Goal: Information Seeking & Learning: Learn about a topic

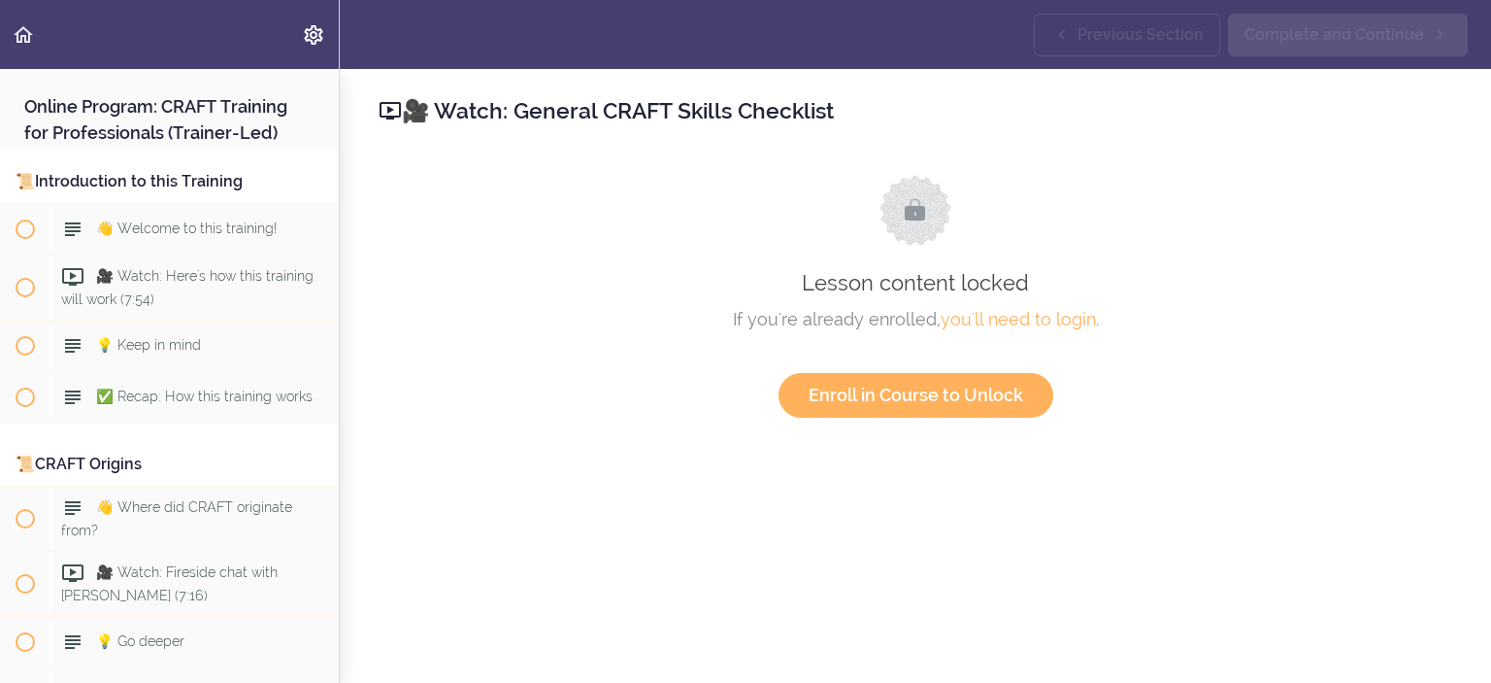
scroll to position [1981, 0]
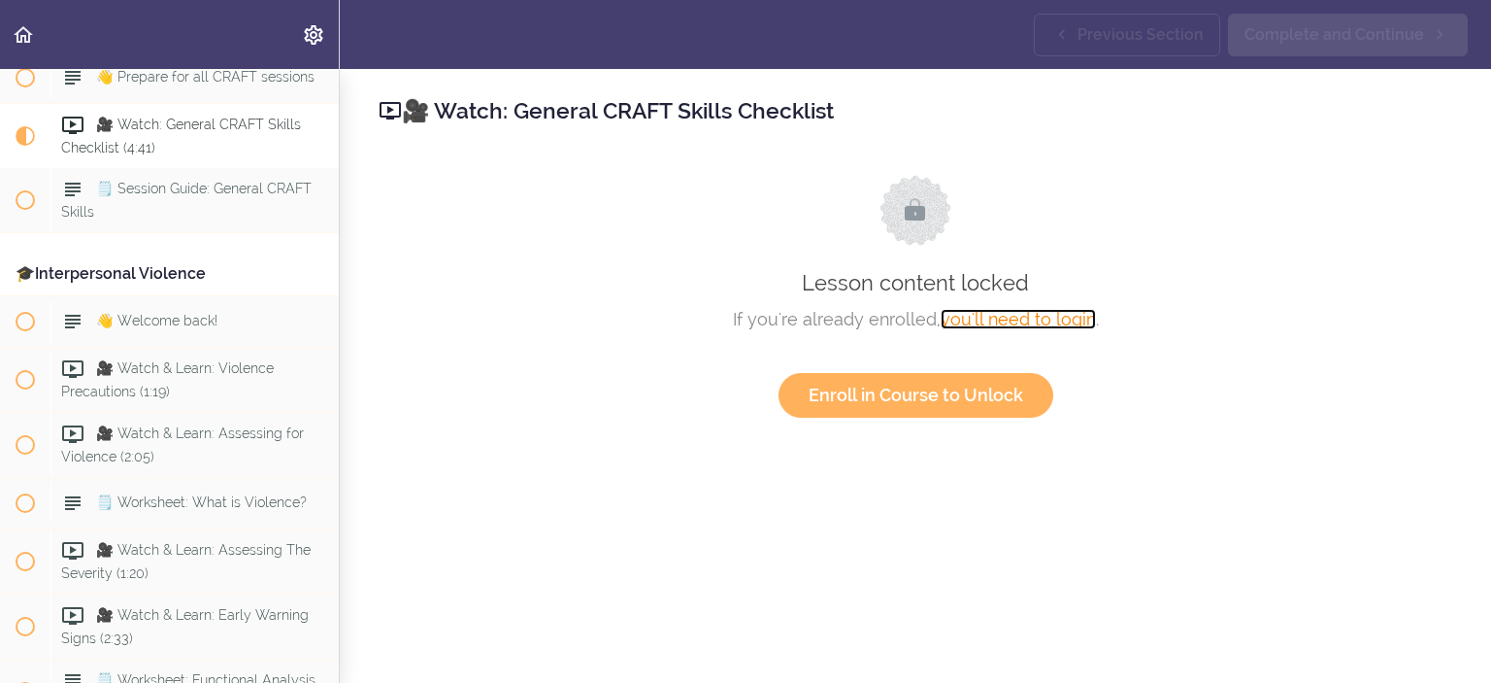
click at [999, 313] on link "you'll need to login" at bounding box center [1018, 319] width 155 height 20
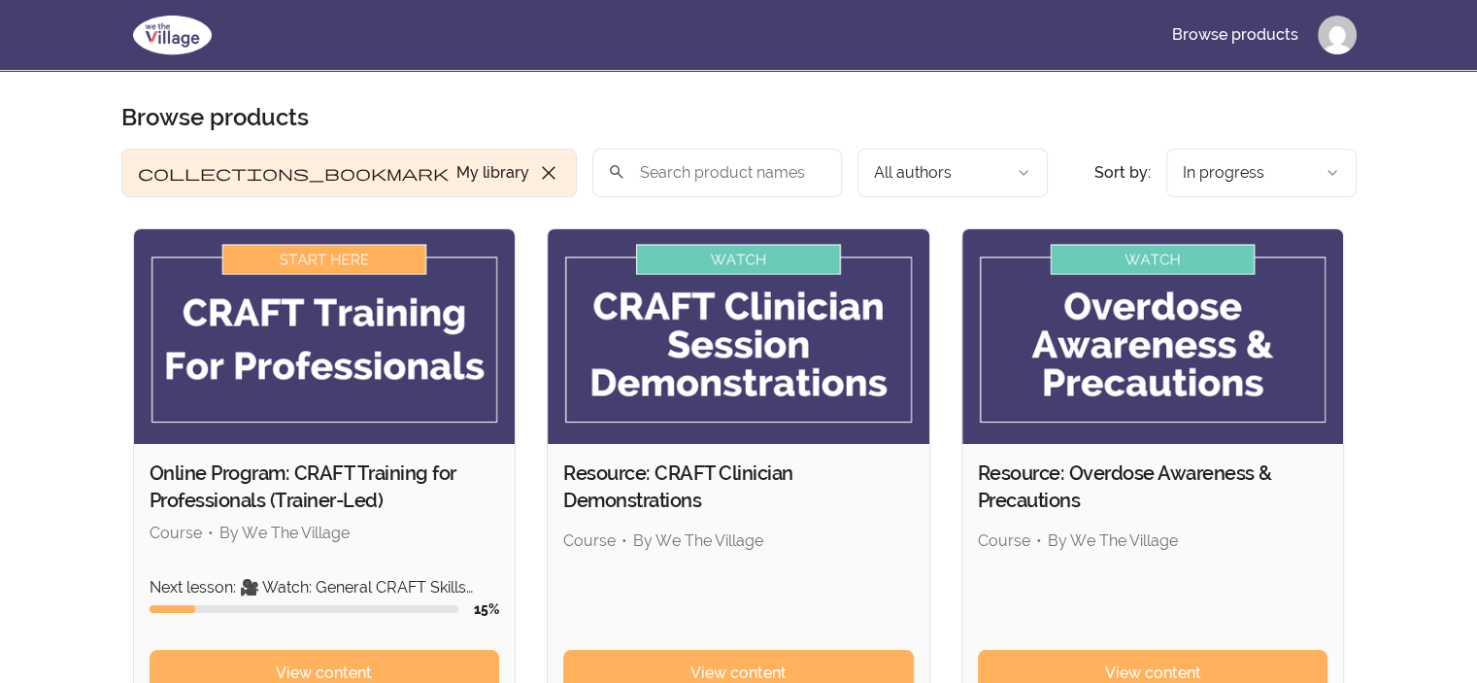
click at [370, 434] on img at bounding box center [325, 336] width 382 height 215
click at [320, 264] on img at bounding box center [325, 336] width 382 height 215
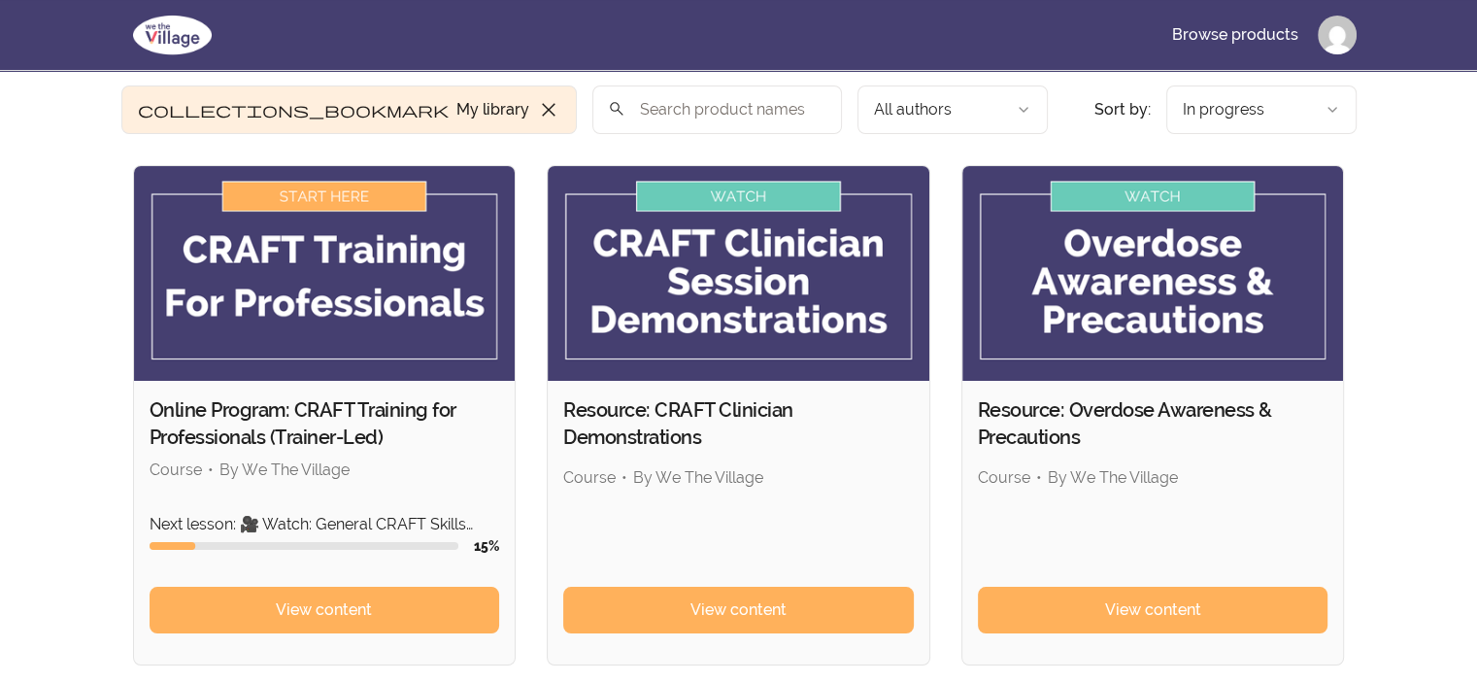
scroll to position [97, 0]
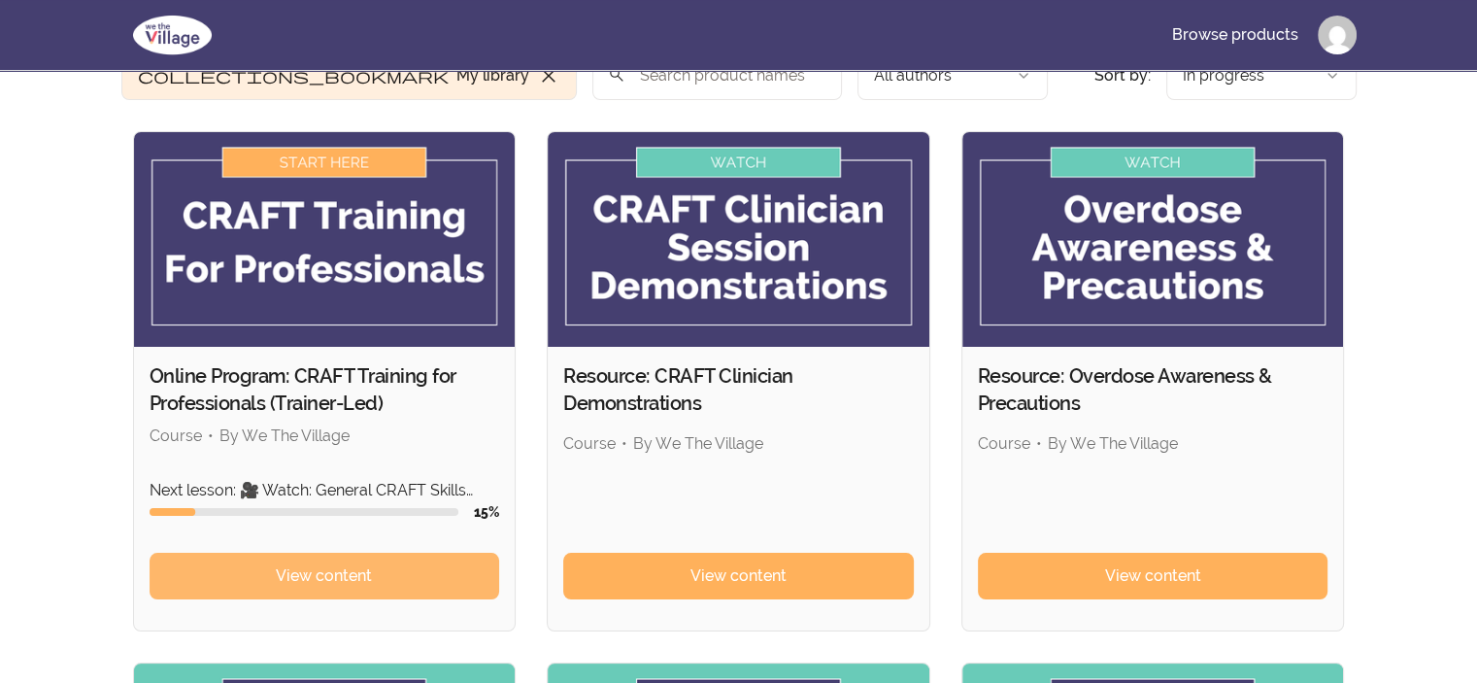
click at [315, 559] on link "View content" at bounding box center [325, 575] width 351 height 47
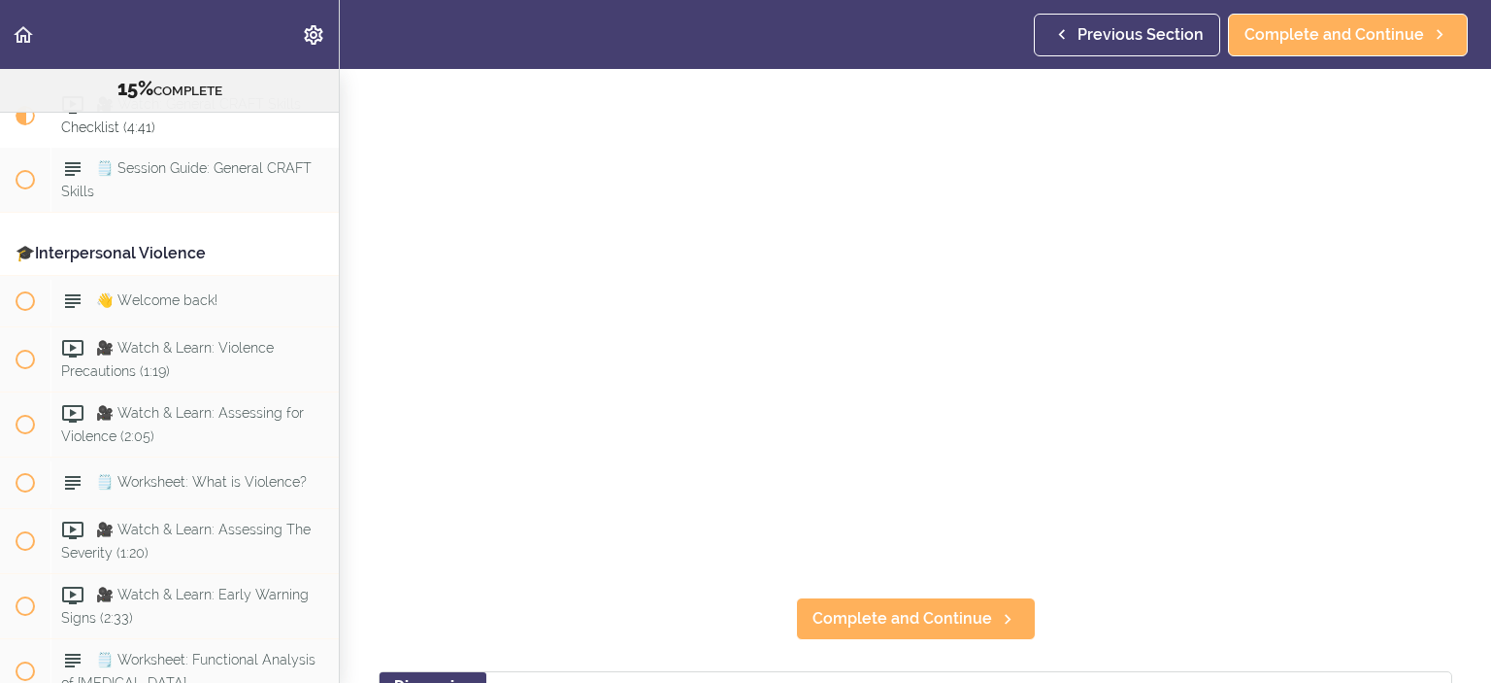
scroll to position [97, 0]
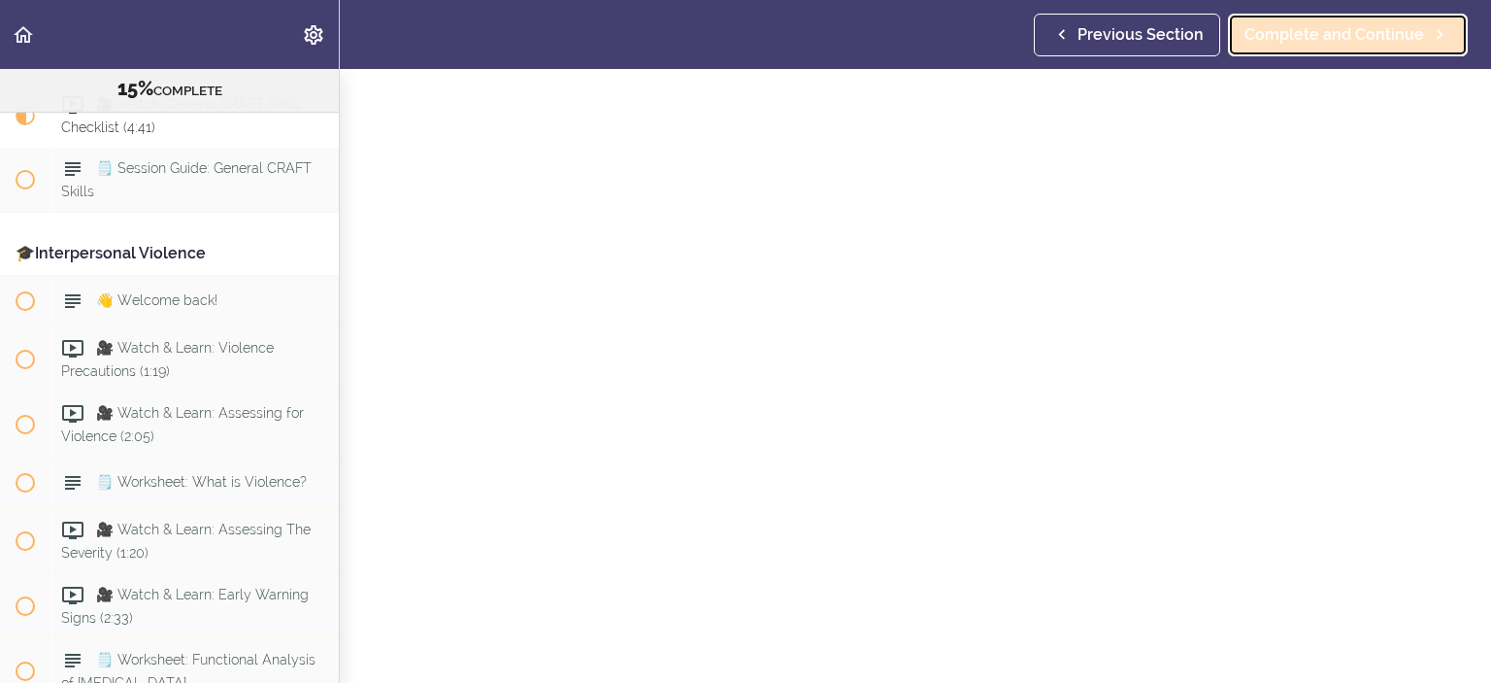
click at [1280, 18] on link "Complete and Continue" at bounding box center [1348, 35] width 240 height 43
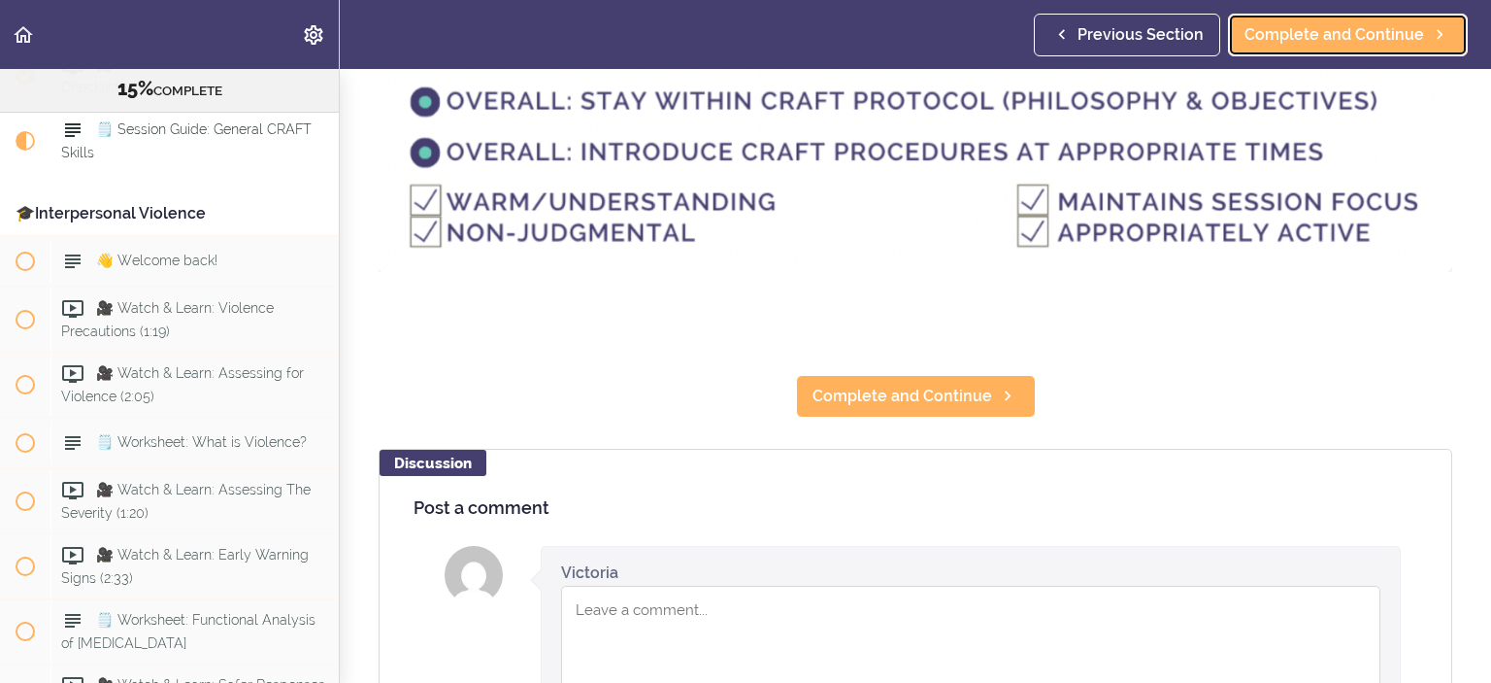
scroll to position [388, 0]
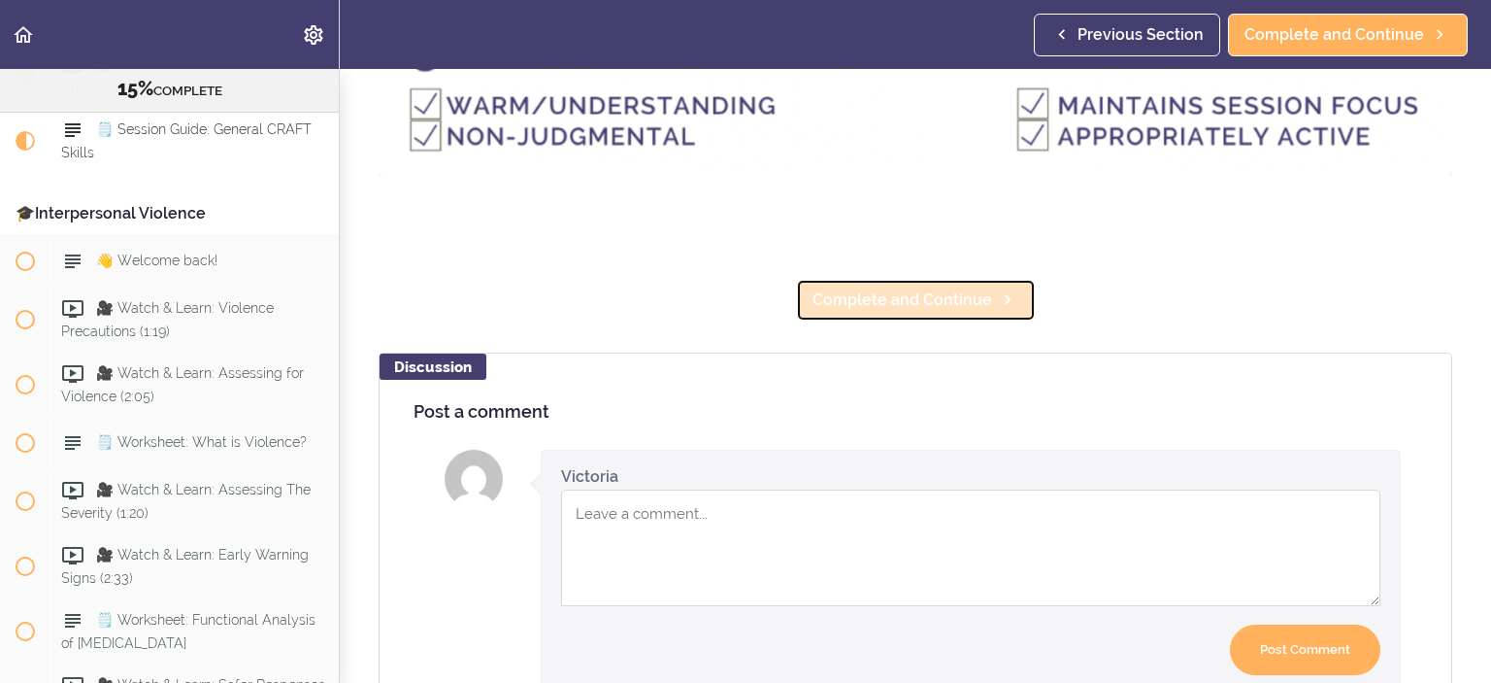
click at [930, 288] on span "Complete and Continue" at bounding box center [903, 299] width 180 height 23
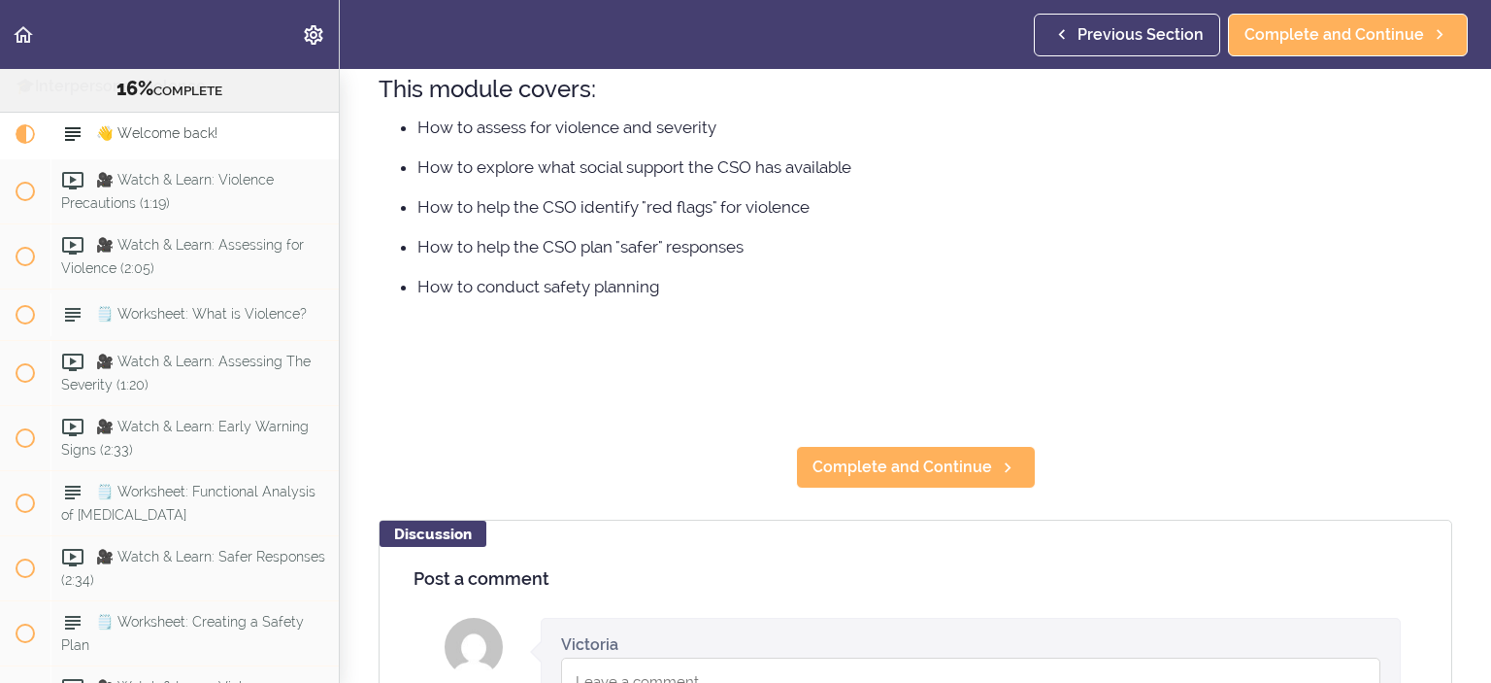
scroll to position [291, 0]
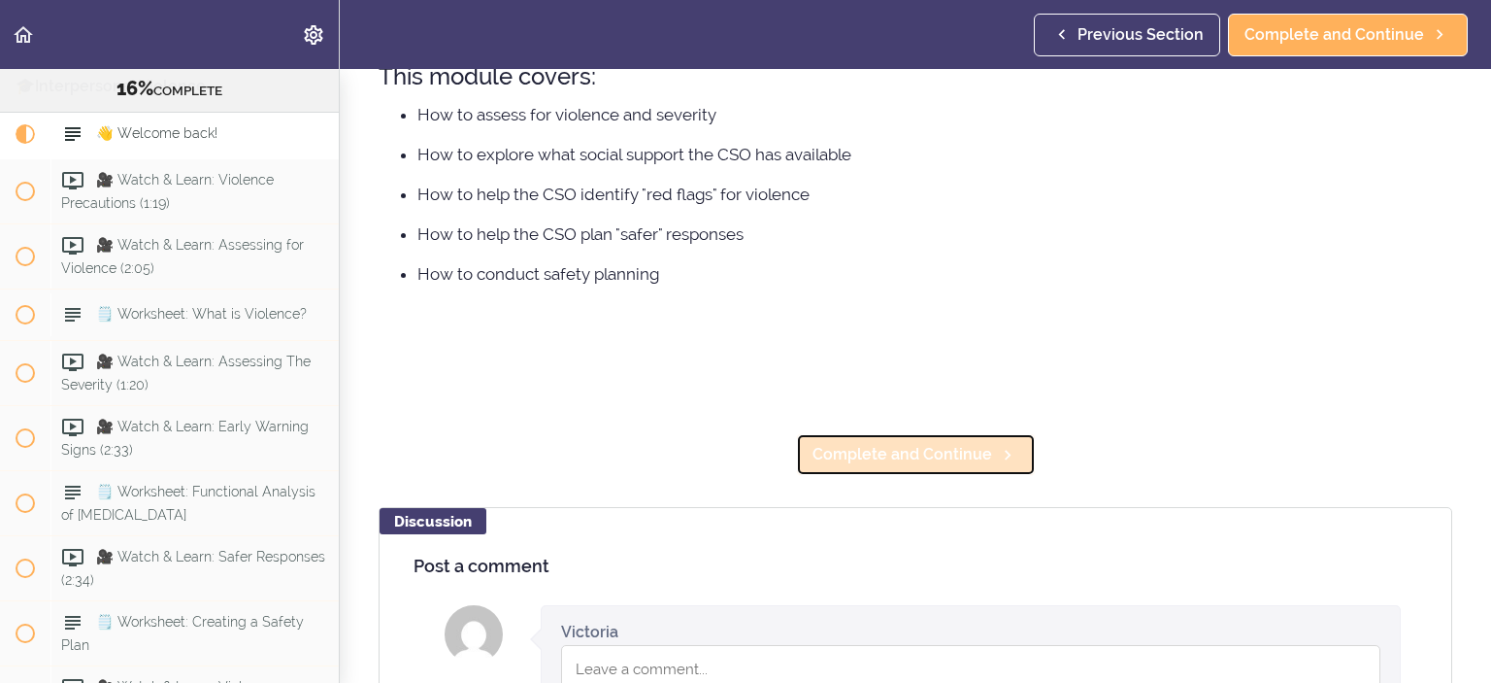
click at [941, 451] on span "Complete and Continue" at bounding box center [903, 454] width 180 height 23
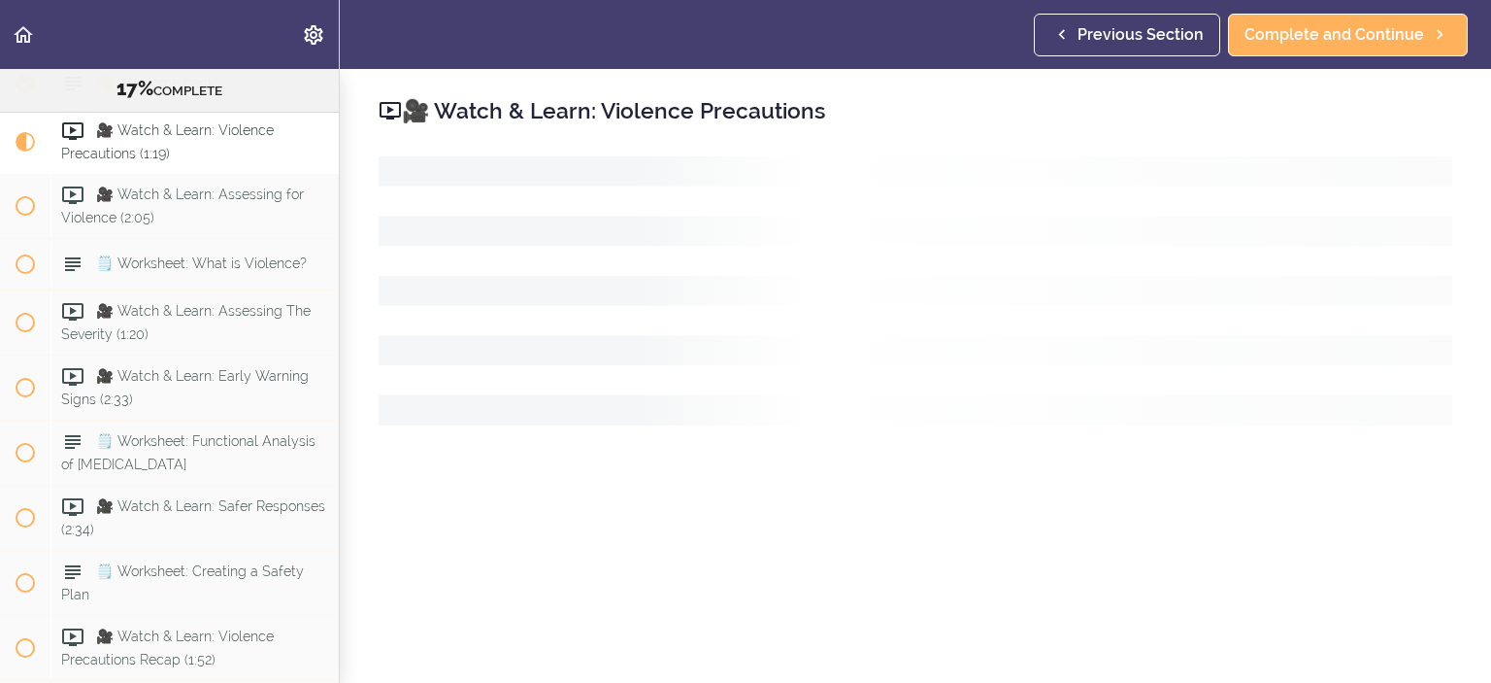
scroll to position [2288, 0]
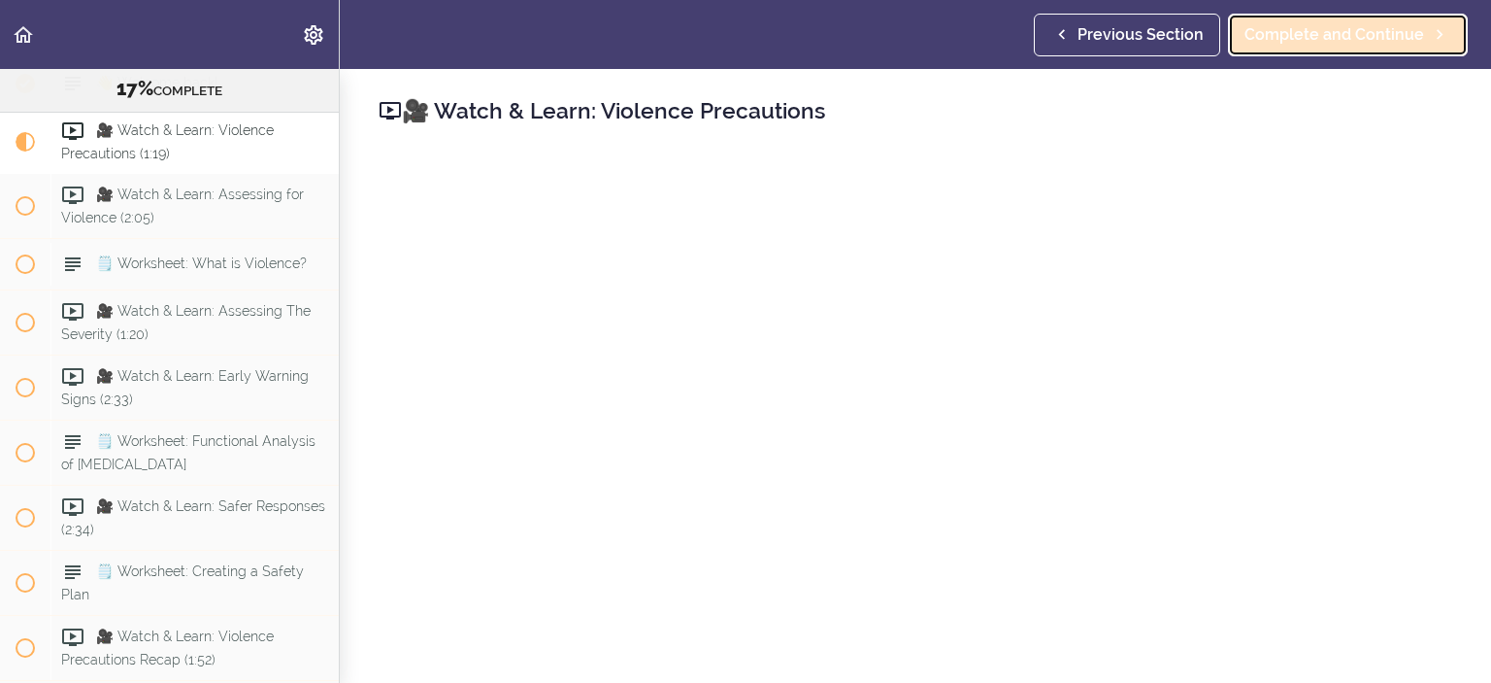
click at [1308, 46] on link "Complete and Continue" at bounding box center [1348, 35] width 240 height 43
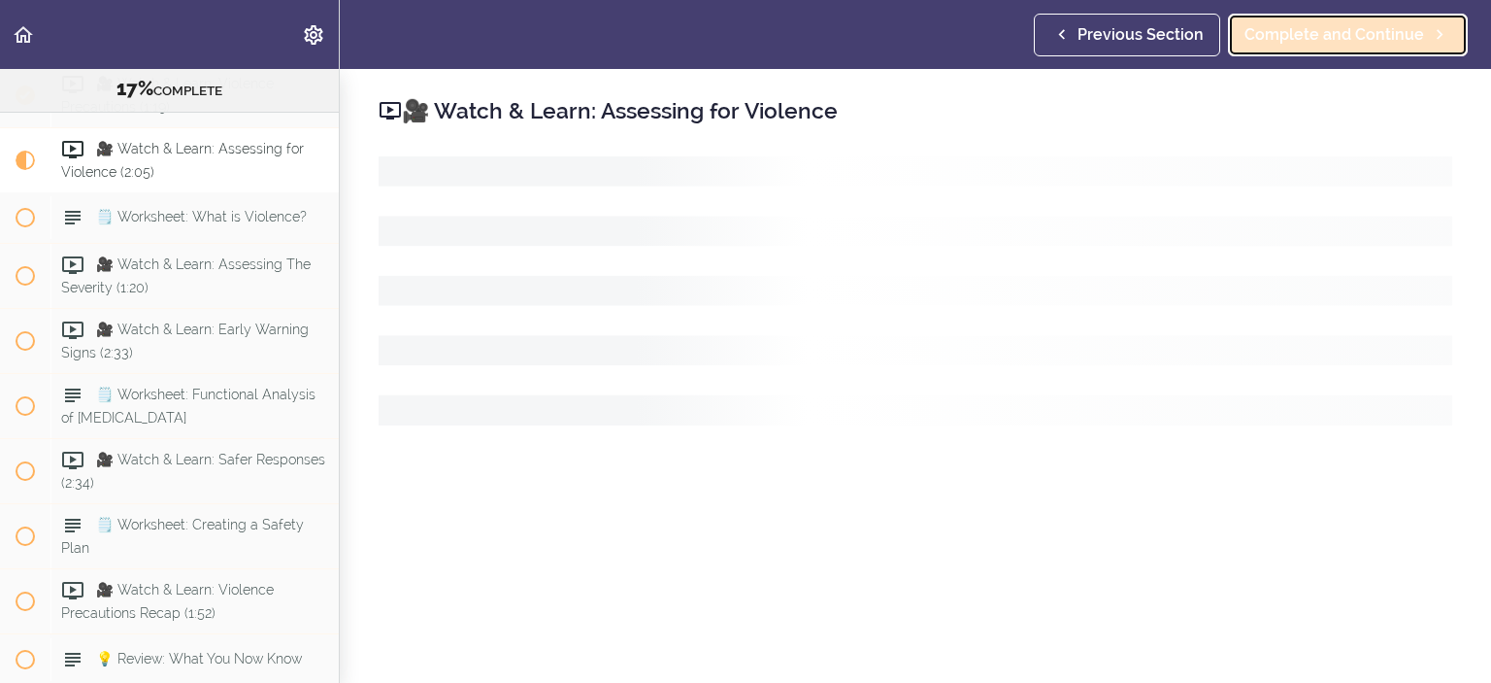
scroll to position [2354, 0]
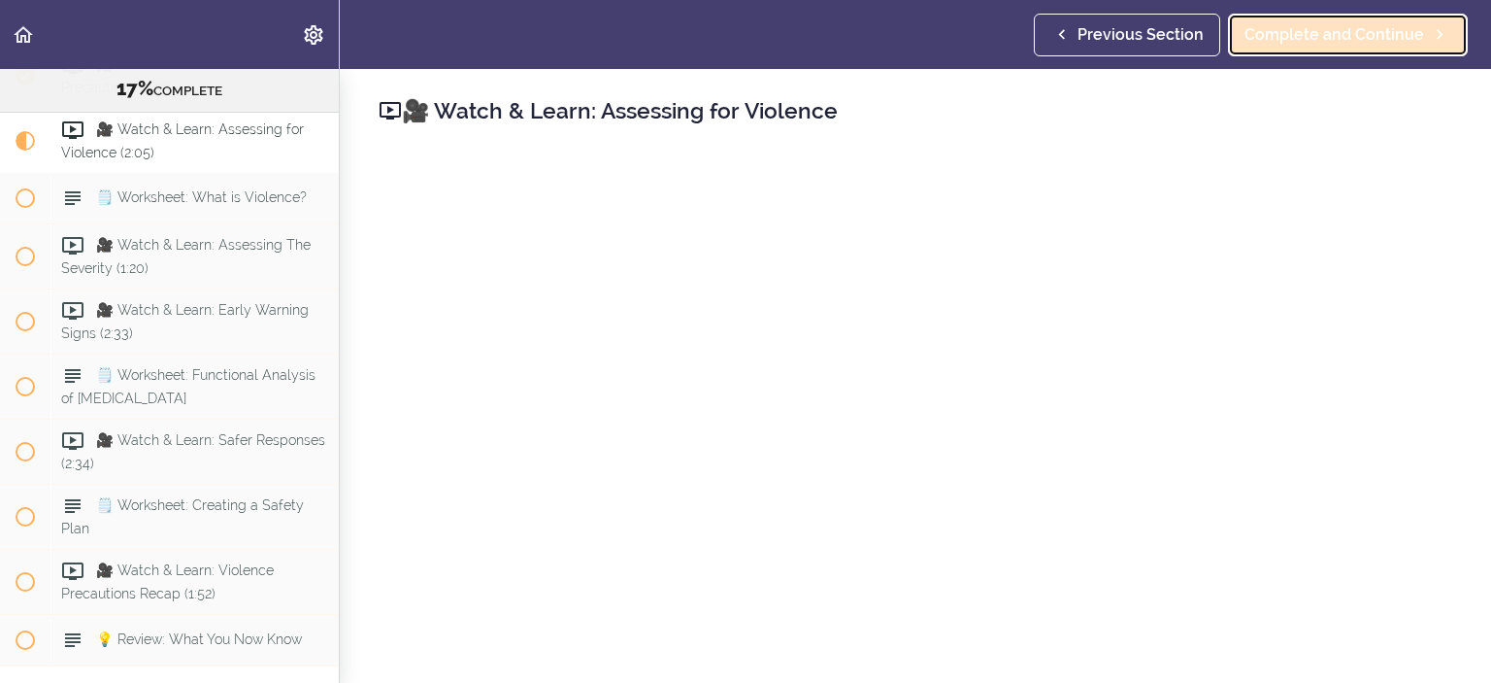
click at [1271, 25] on span "Complete and Continue" at bounding box center [1335, 34] width 180 height 23
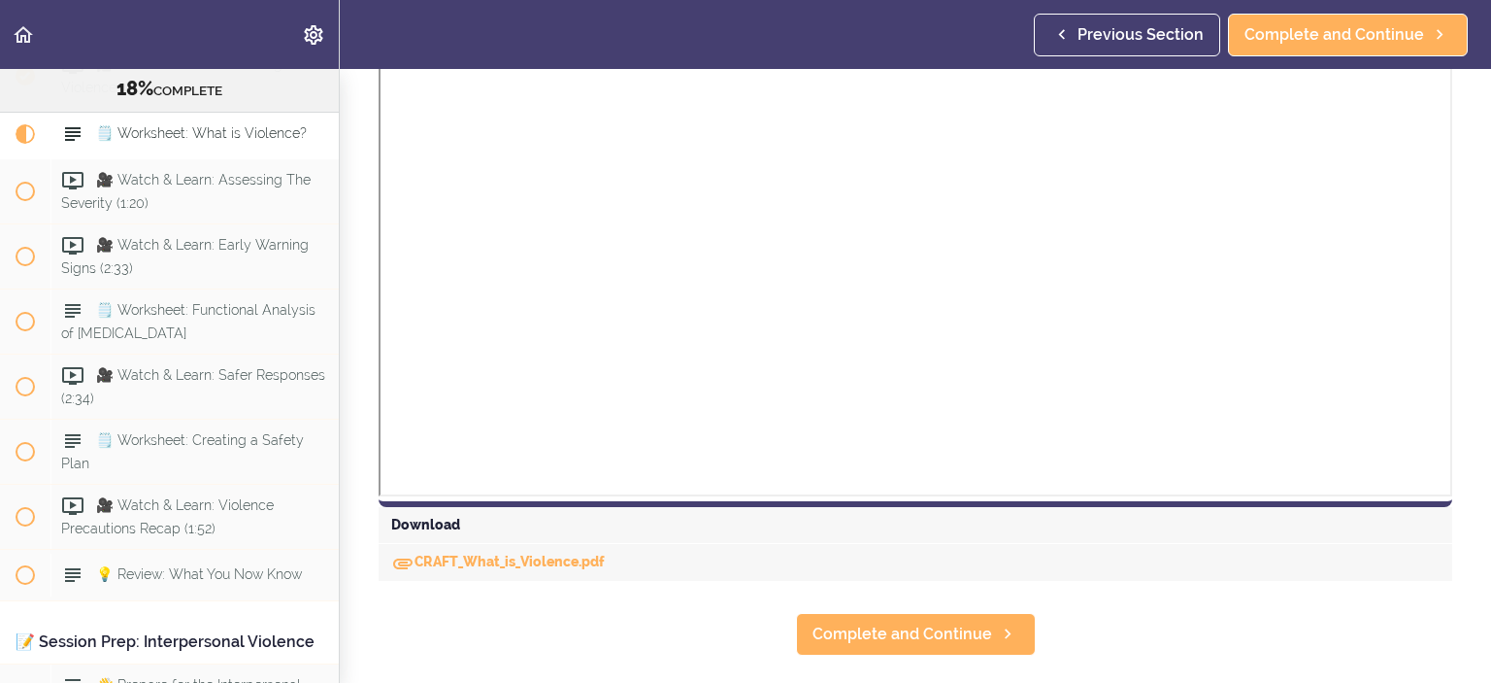
scroll to position [777, 0]
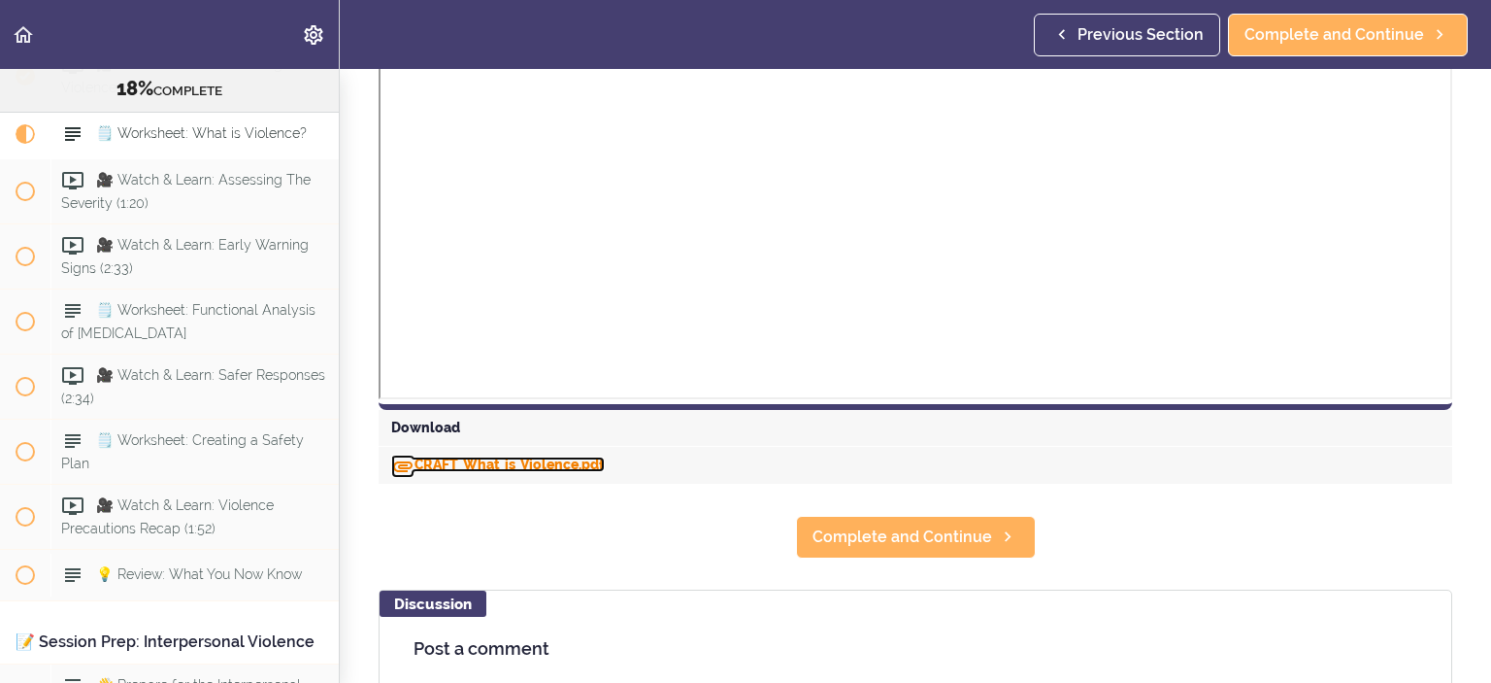
click at [582, 469] on link "CRAFT_What_is_Violence.pdf" at bounding box center [498, 464] width 214 height 16
click at [854, 527] on span "Complete and Continue" at bounding box center [903, 536] width 180 height 23
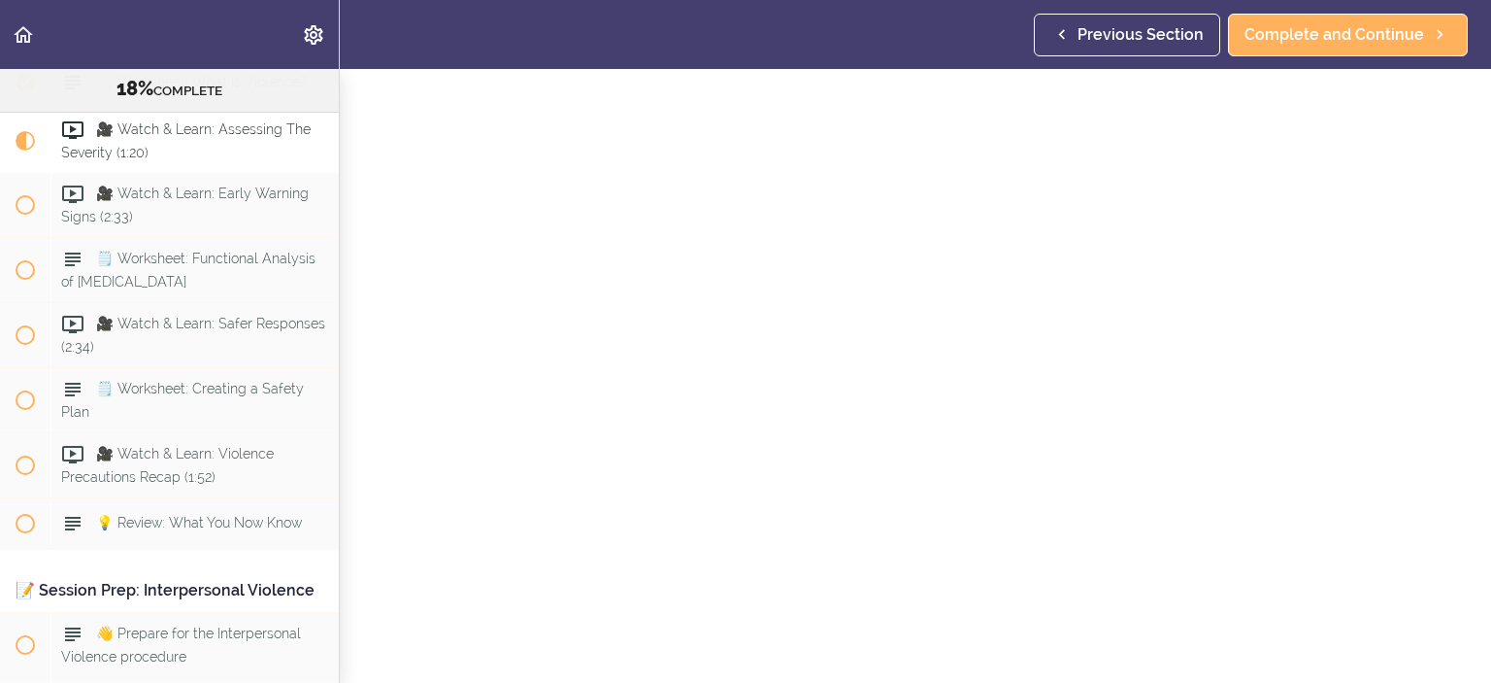
scroll to position [60, 0]
click at [1287, 23] on span "Complete and Continue" at bounding box center [1335, 34] width 180 height 23
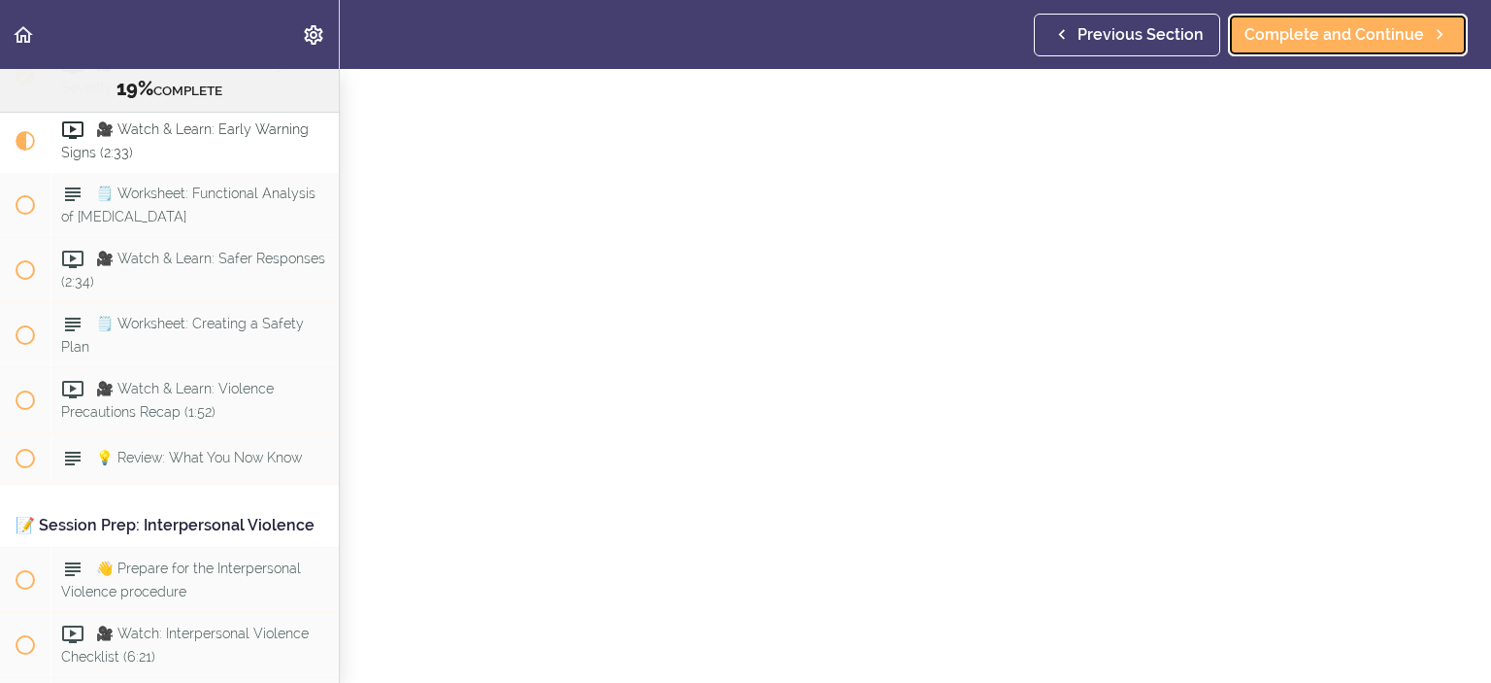
scroll to position [97, 0]
click at [1269, 38] on span "Complete and Continue" at bounding box center [1335, 34] width 180 height 23
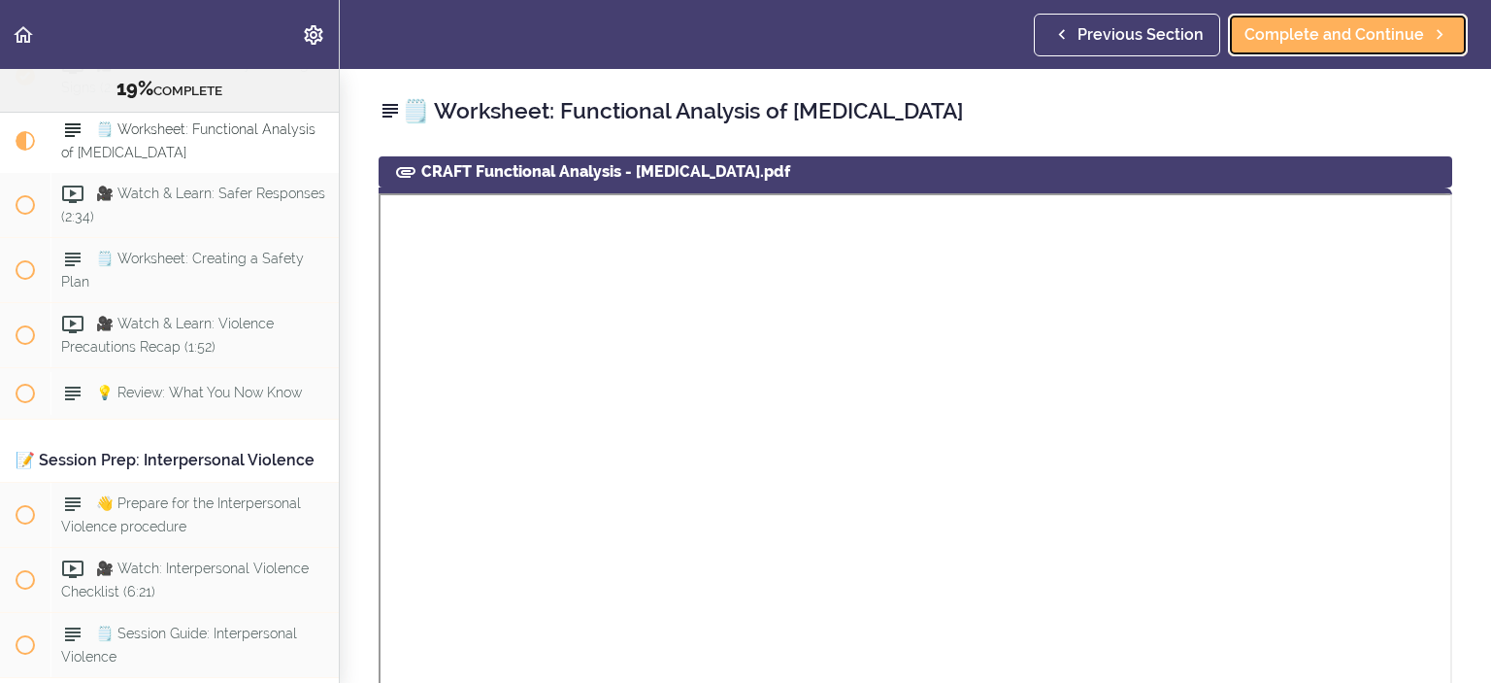
scroll to position [556, 0]
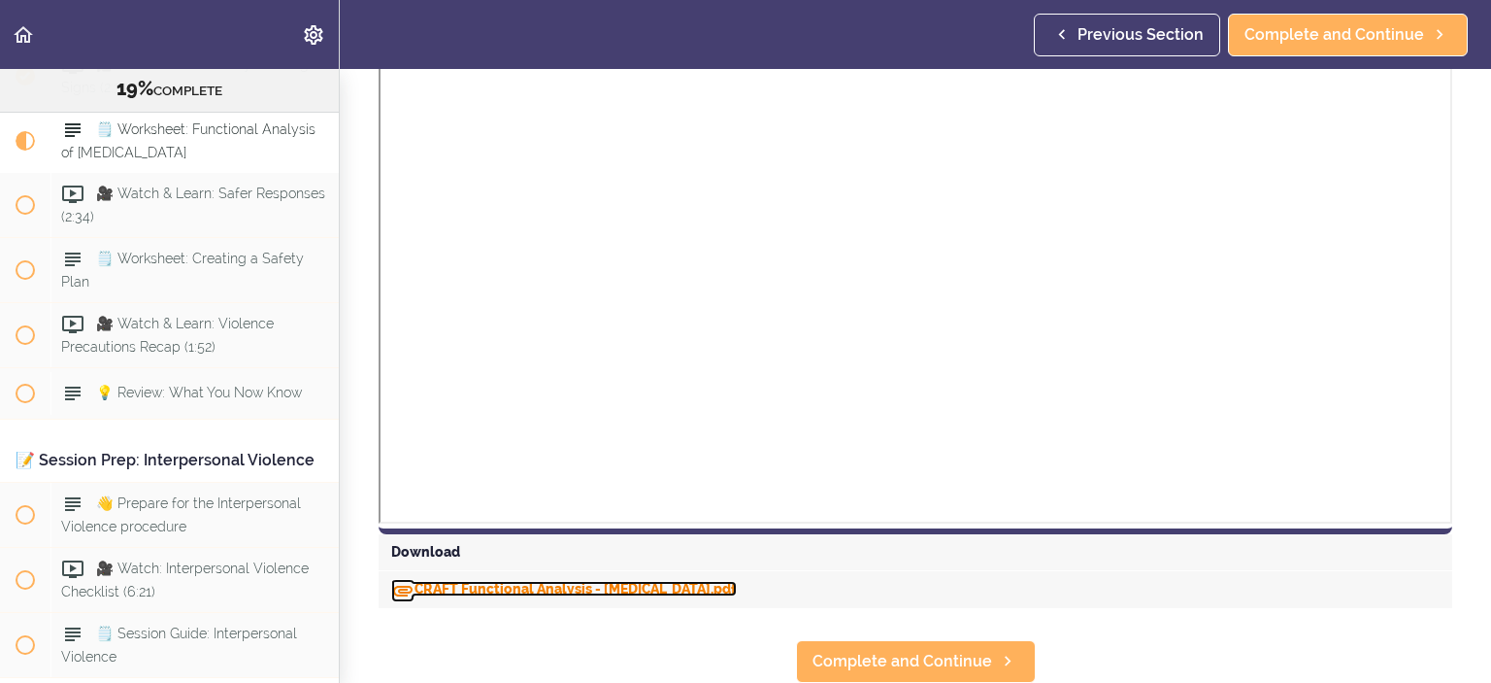
click at [490, 581] on link "CRAFT Functional Analysis - [MEDICAL_DATA].pdf" at bounding box center [564, 589] width 346 height 16
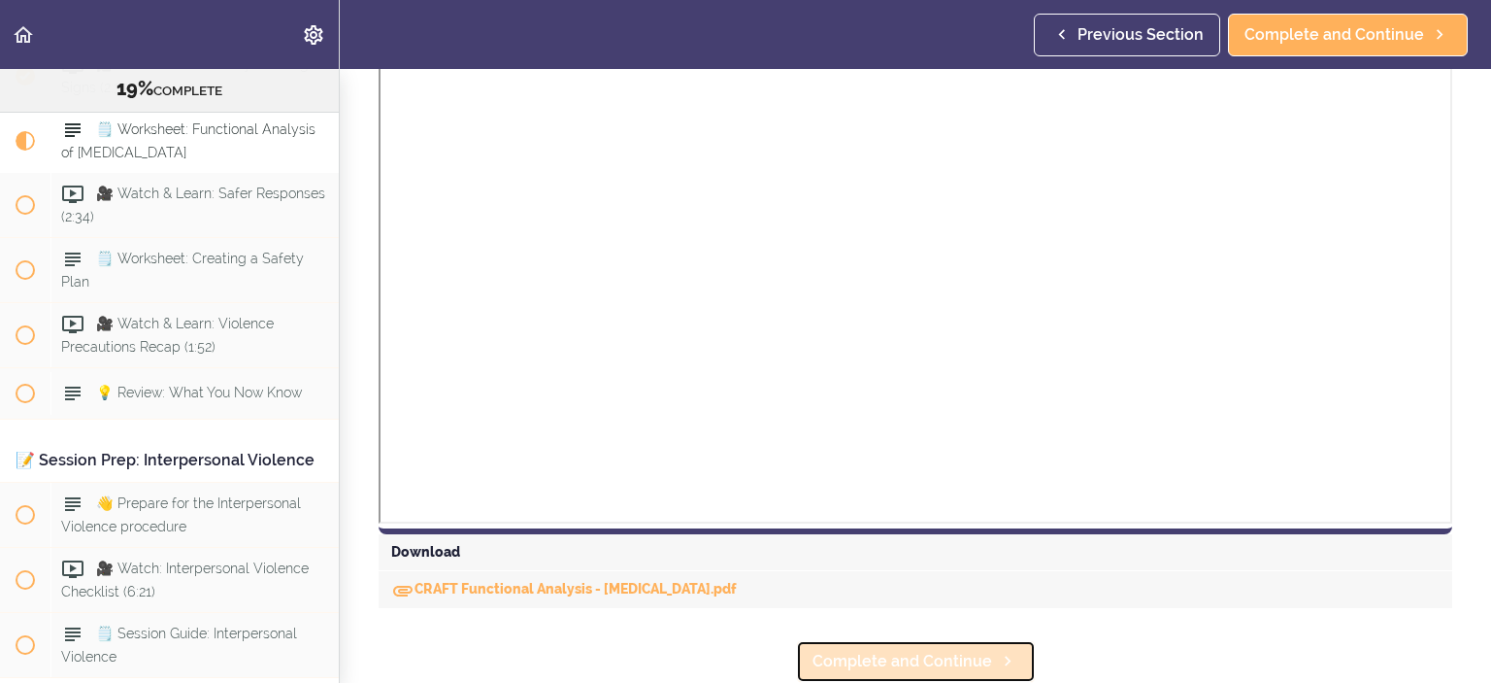
click at [848, 650] on span "Complete and Continue" at bounding box center [903, 661] width 180 height 23
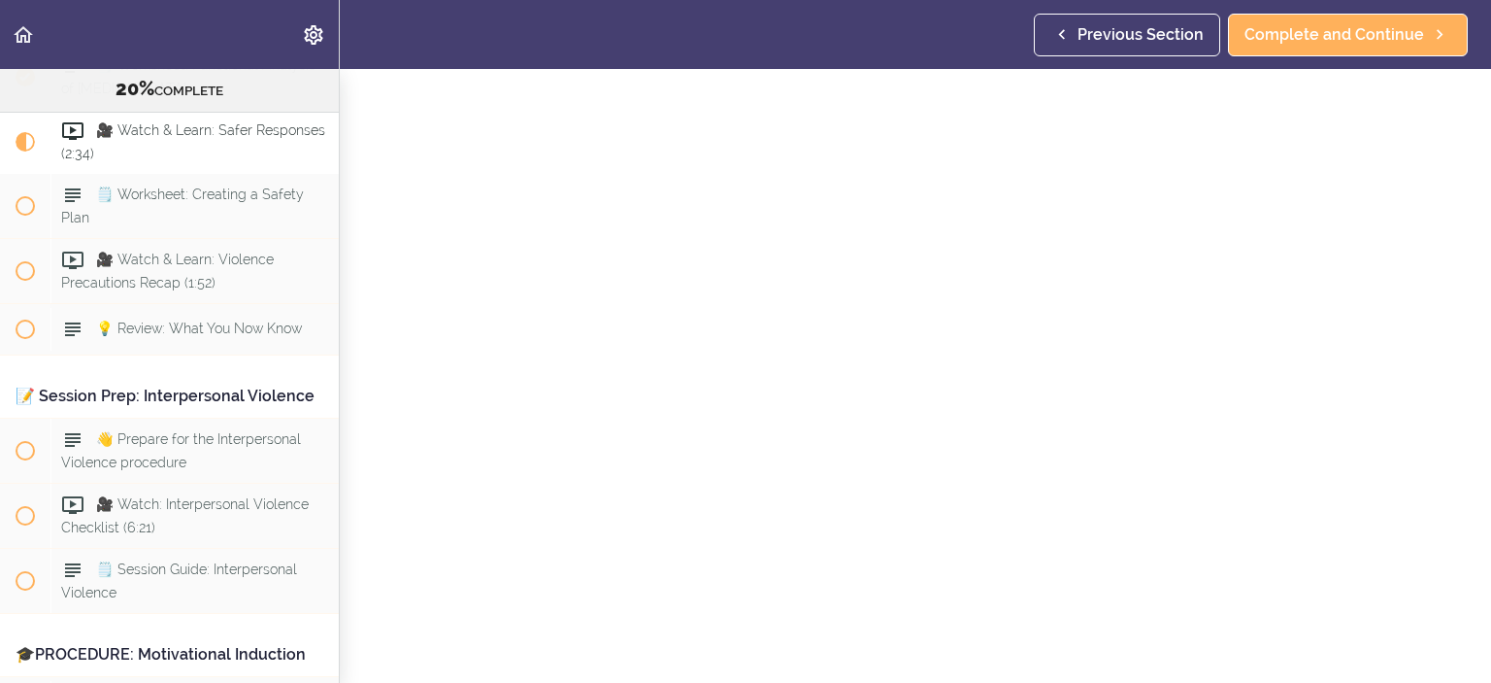
scroll to position [97, 0]
click at [1305, 36] on span "Complete and Continue" at bounding box center [1335, 34] width 180 height 23
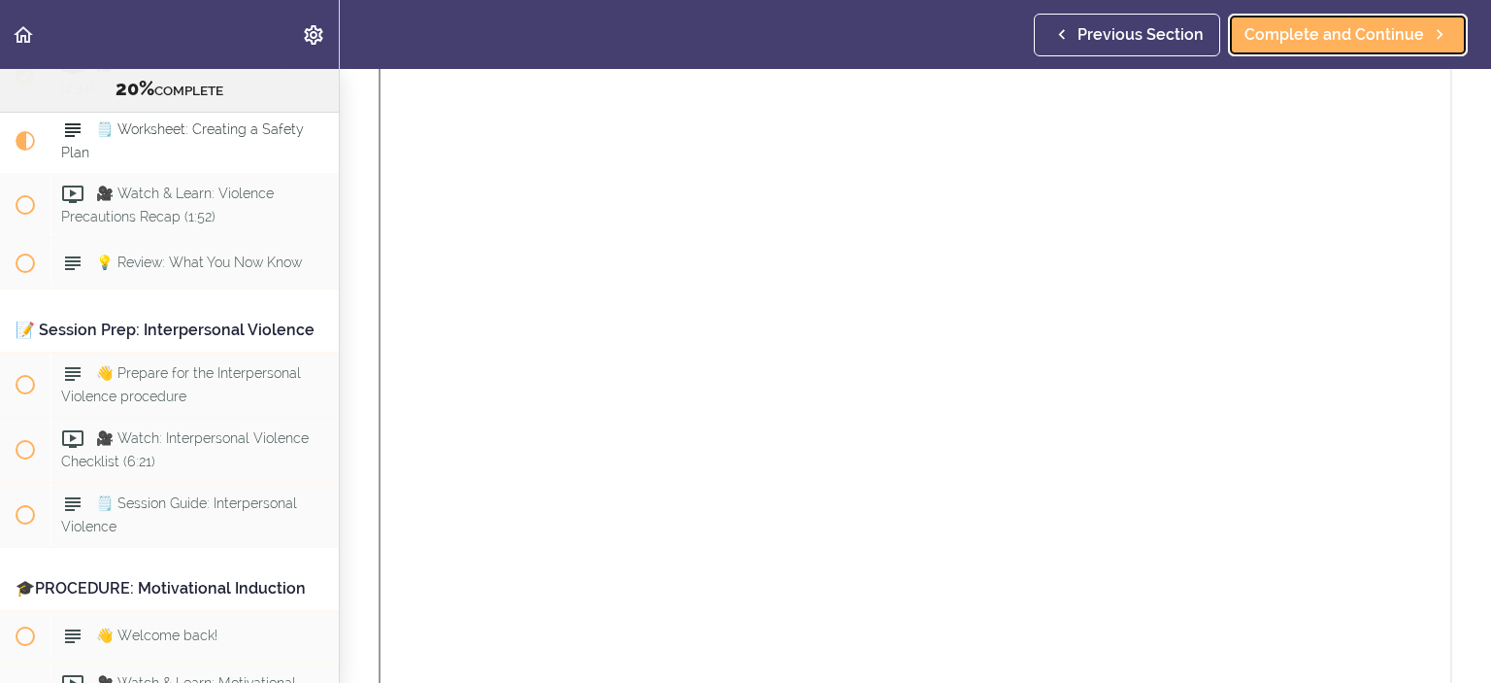
scroll to position [852, 0]
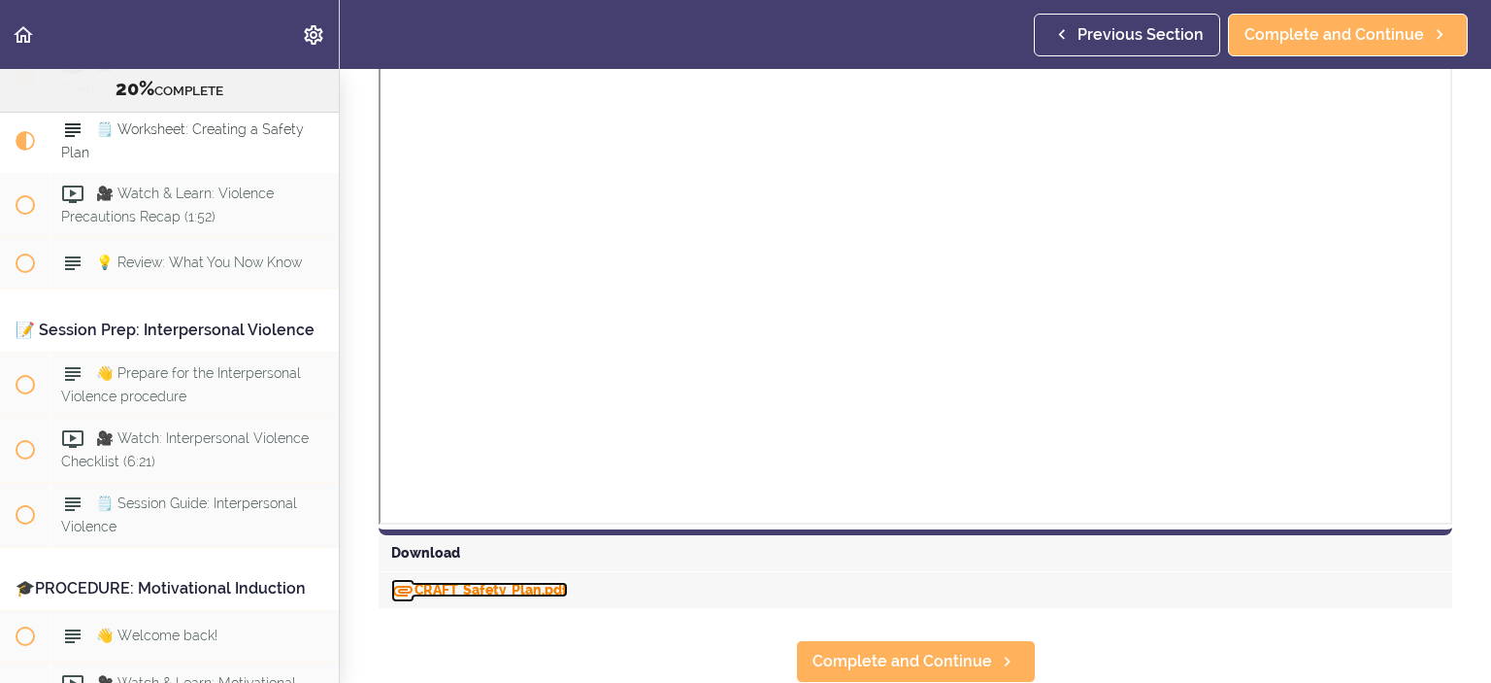
click at [522, 582] on link "CRAFT_Safety_Plan.pdf" at bounding box center [479, 590] width 177 height 16
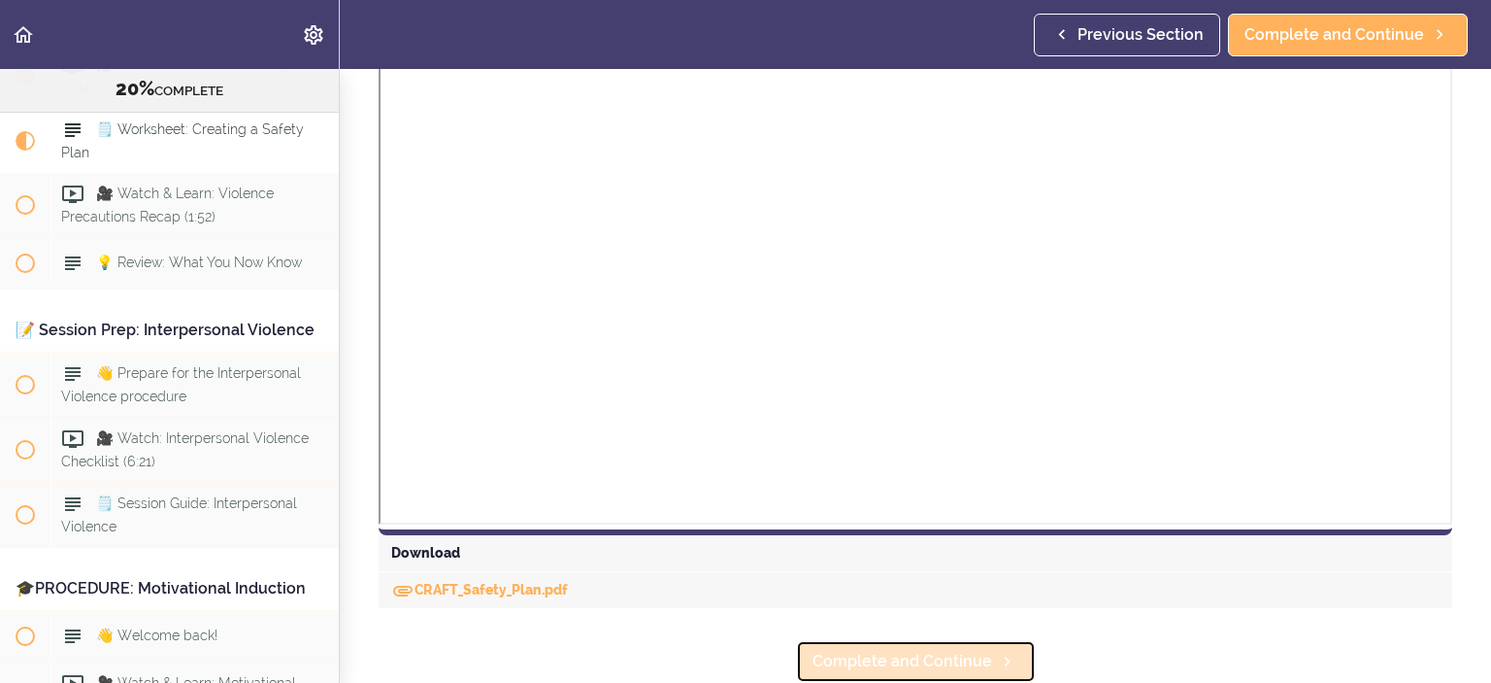
click at [888, 650] on span "Complete and Continue" at bounding box center [903, 661] width 180 height 23
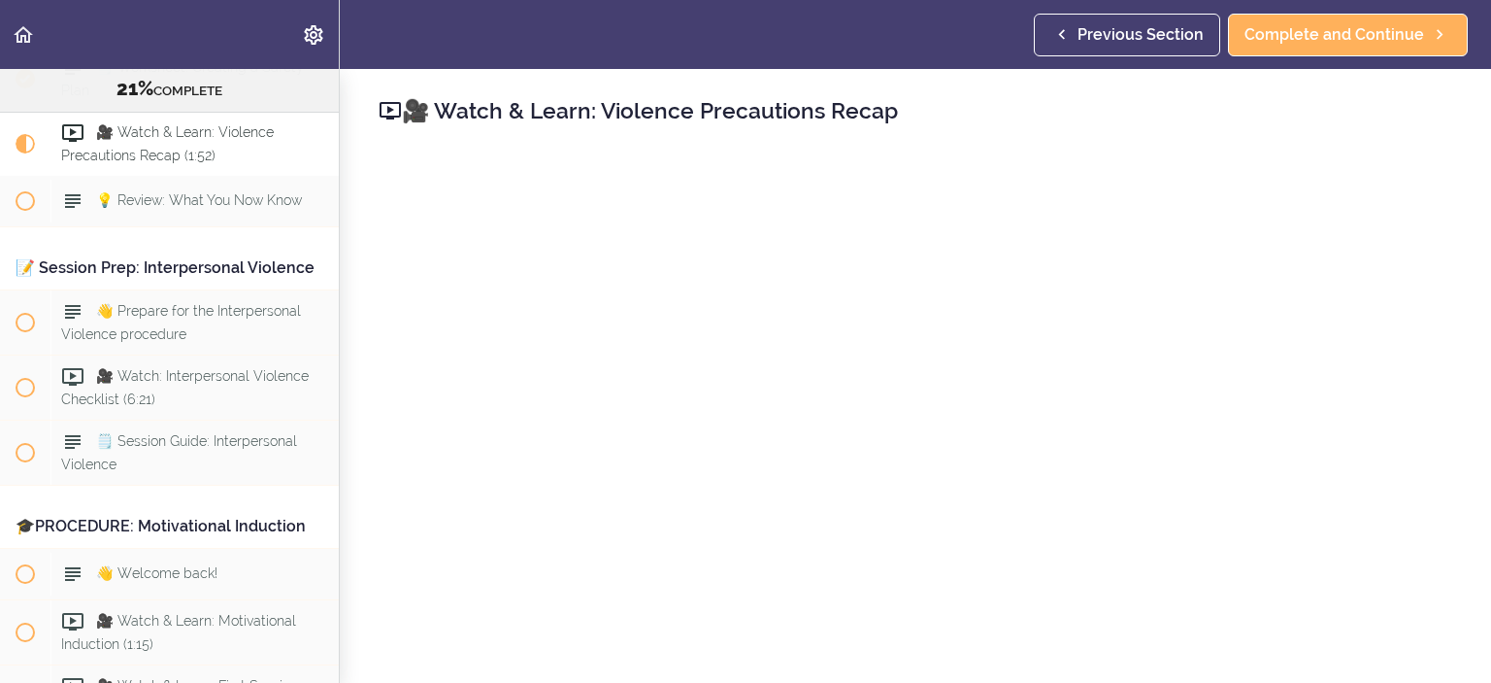
scroll to position [2795, 0]
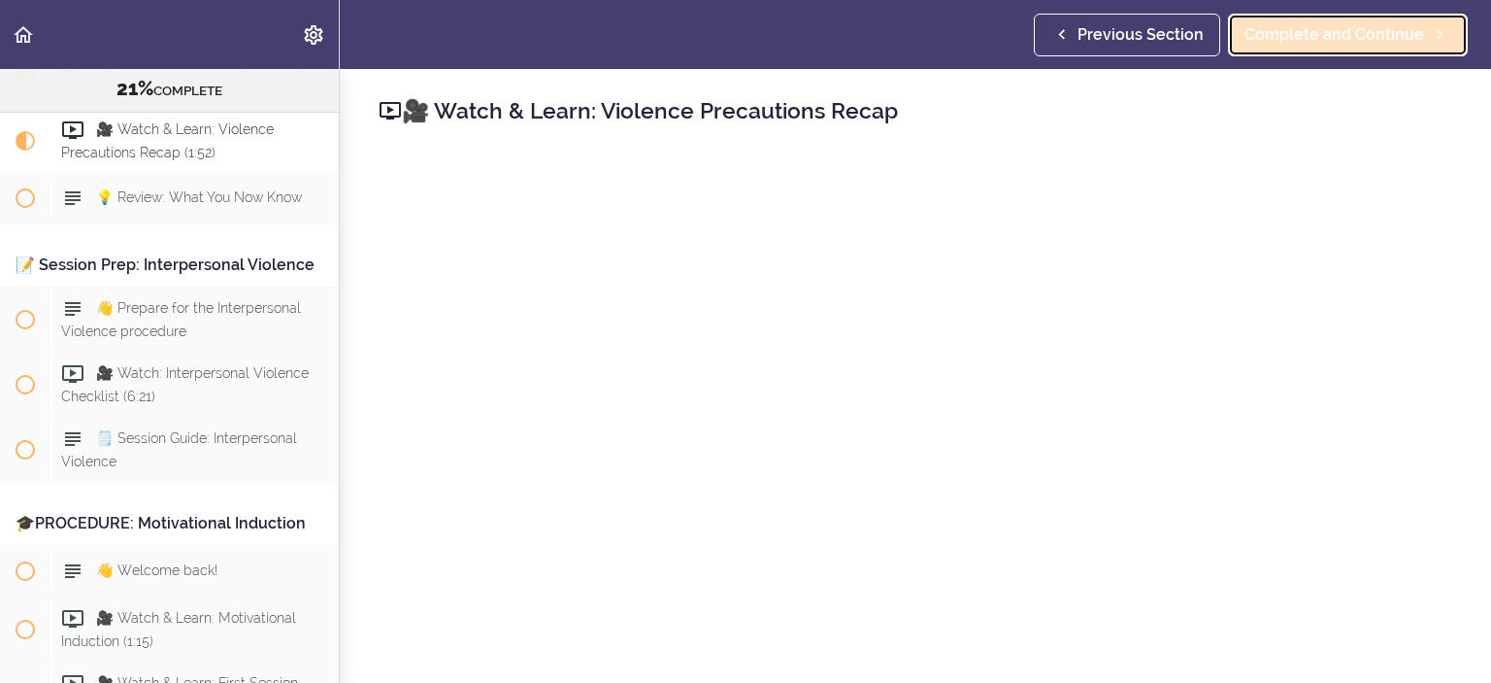
click at [1297, 39] on span "Complete and Continue" at bounding box center [1335, 34] width 180 height 23
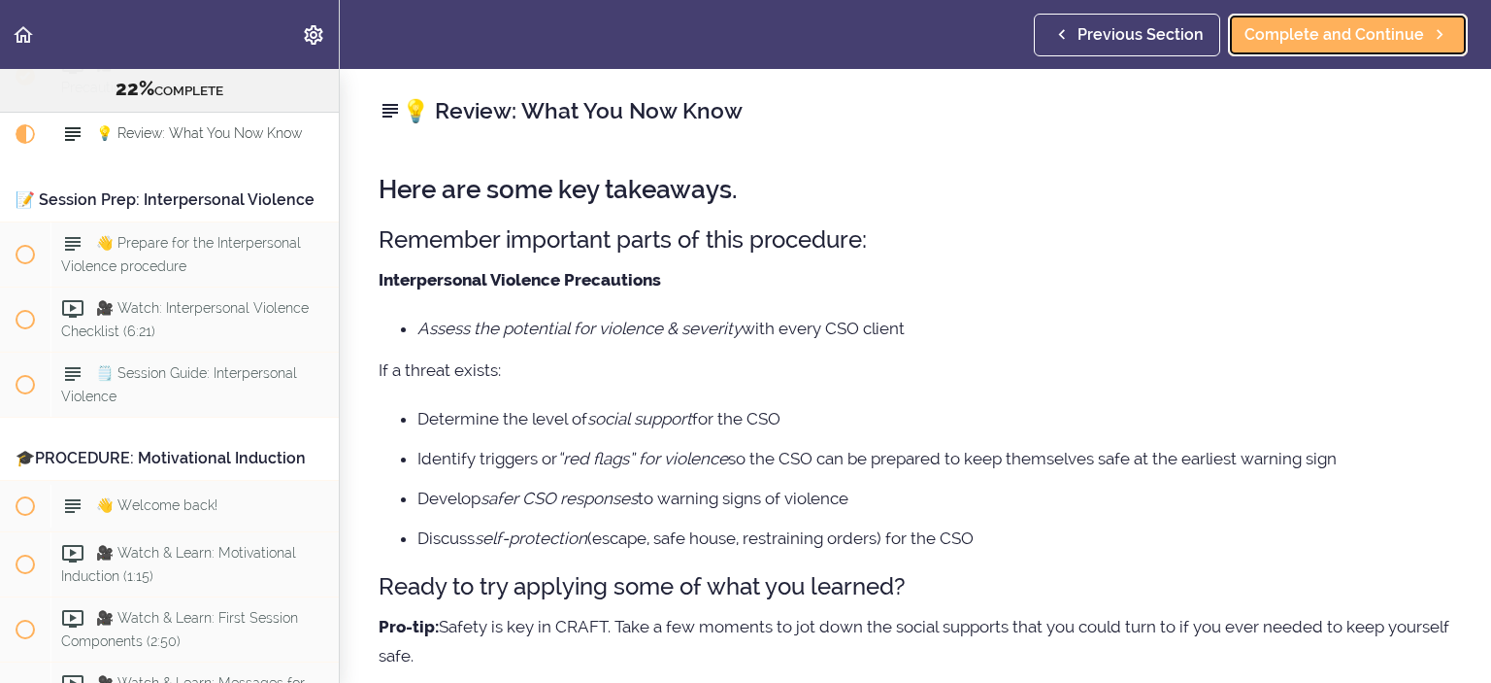
scroll to position [96, 0]
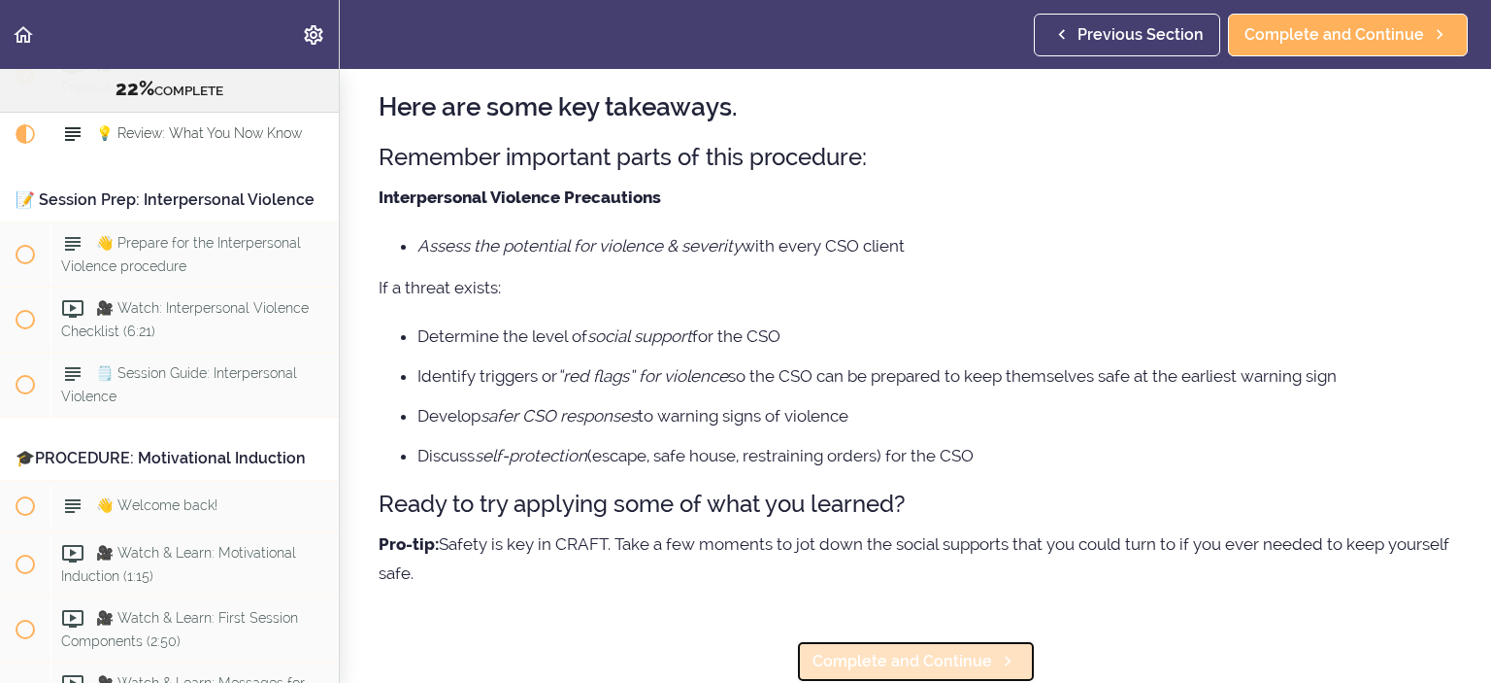
click at [850, 650] on span "Complete and Continue" at bounding box center [903, 661] width 180 height 23
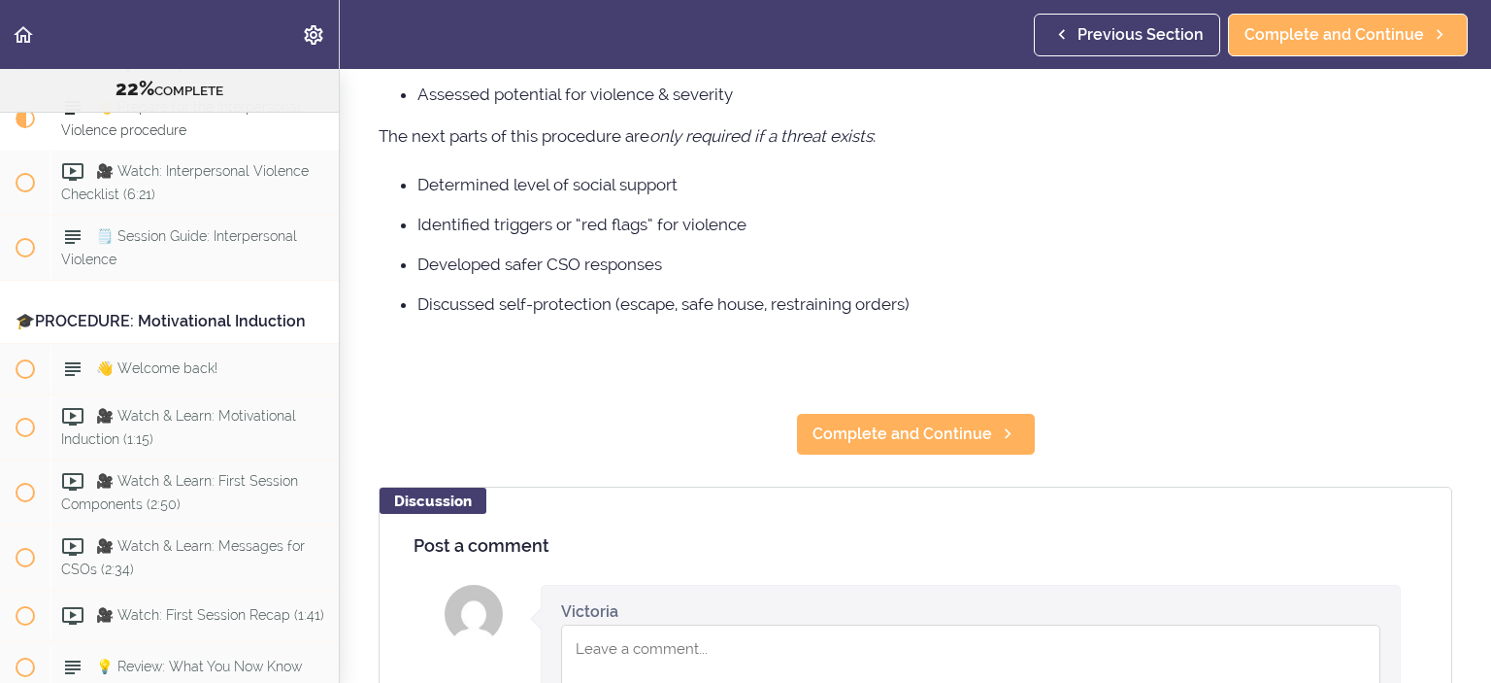
scroll to position [388, 0]
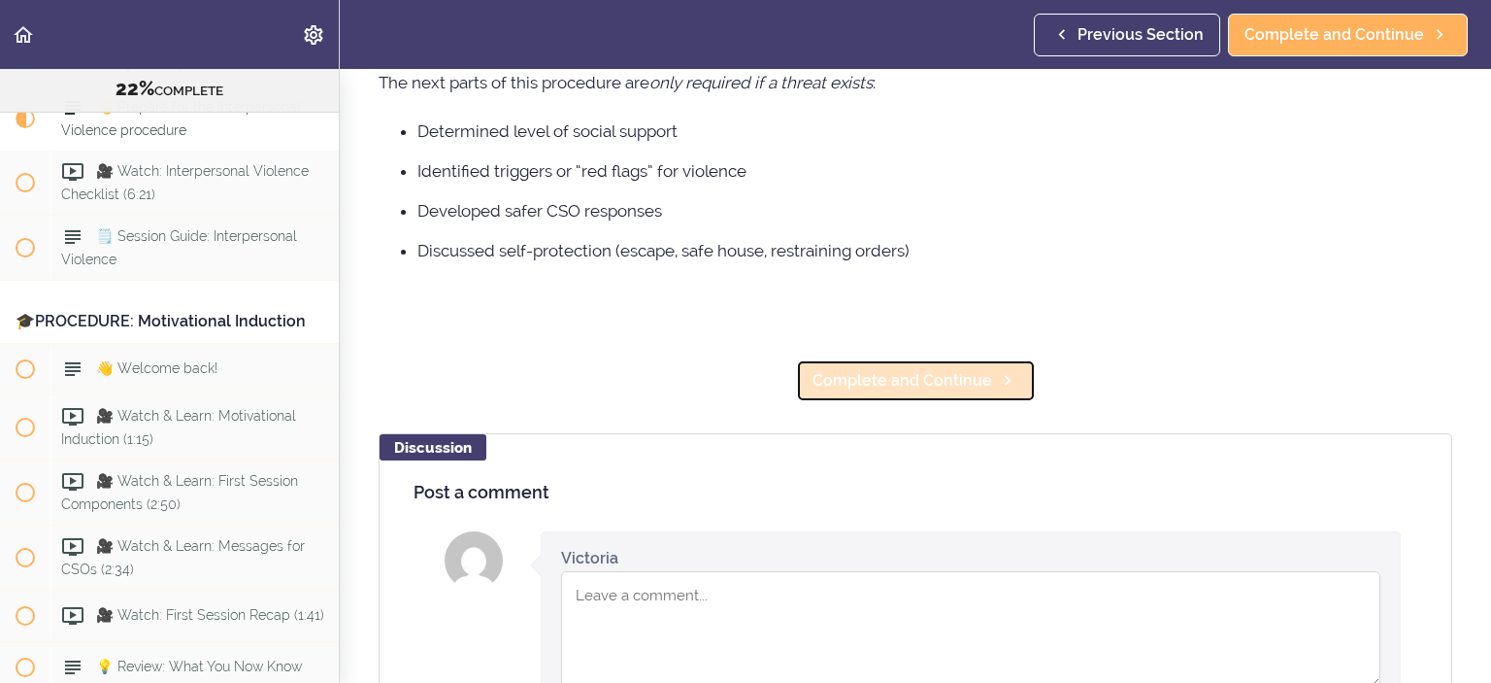
click at [857, 380] on span "Complete and Continue" at bounding box center [903, 380] width 180 height 23
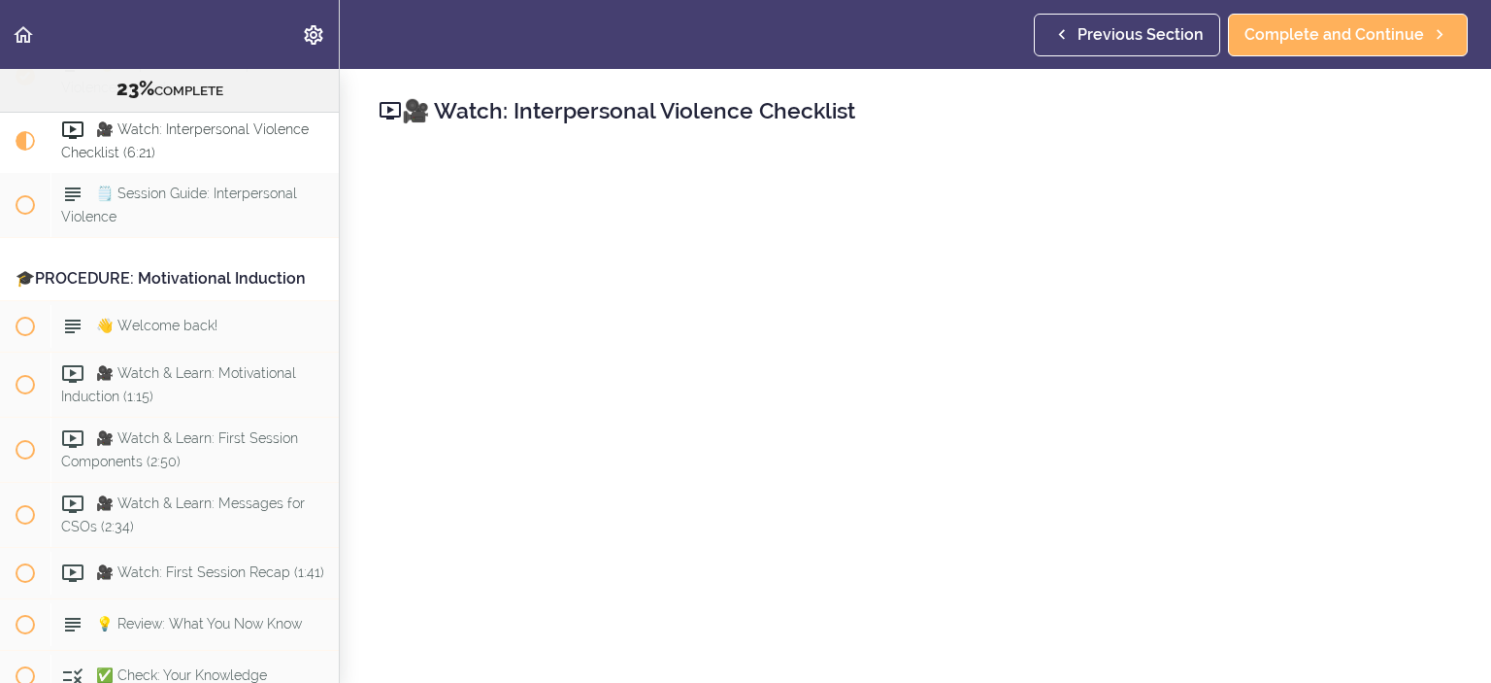
scroll to position [3062, 0]
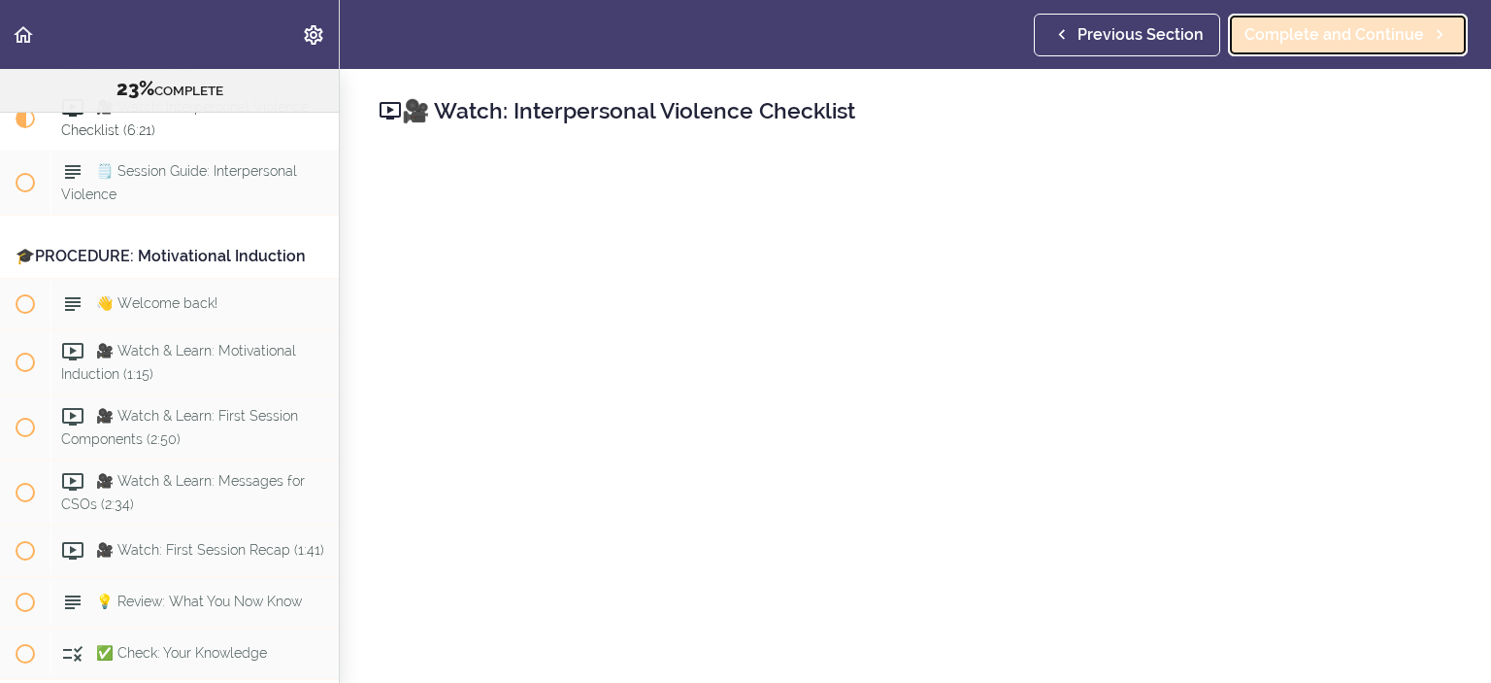
click at [1267, 29] on span "Complete and Continue" at bounding box center [1335, 34] width 180 height 23
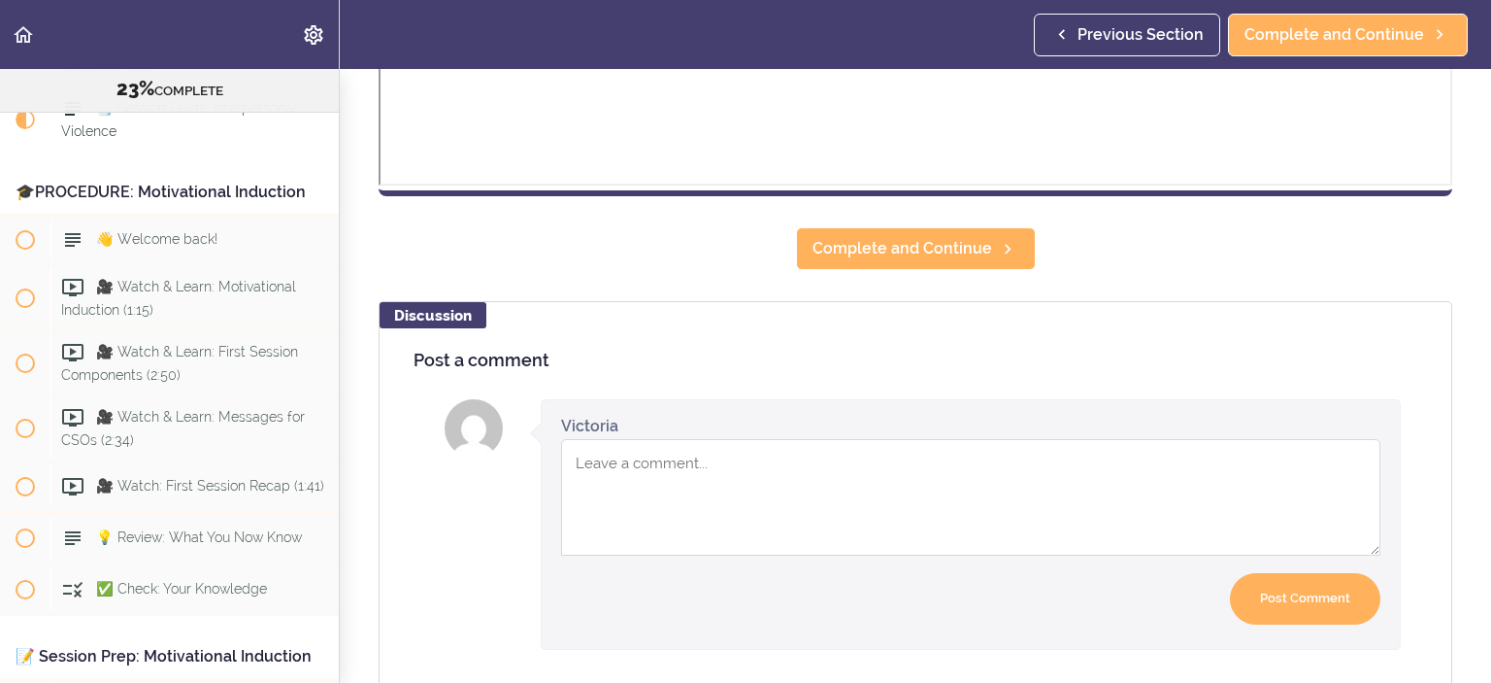
scroll to position [971, 0]
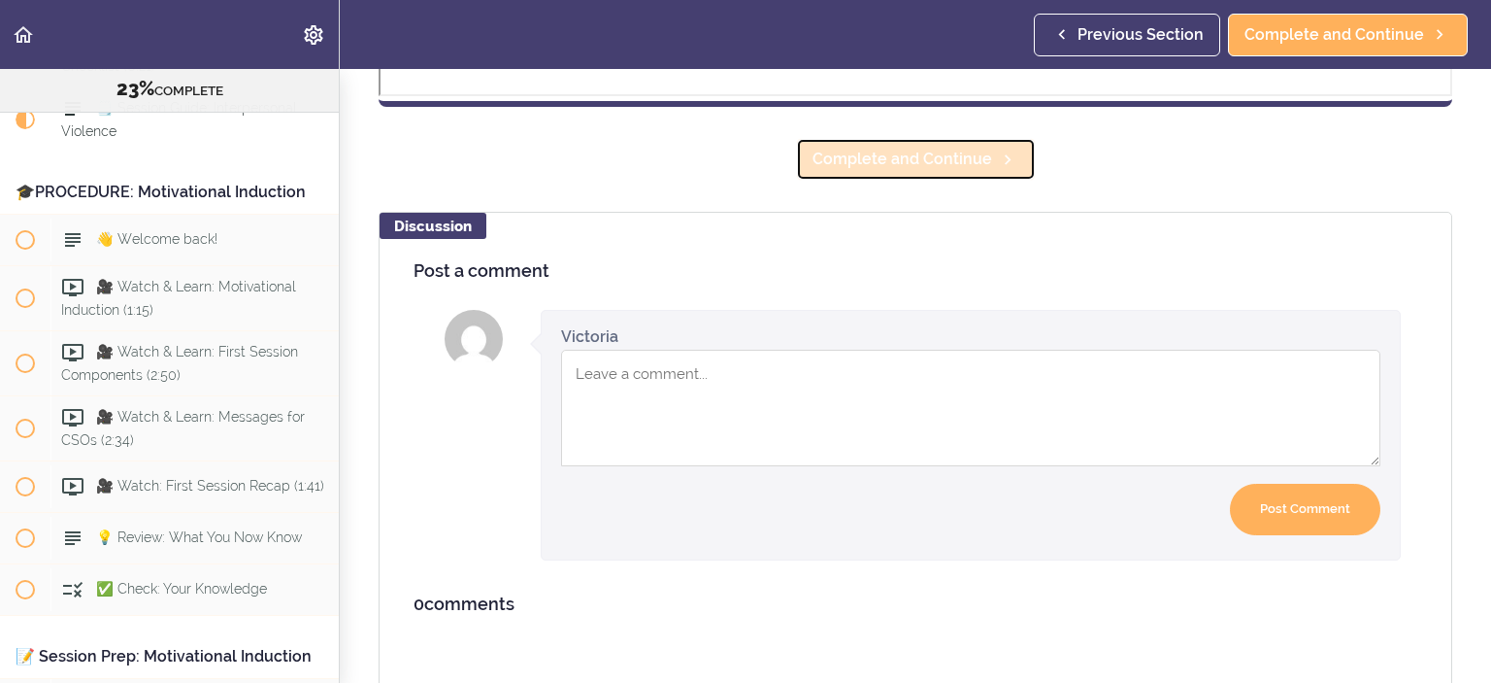
click at [982, 150] on link "Complete and Continue" at bounding box center [916, 159] width 240 height 43
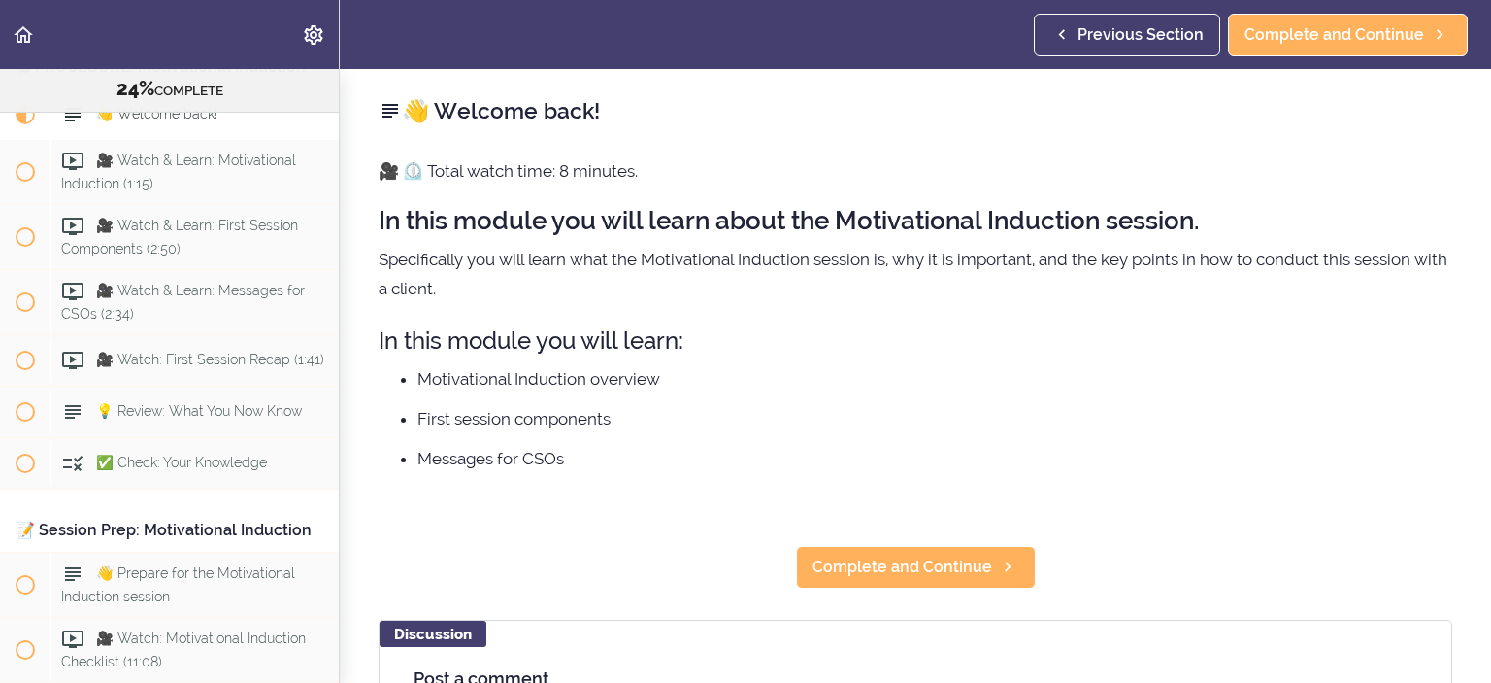
scroll to position [3255, 0]
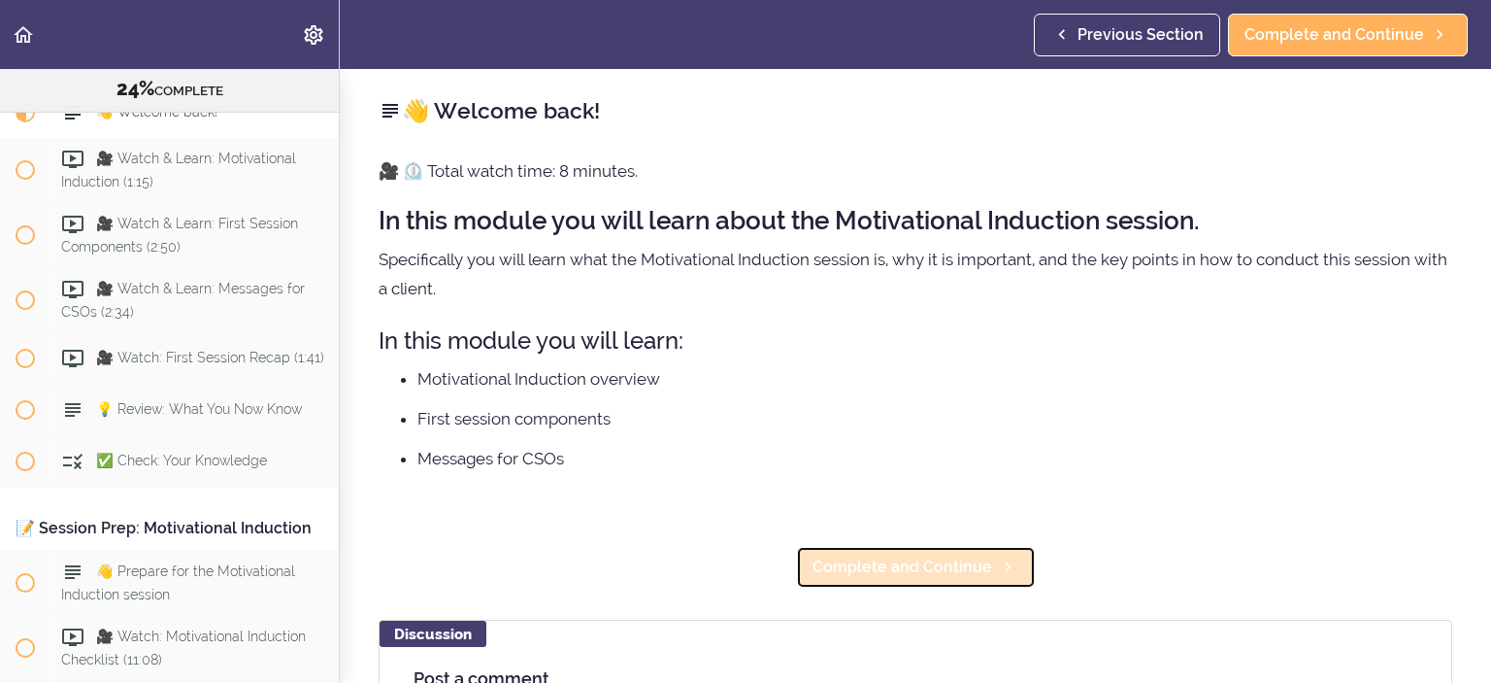
click at [983, 562] on link "Complete and Continue" at bounding box center [916, 567] width 240 height 43
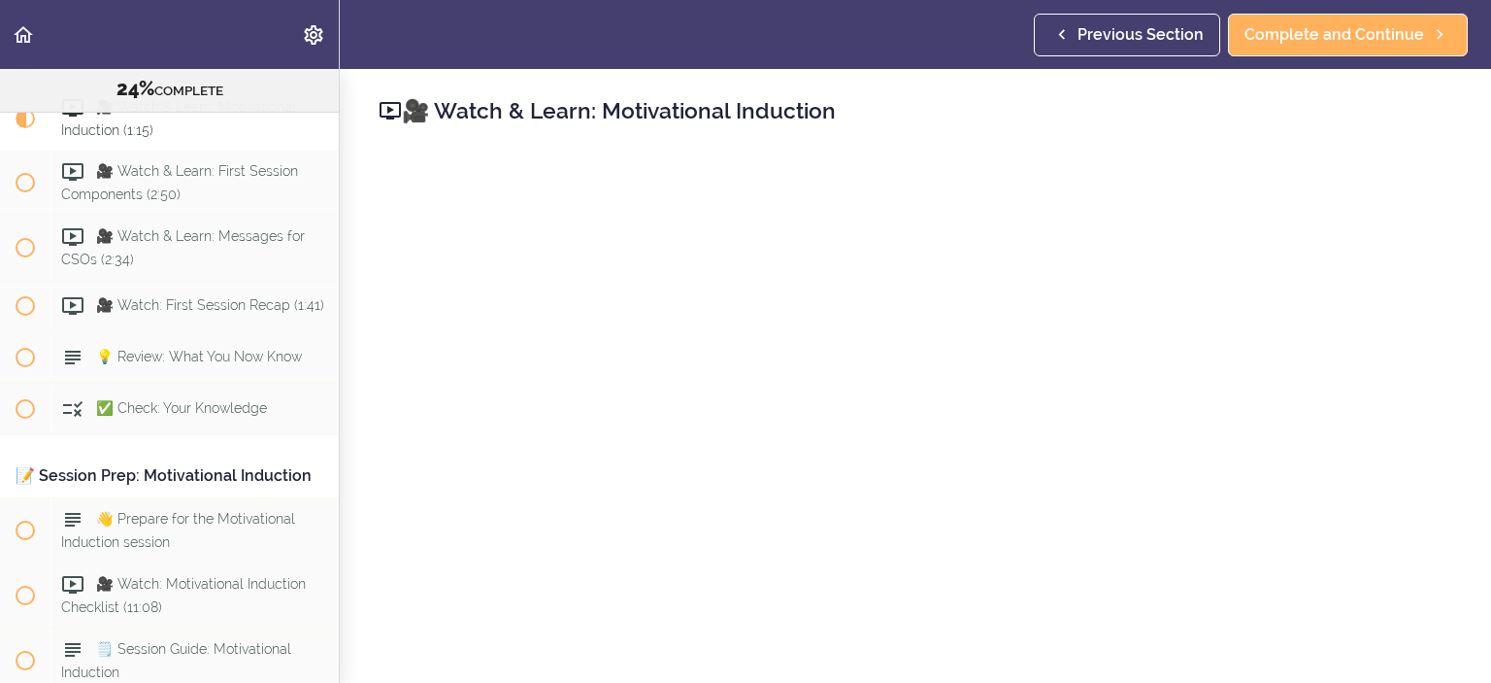
scroll to position [97, 0]
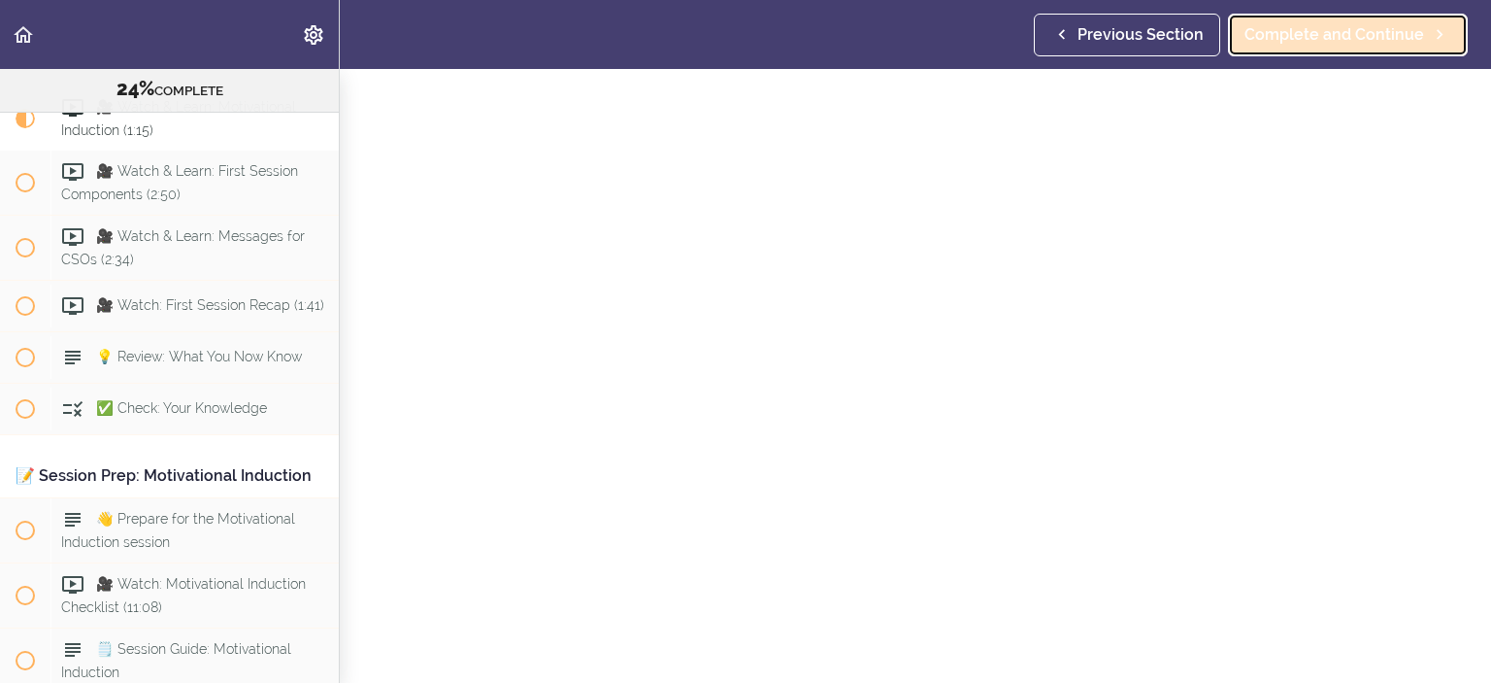
click at [1293, 23] on span "Complete and Continue" at bounding box center [1335, 34] width 180 height 23
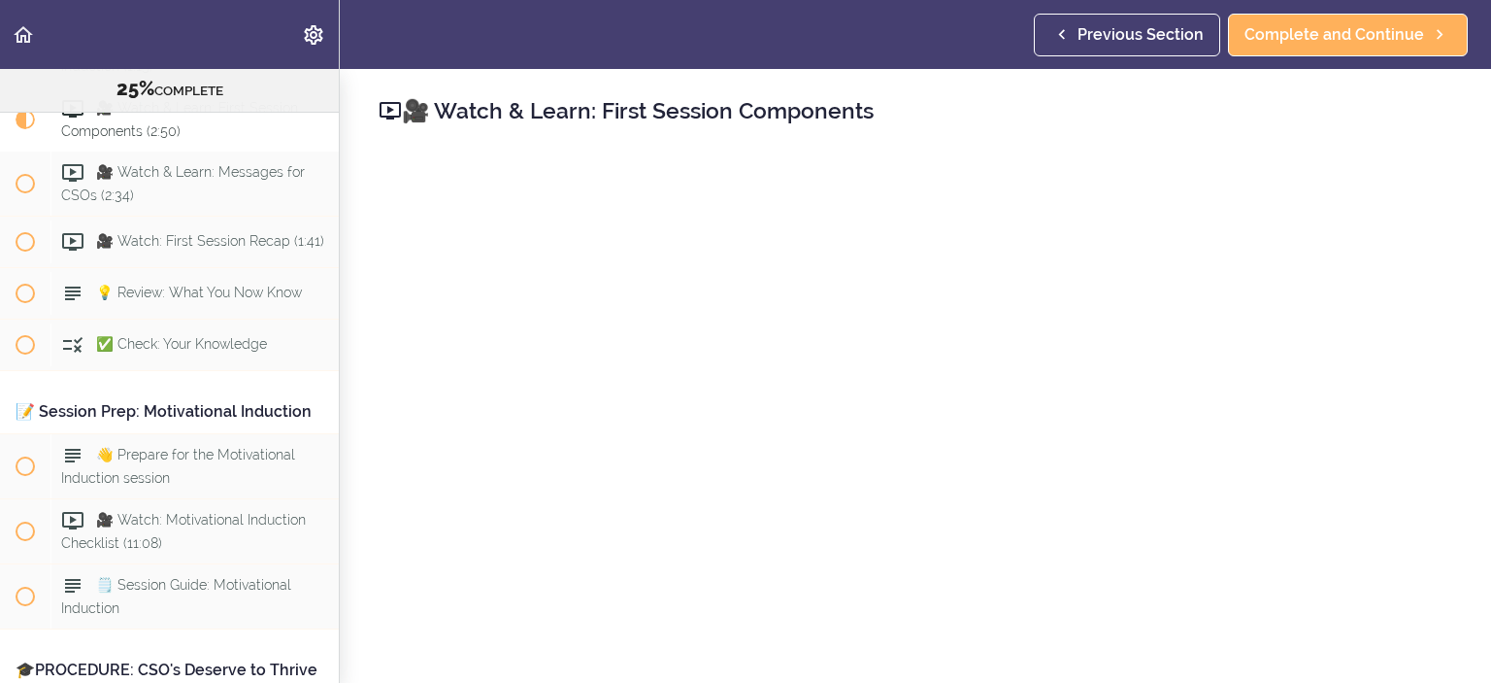
scroll to position [97, 0]
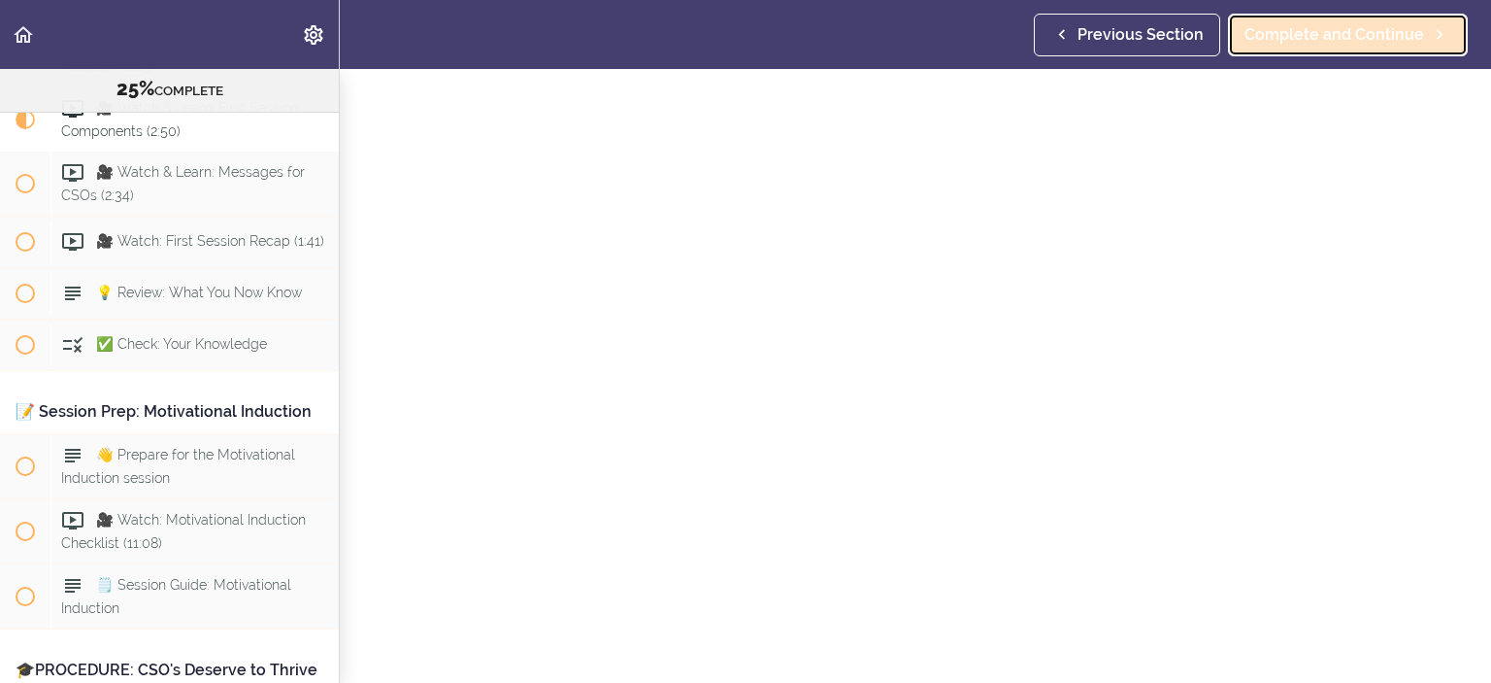
click at [1288, 26] on span "Complete and Continue" at bounding box center [1335, 34] width 180 height 23
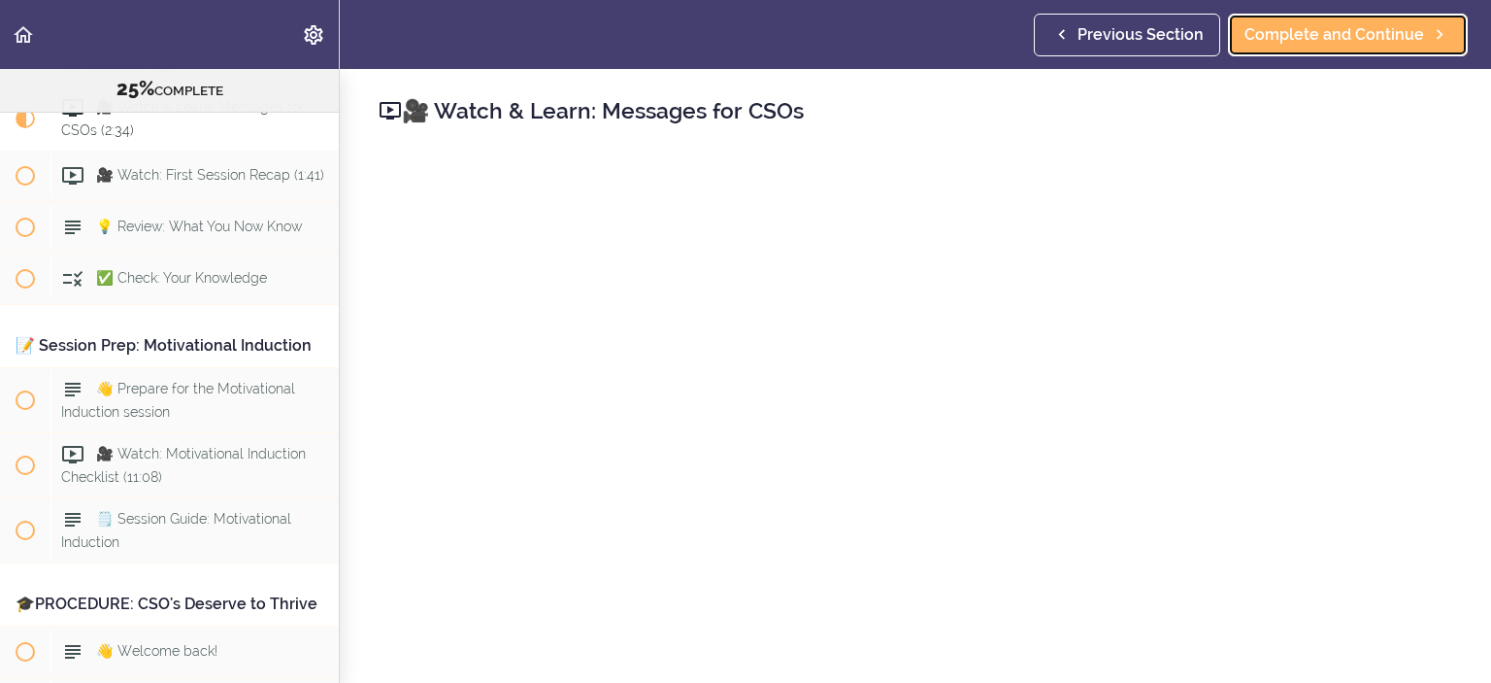
scroll to position [97, 0]
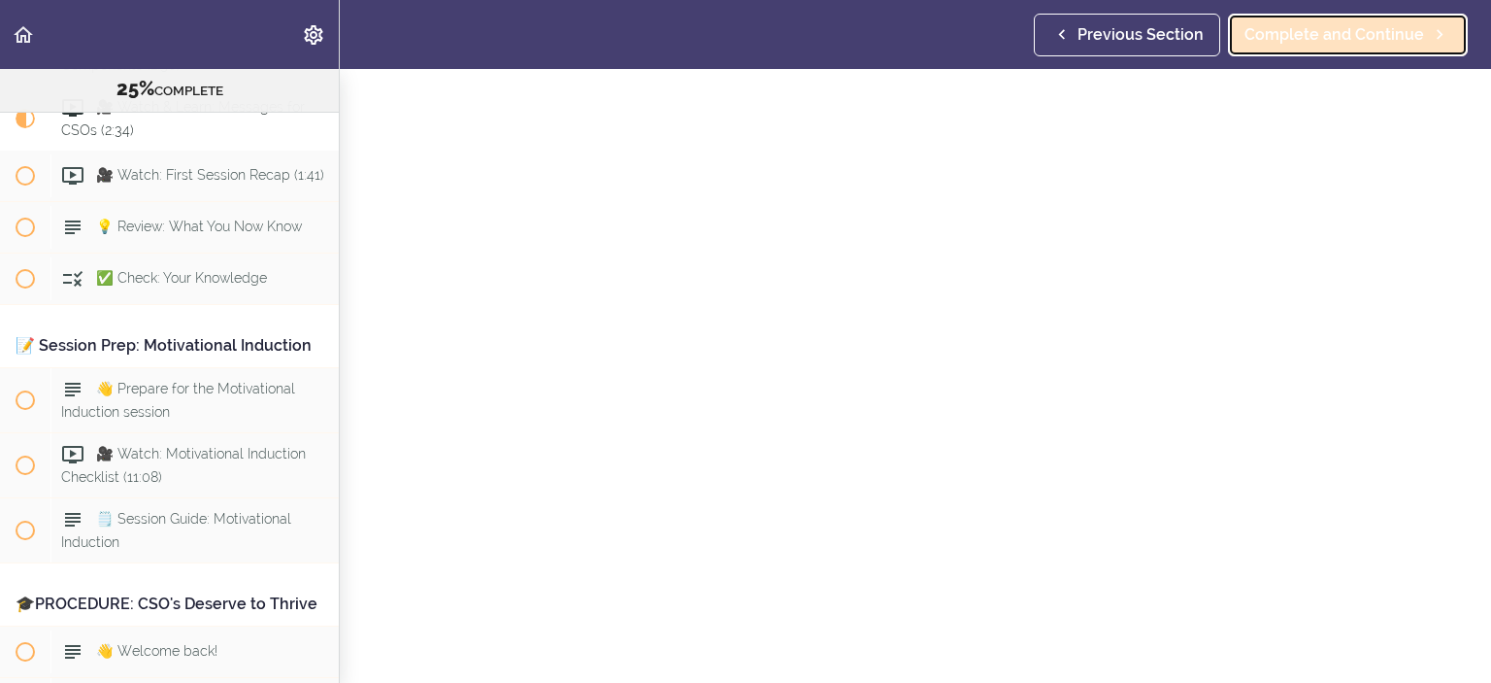
click at [1305, 52] on link "Complete and Continue" at bounding box center [1348, 35] width 240 height 43
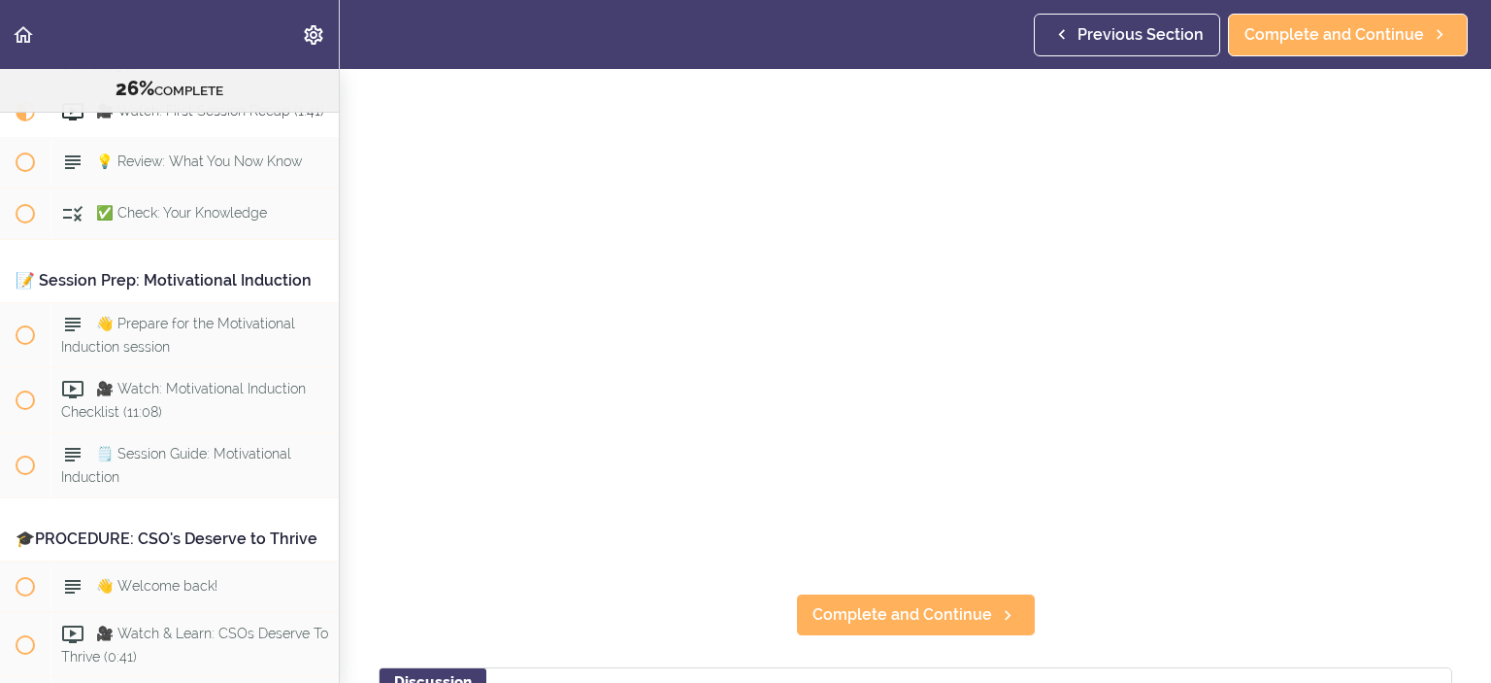
scroll to position [194, 0]
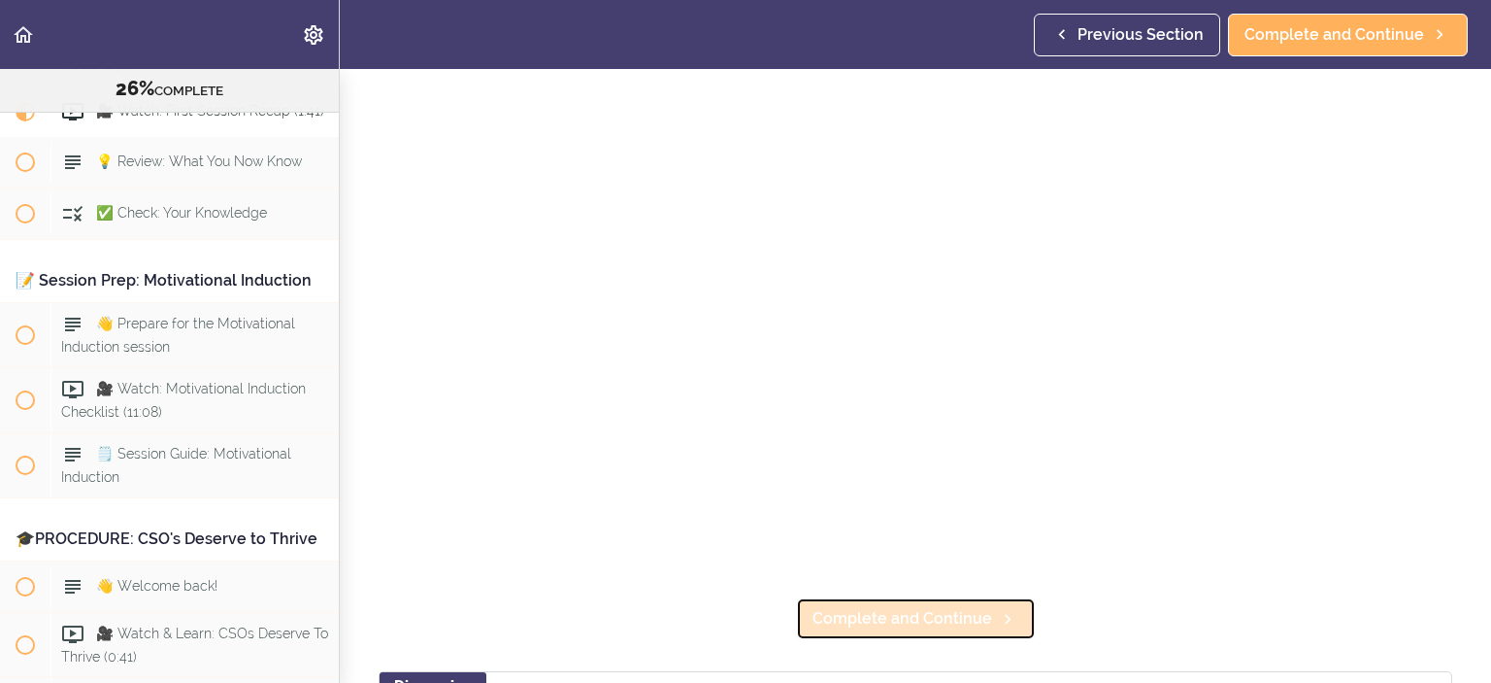
click at [920, 607] on span "Complete and Continue" at bounding box center [903, 618] width 180 height 23
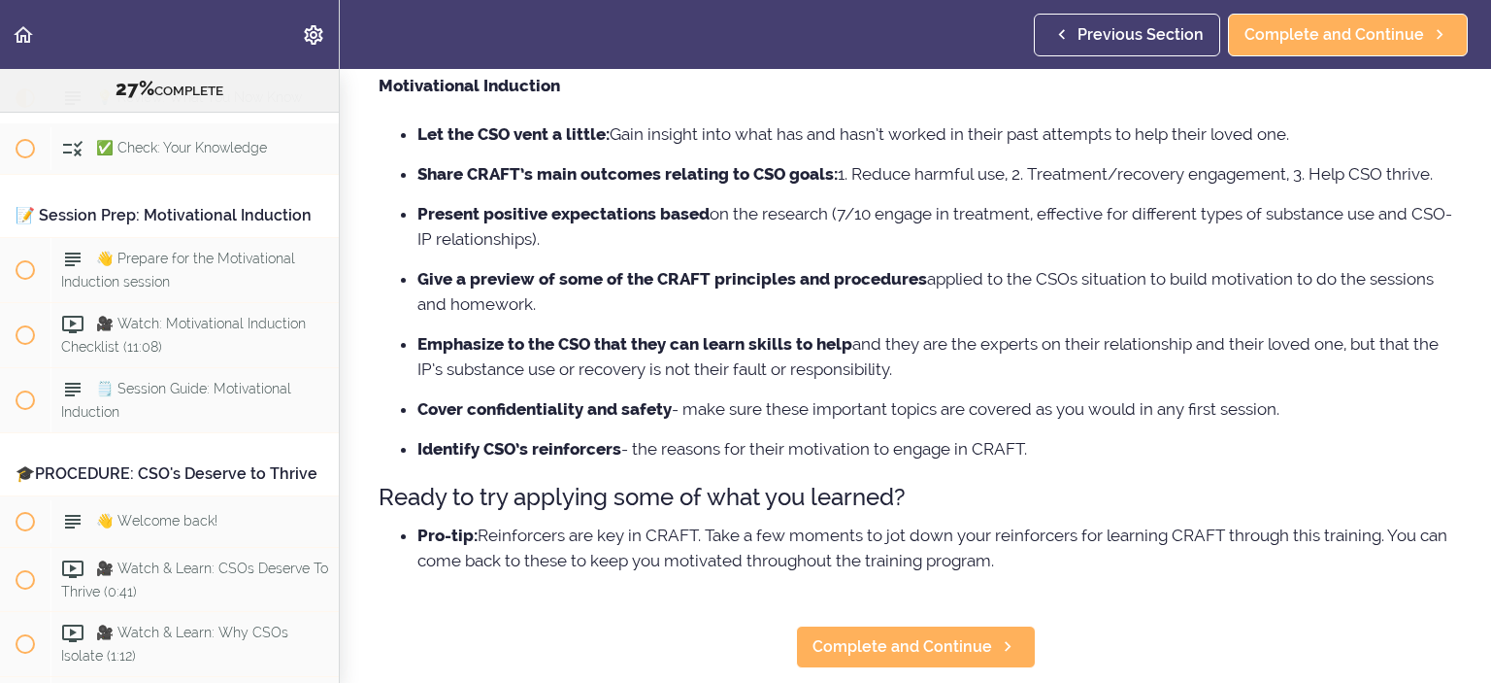
scroll to position [291, 0]
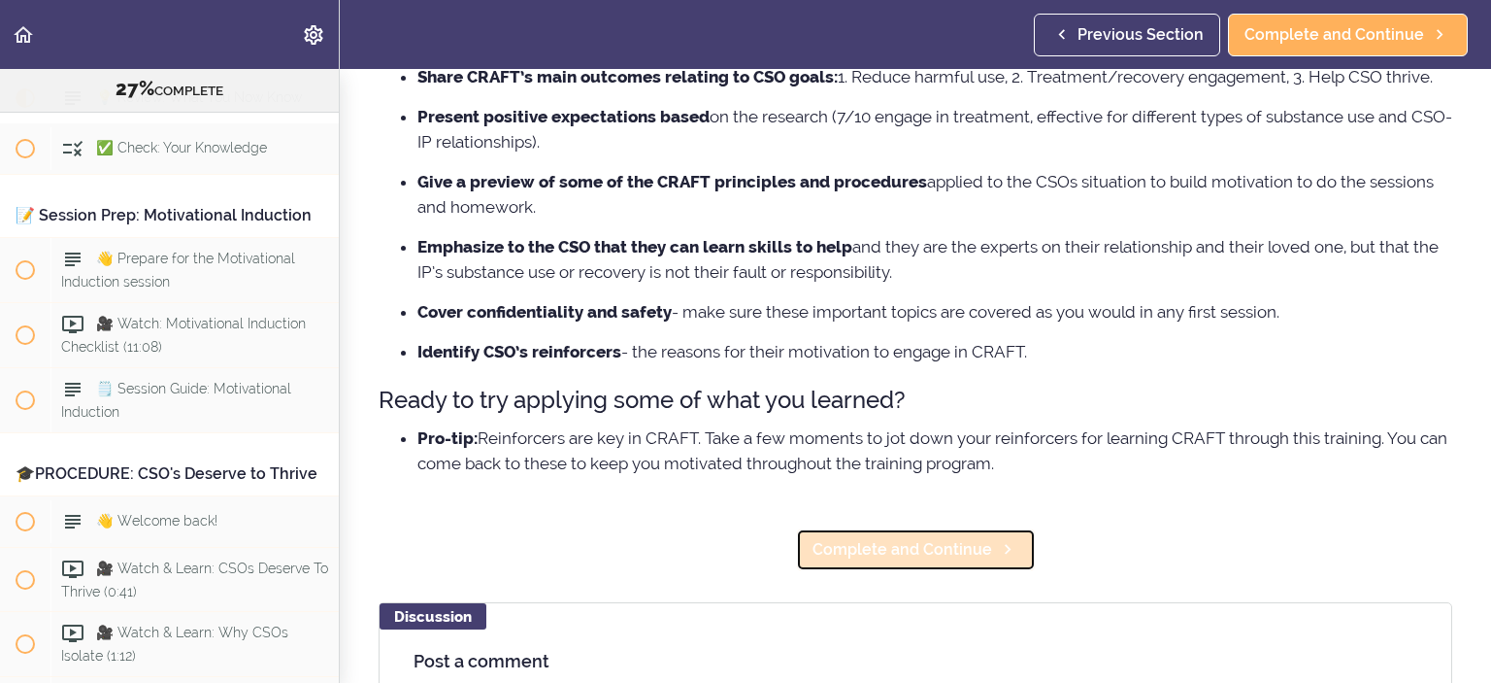
click at [872, 561] on span "Complete and Continue" at bounding box center [903, 549] width 180 height 23
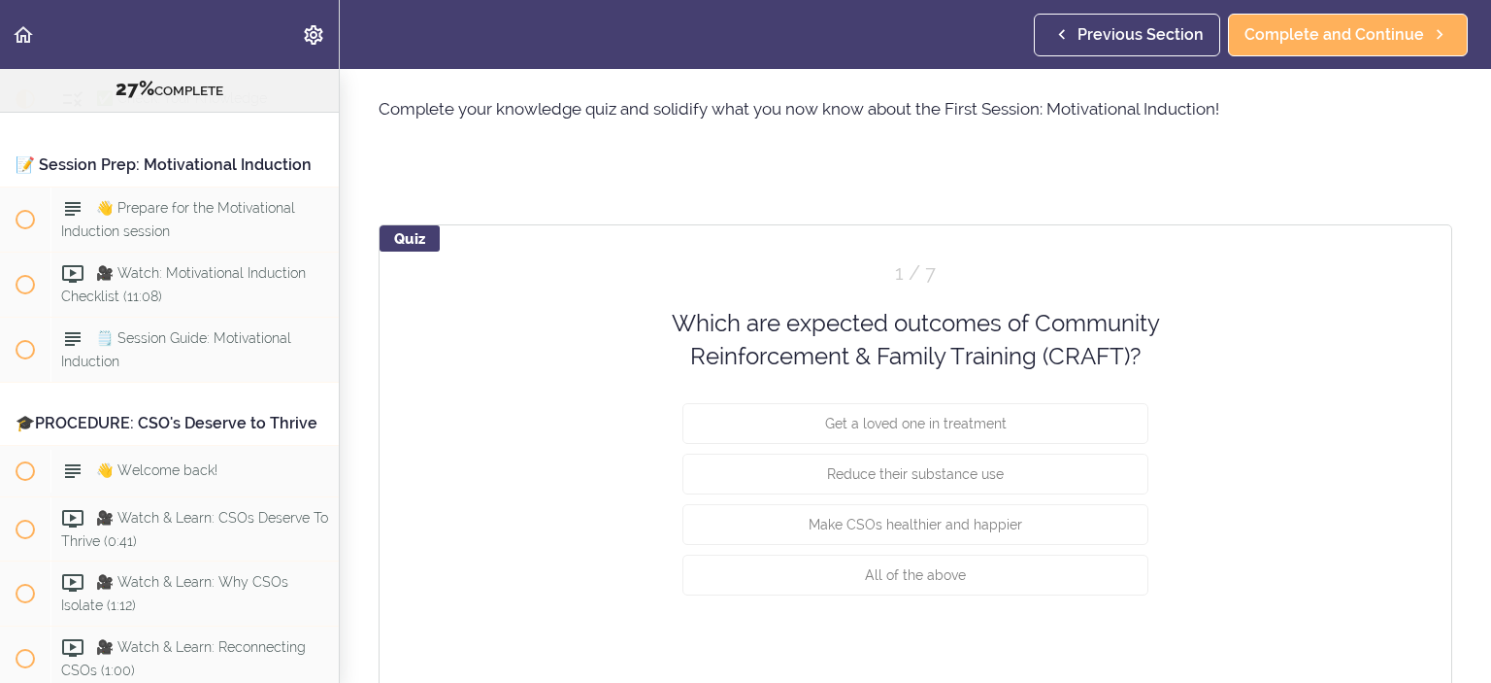
scroll to position [97, 0]
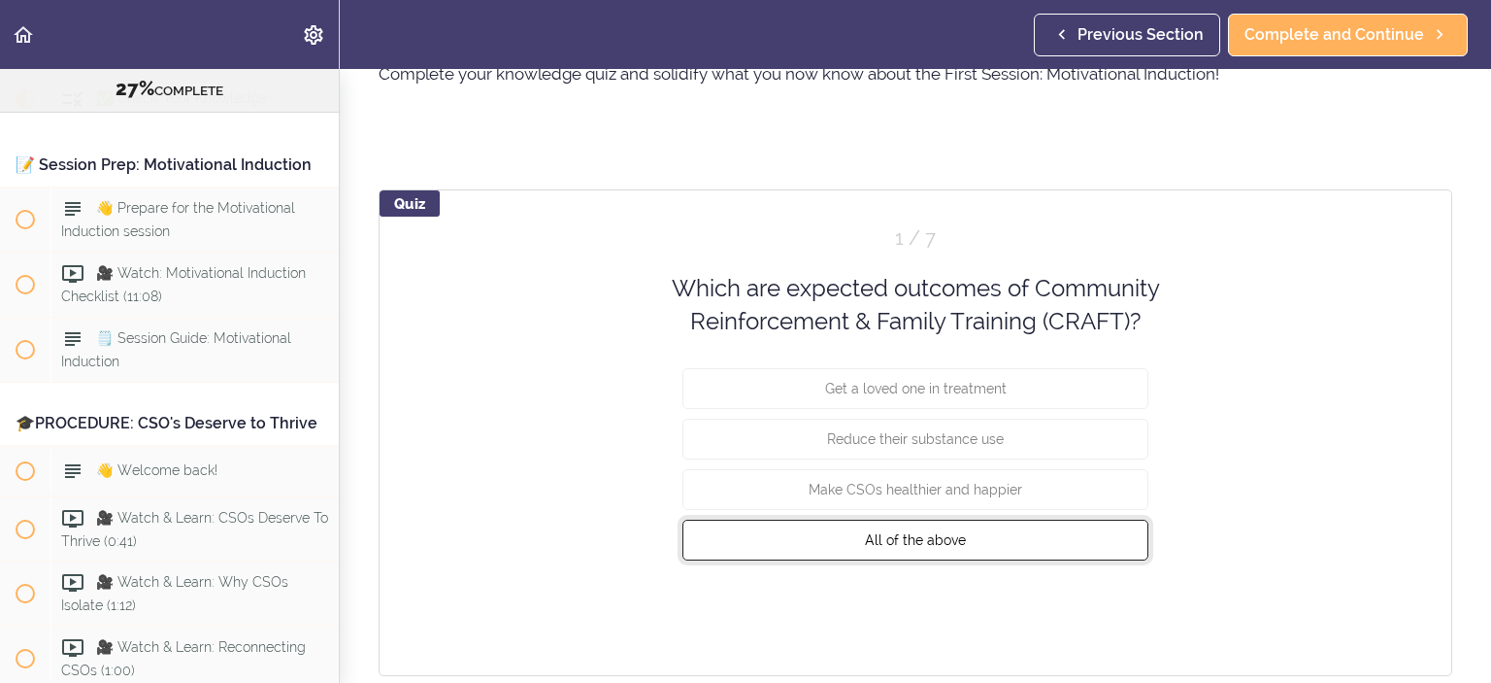
click at [771, 535] on button "All of the above" at bounding box center [916, 538] width 466 height 41
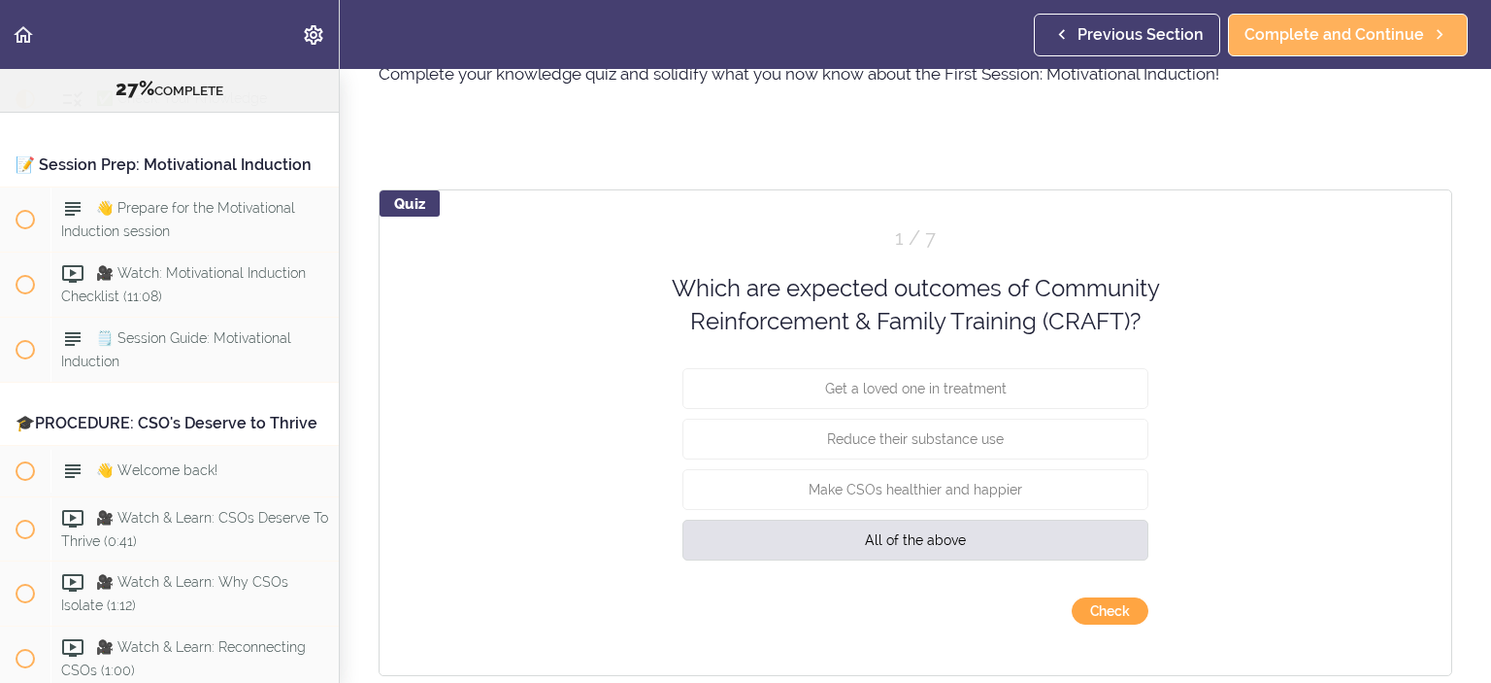
click at [1117, 616] on button "Check" at bounding box center [1110, 610] width 77 height 27
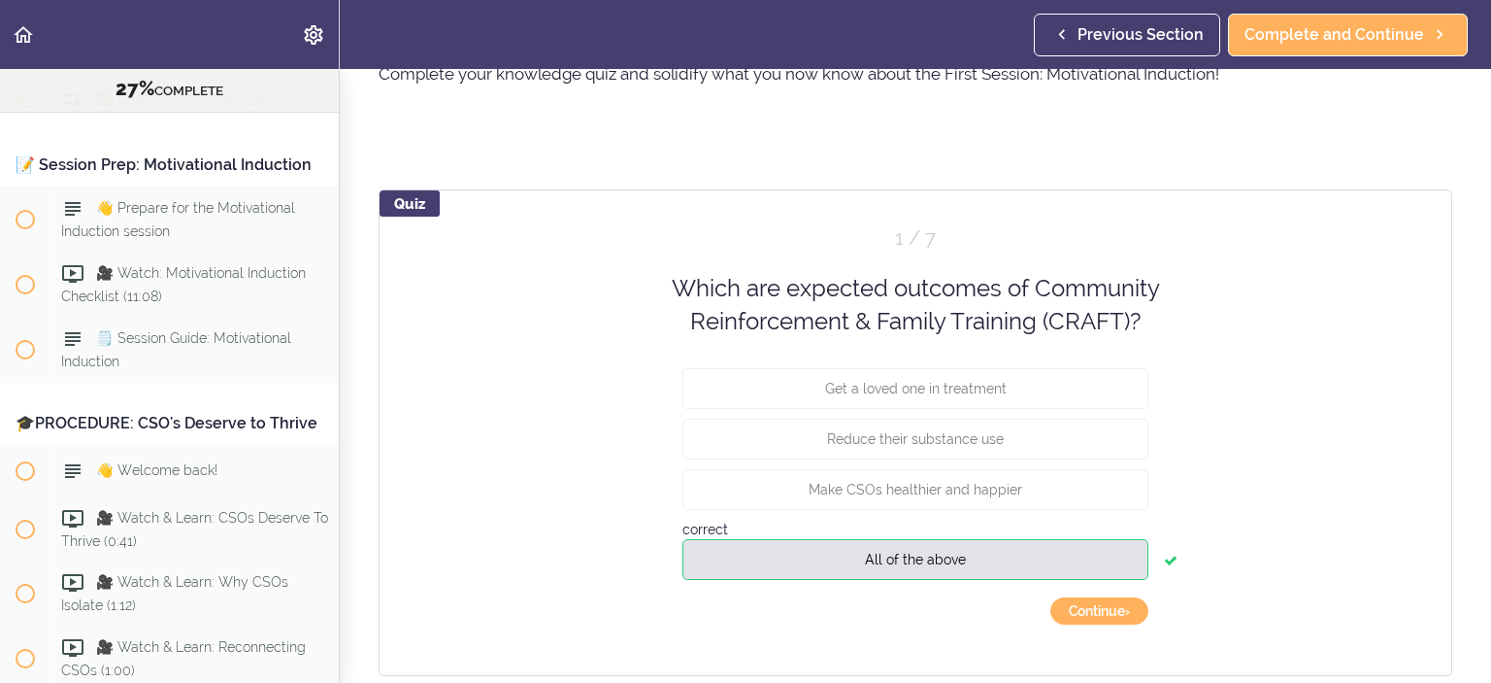
scroll to position [178, 0]
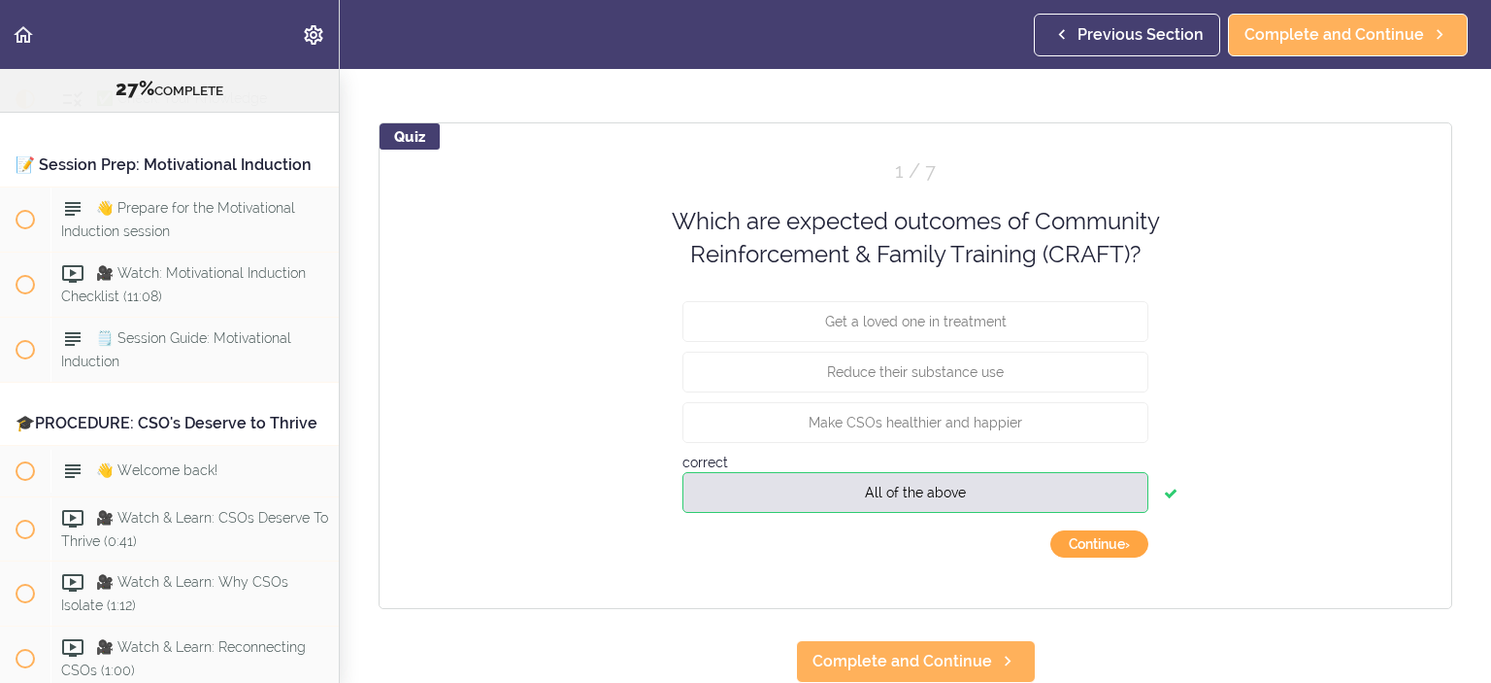
click at [1075, 530] on button "Continue ›" at bounding box center [1100, 543] width 98 height 27
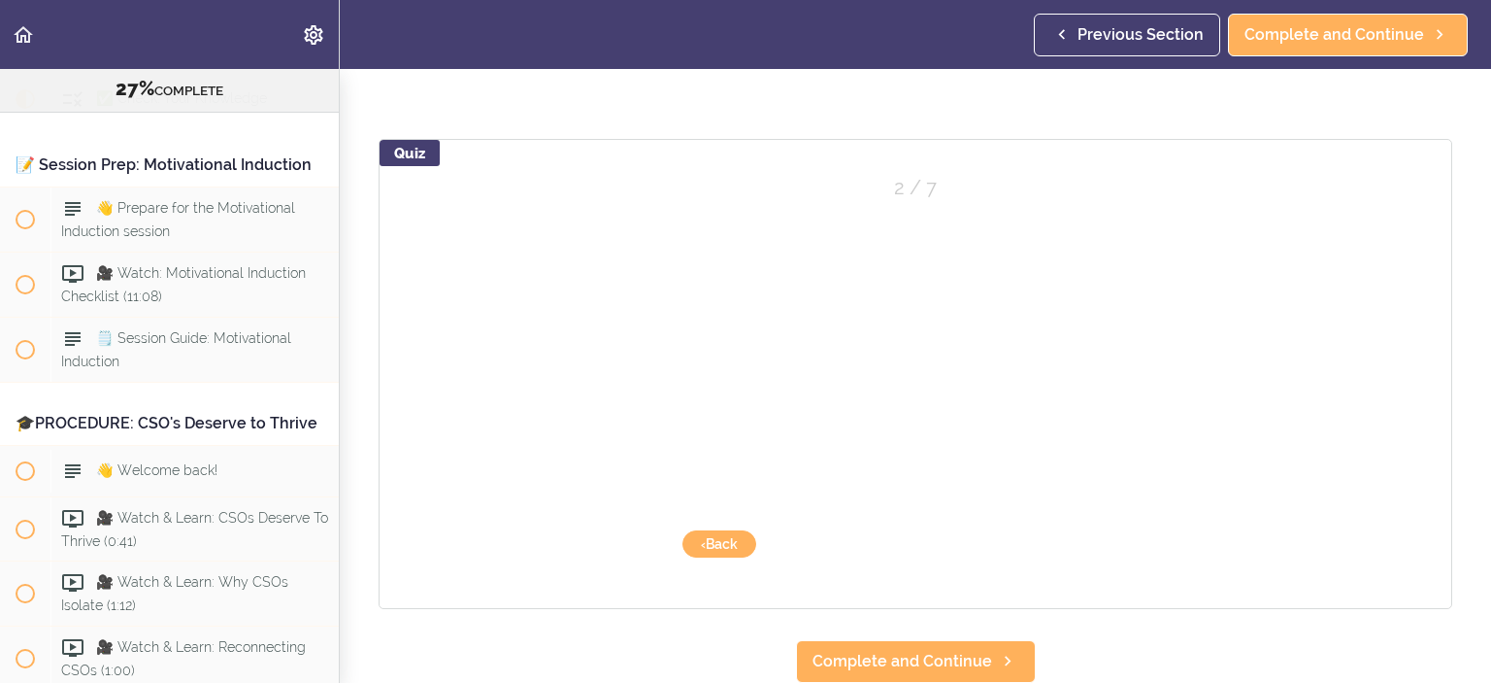
scroll to position [161, 0]
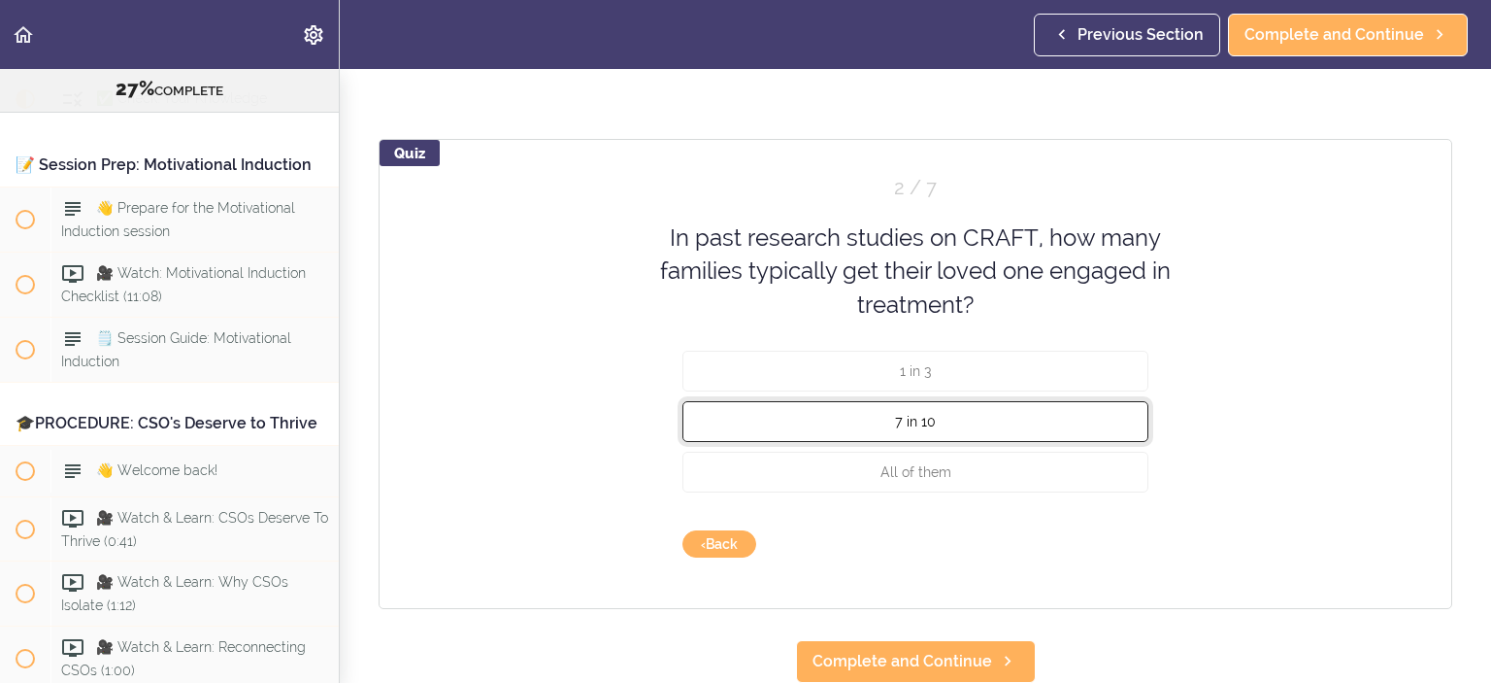
click at [889, 401] on button "7 in 10" at bounding box center [916, 421] width 466 height 41
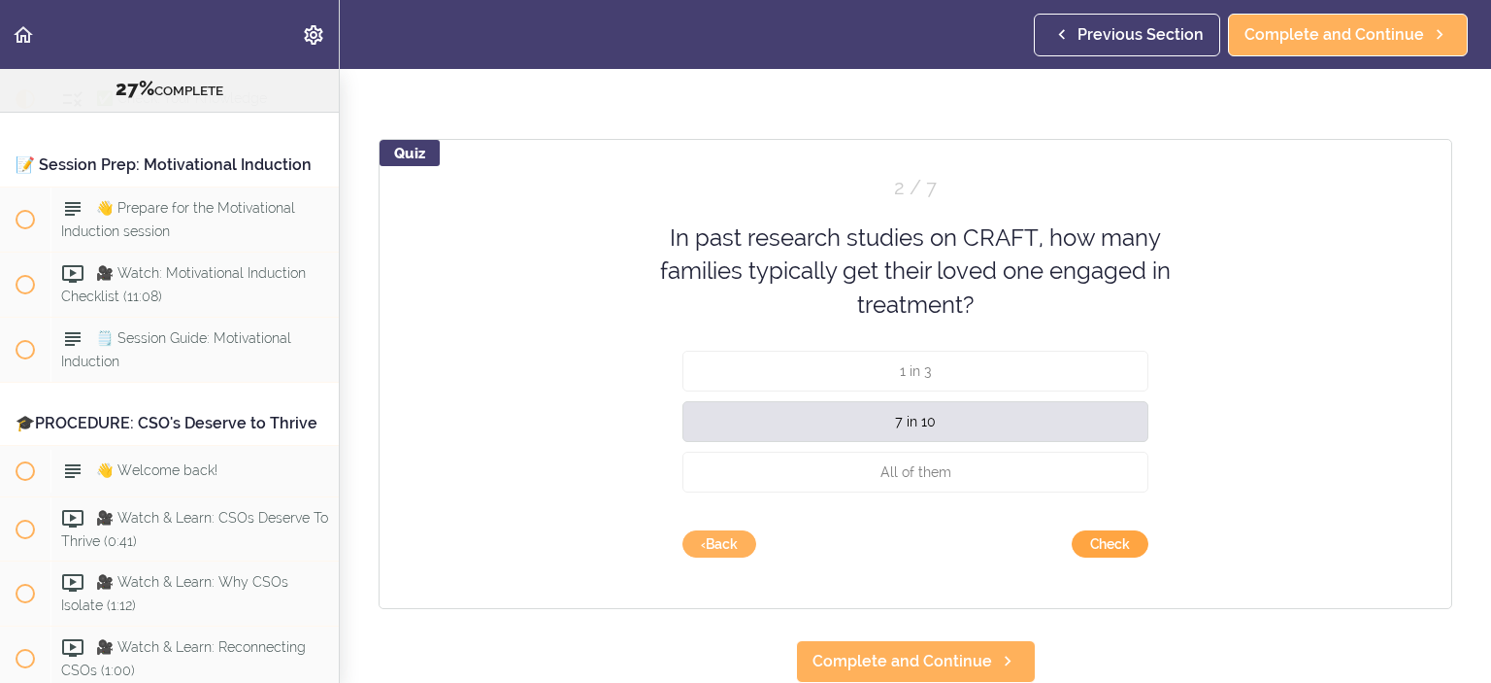
click at [1110, 532] on button "Check" at bounding box center [1110, 543] width 77 height 27
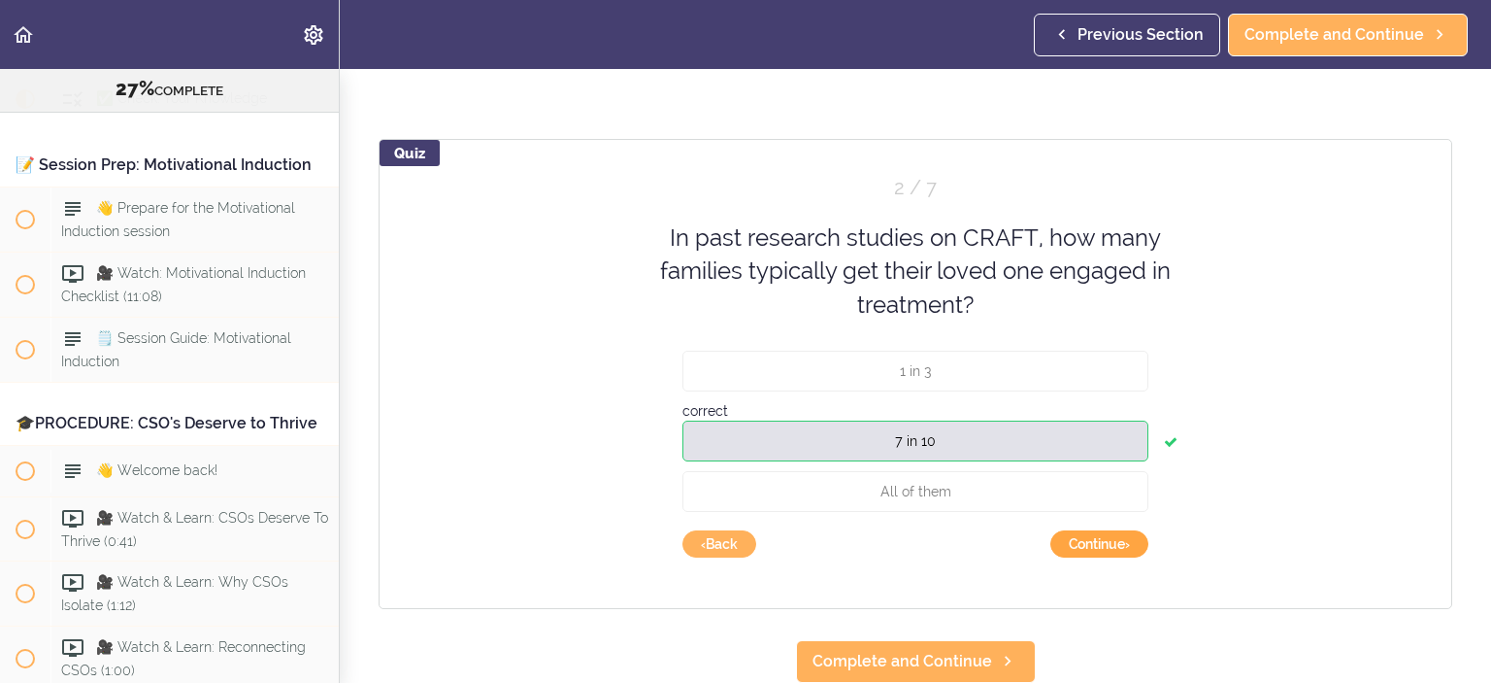
click at [1110, 531] on button "Continue ›" at bounding box center [1100, 543] width 98 height 27
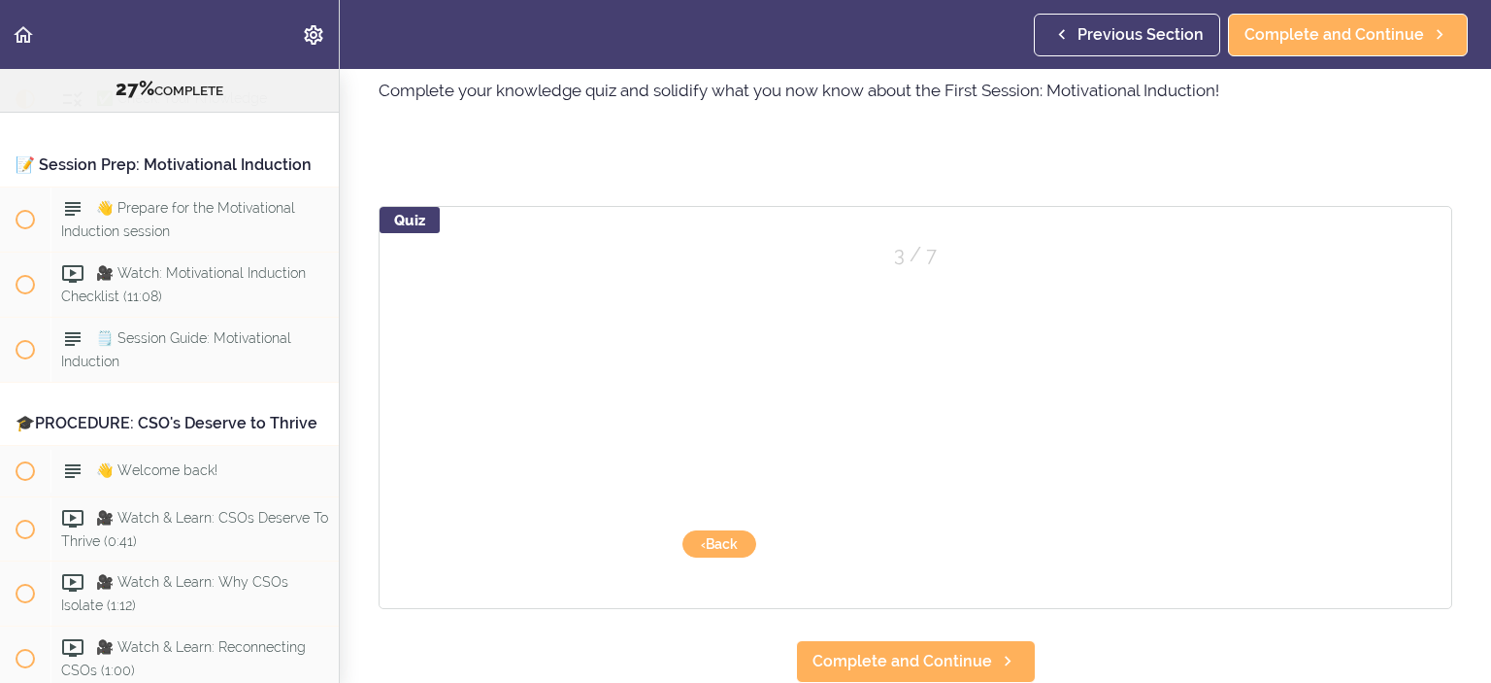
scroll to position [93, 0]
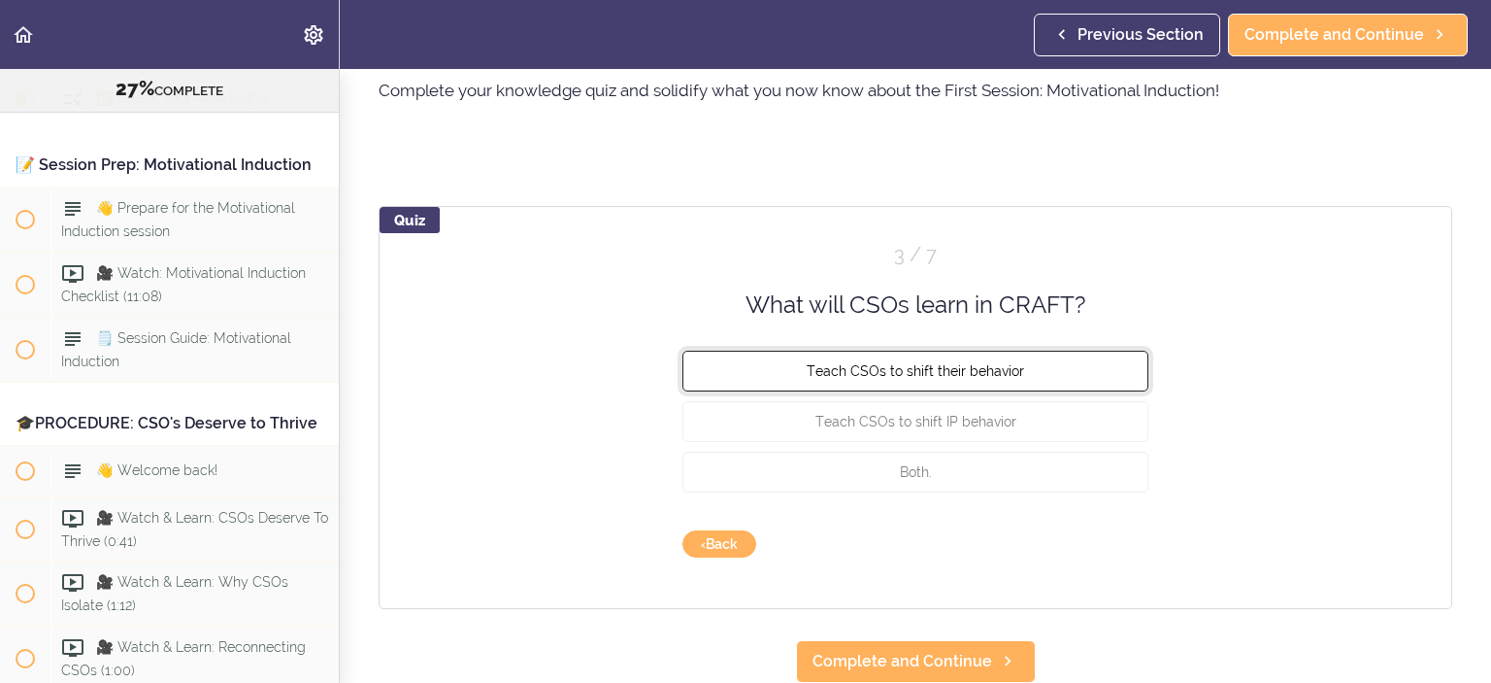
click at [983, 363] on span "Teach CSOs to shift their behavior" at bounding box center [915, 371] width 217 height 16
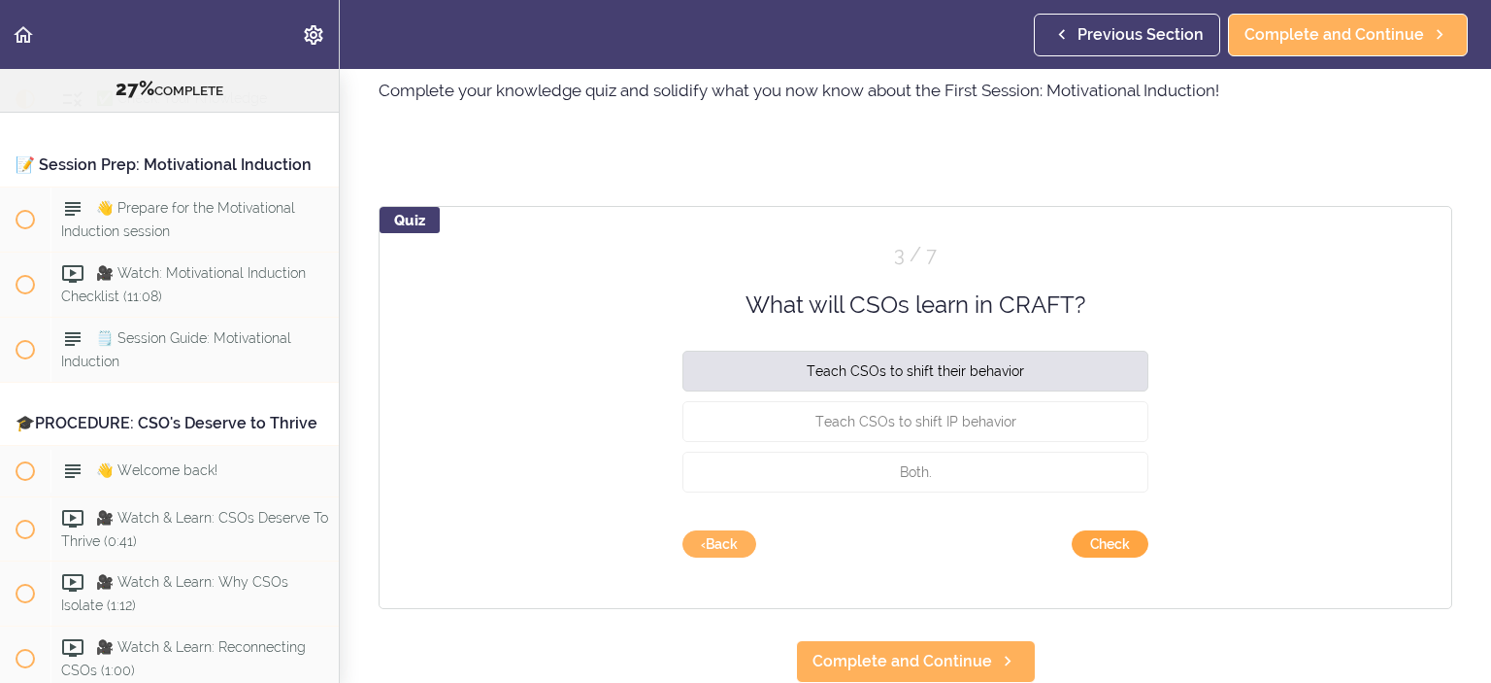
click at [1090, 530] on button "Check" at bounding box center [1110, 543] width 77 height 27
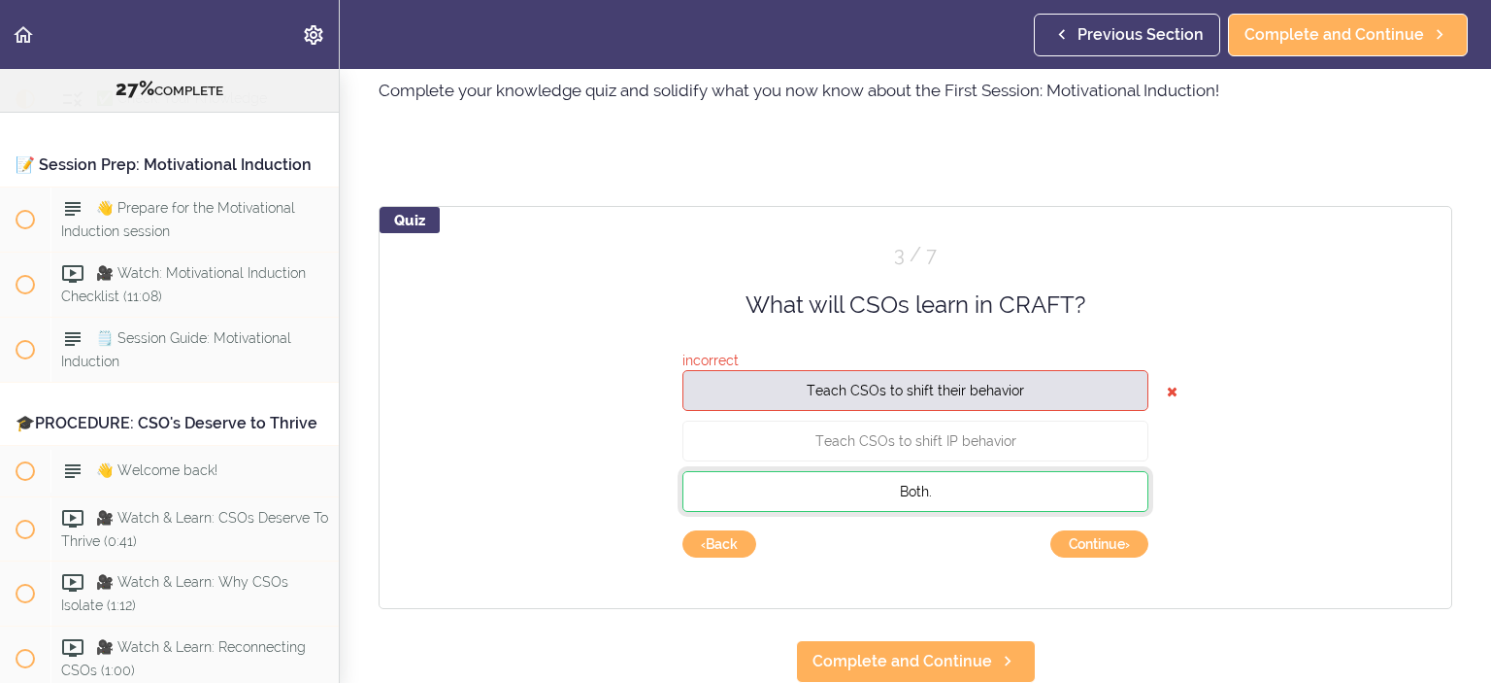
click at [967, 477] on button "Both." at bounding box center [916, 491] width 466 height 41
click at [1073, 530] on button "Continue ›" at bounding box center [1100, 543] width 98 height 27
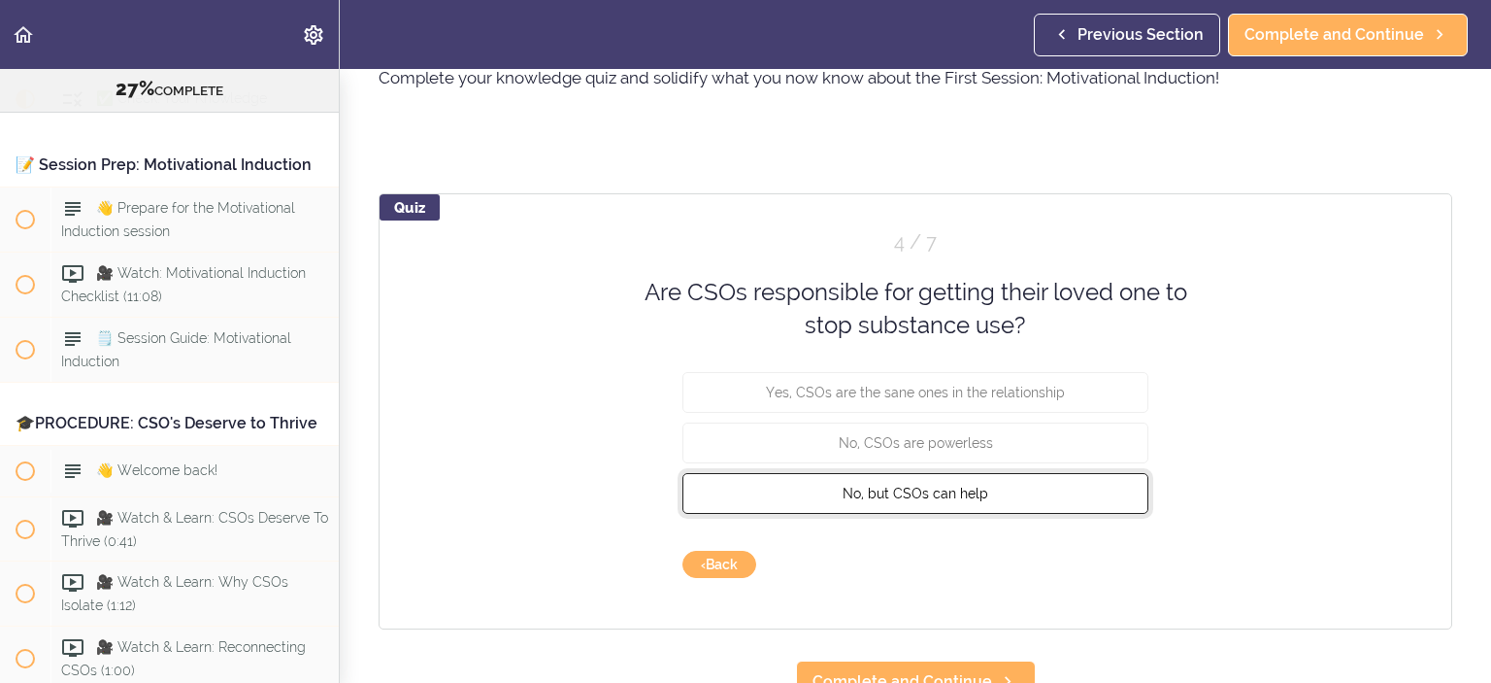
click at [955, 492] on span "No, but CSOs can help" at bounding box center [916, 493] width 146 height 16
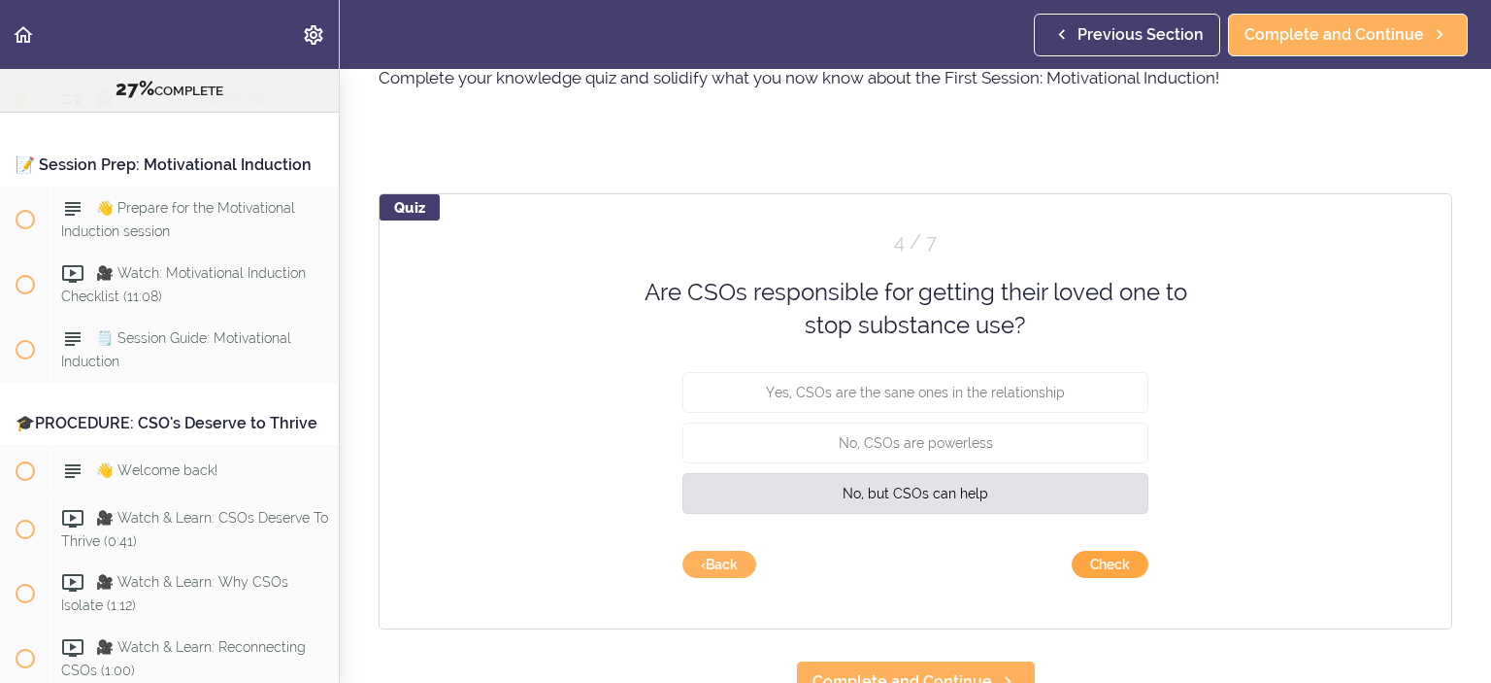
click at [1100, 568] on button "Check" at bounding box center [1110, 564] width 77 height 27
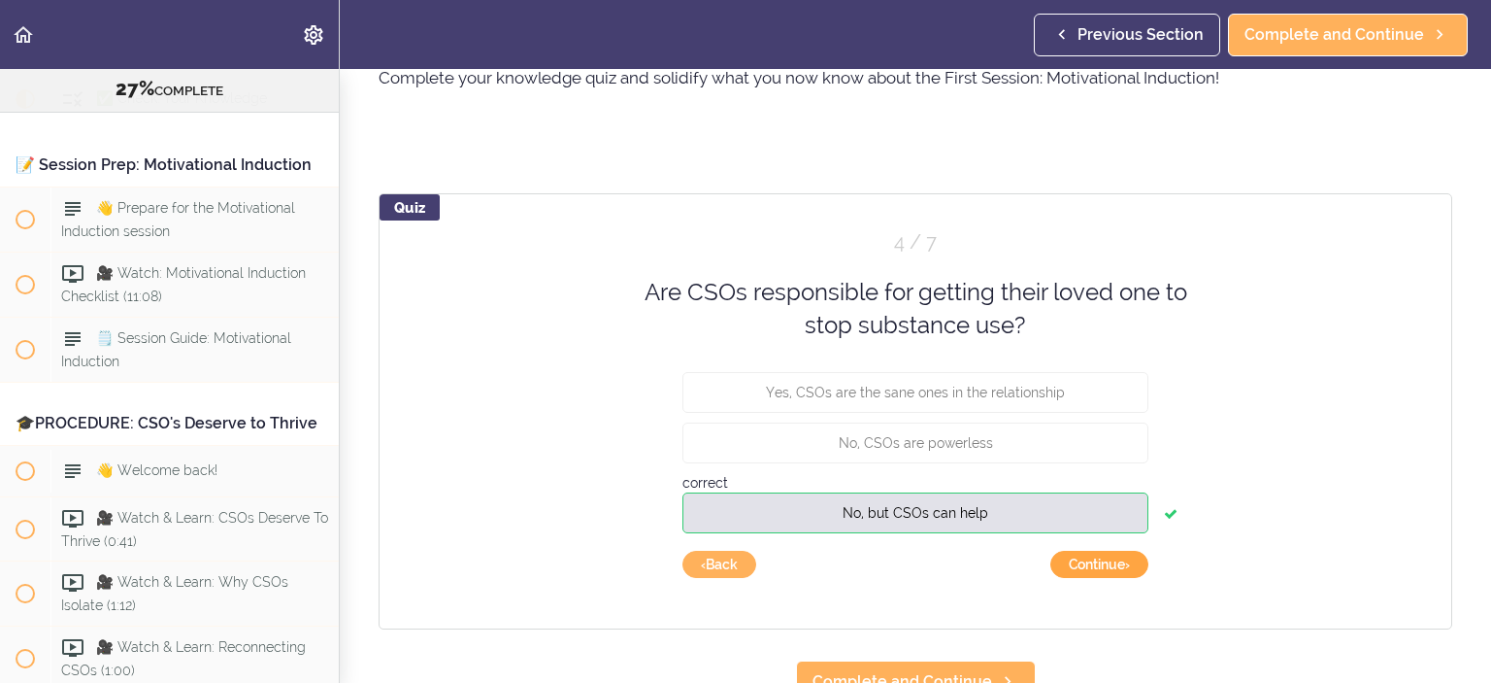
click at [1100, 566] on button "Continue ›" at bounding box center [1100, 564] width 98 height 27
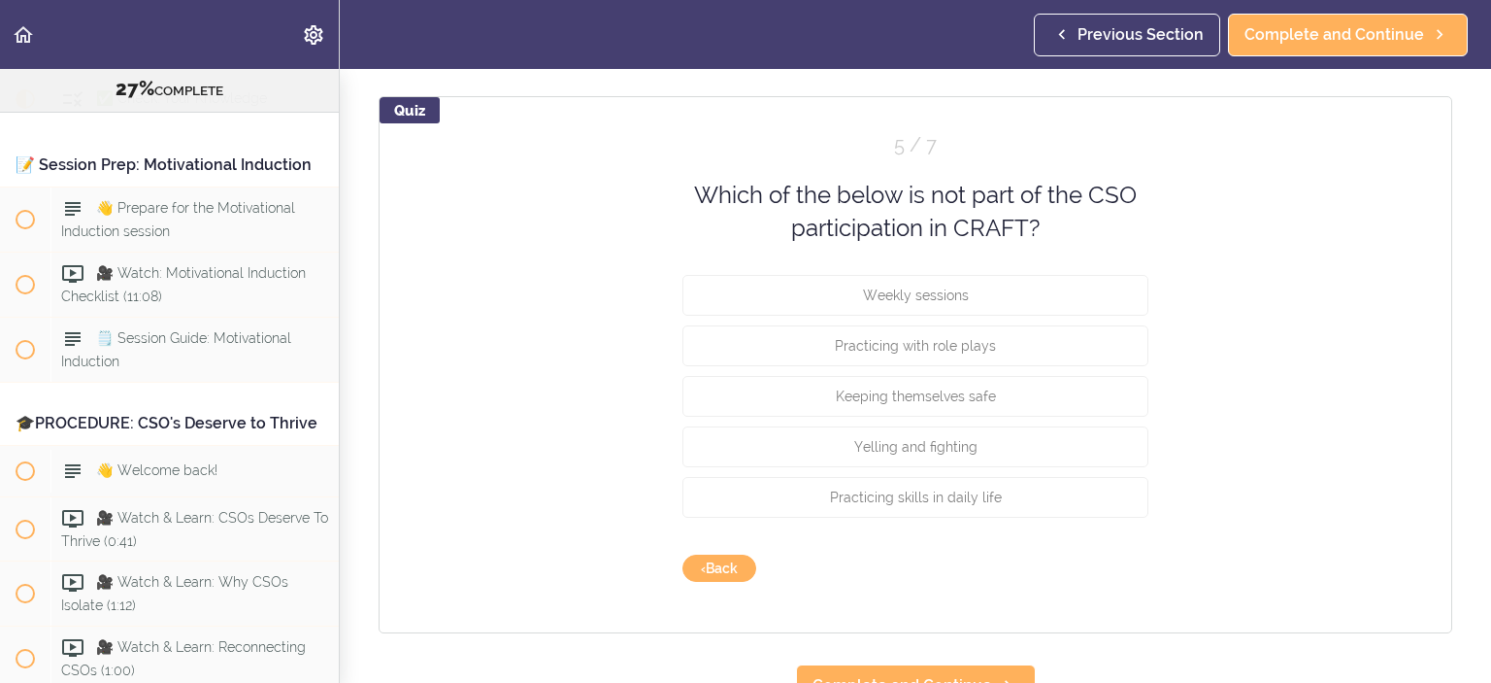
scroll to position [190, 0]
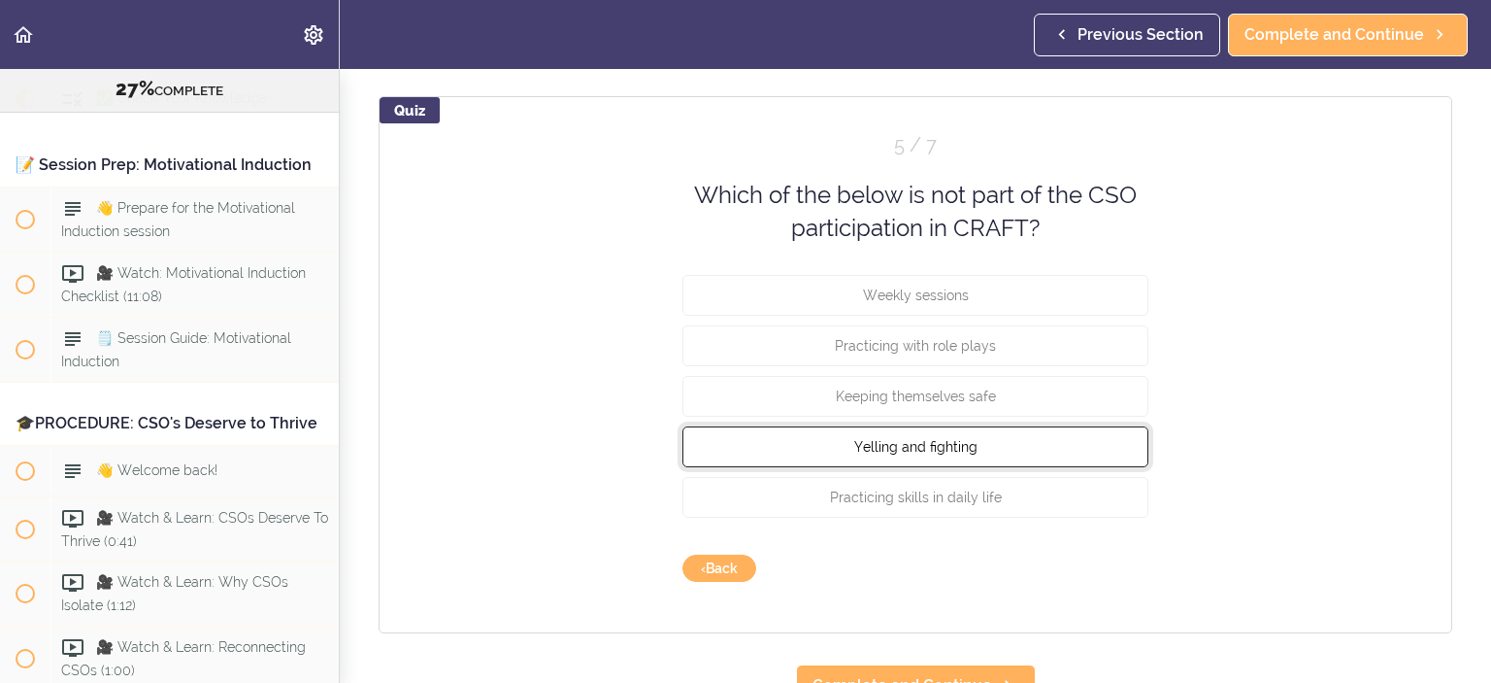
click at [928, 450] on span "Yelling and fighting" at bounding box center [915, 446] width 123 height 16
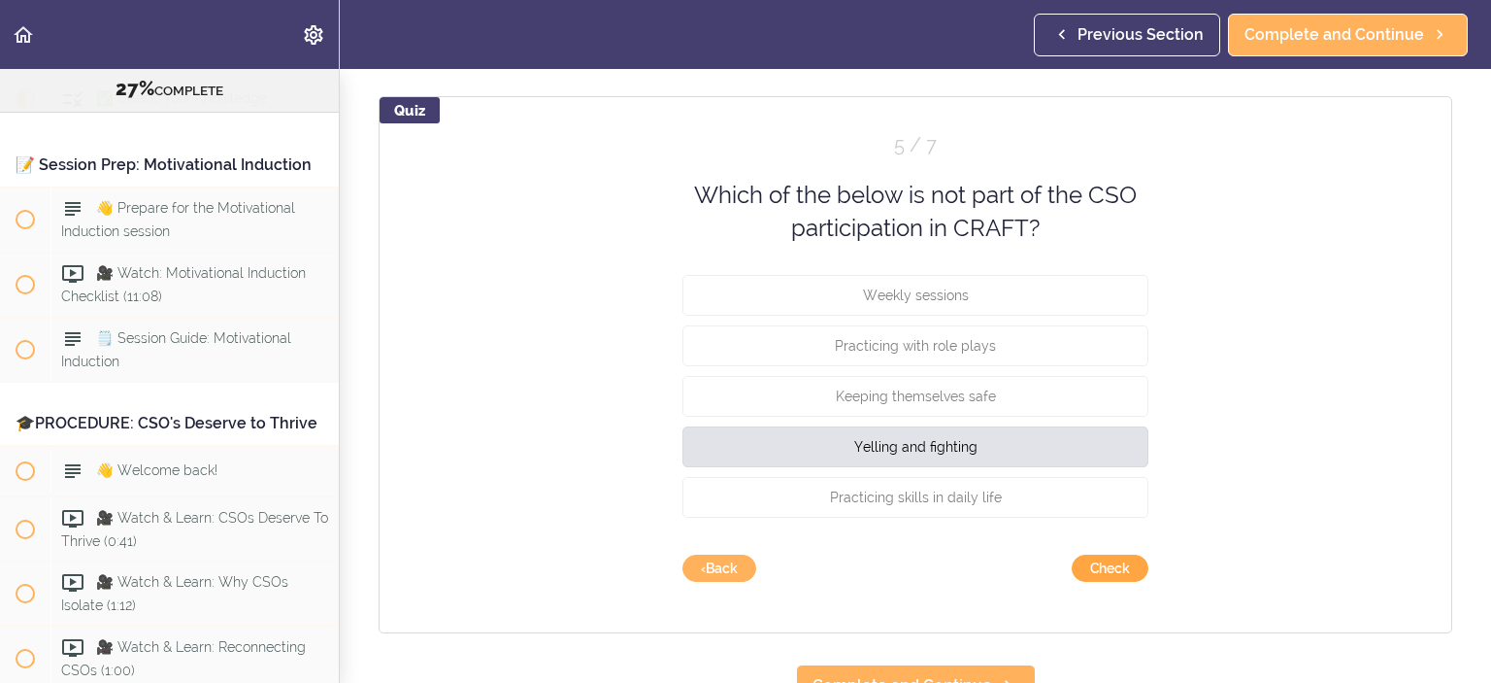
click at [1127, 559] on button "Check" at bounding box center [1110, 567] width 77 height 27
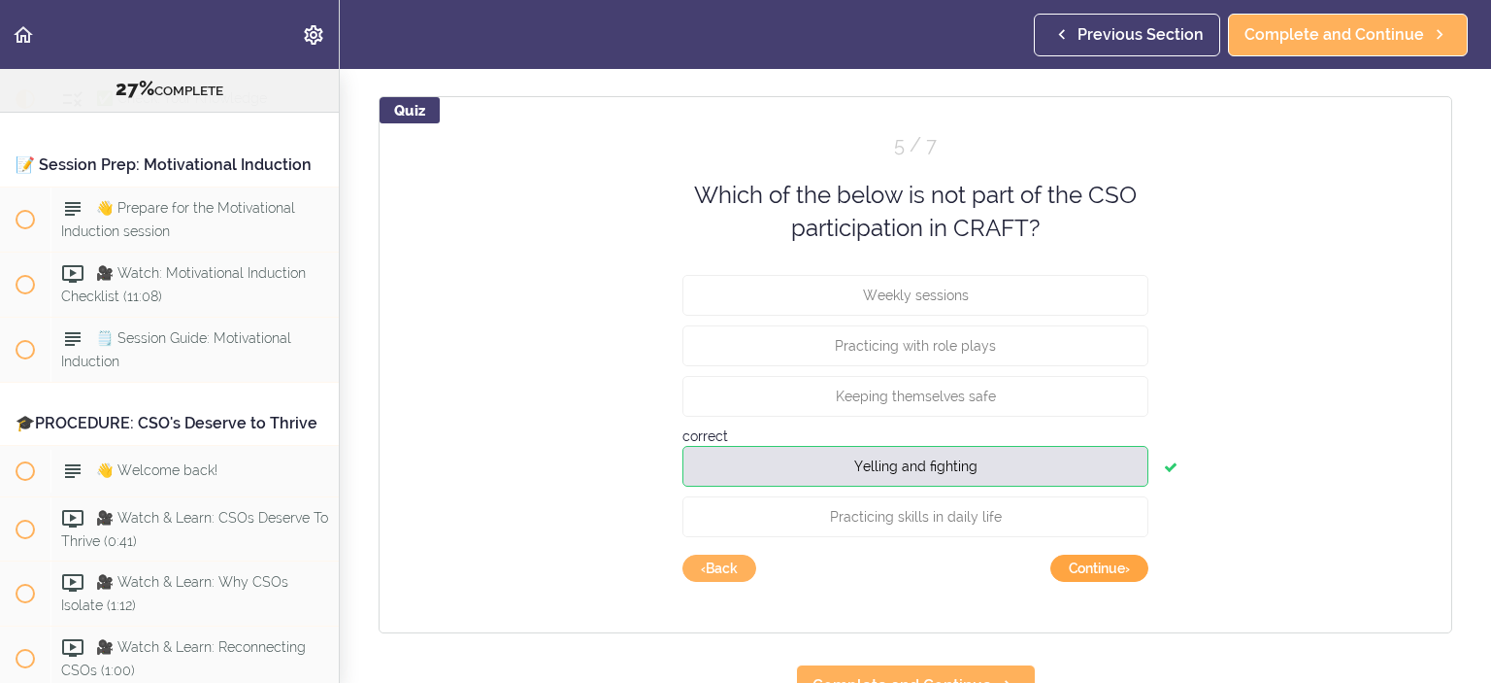
click at [1118, 565] on button "Continue ›" at bounding box center [1100, 567] width 98 height 27
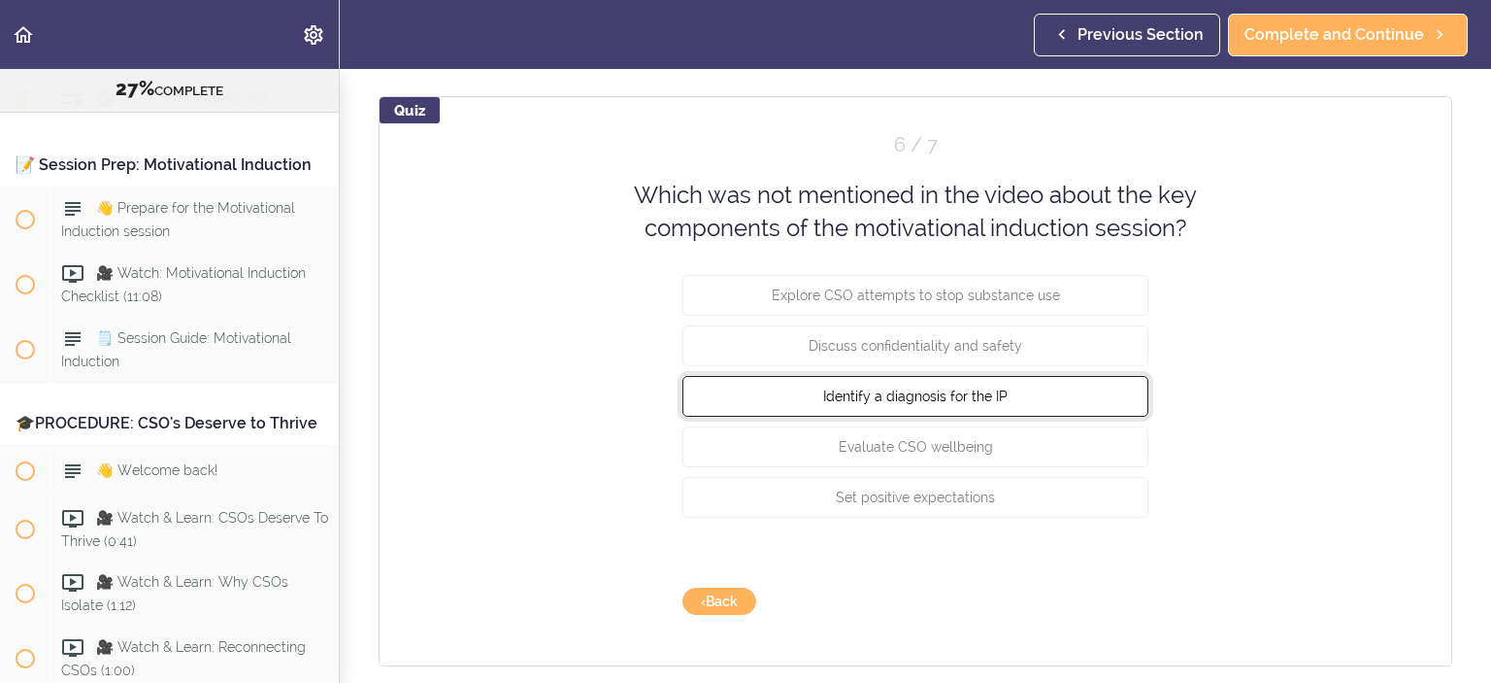
click at [1029, 416] on button "Identify a diagnosis for the IP" at bounding box center [916, 395] width 466 height 41
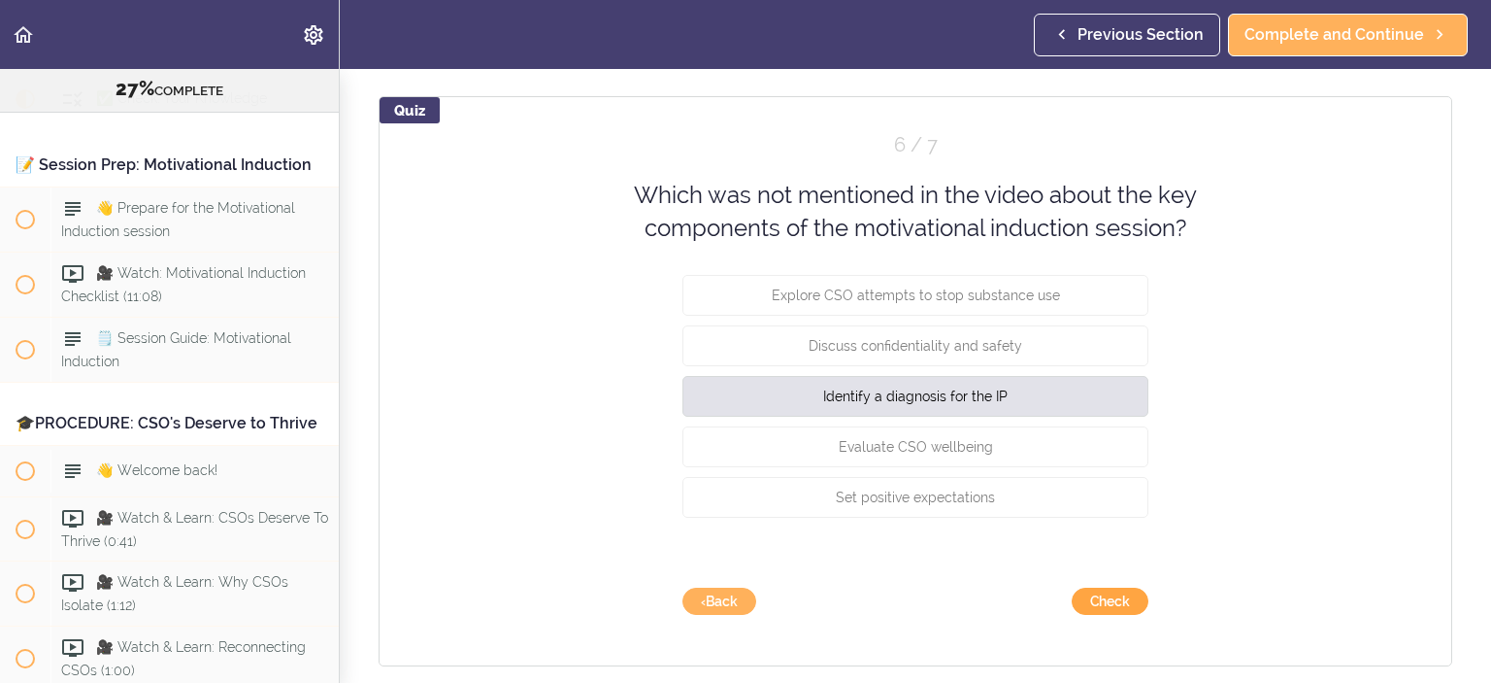
click at [1103, 591] on button "Check" at bounding box center [1110, 600] width 77 height 27
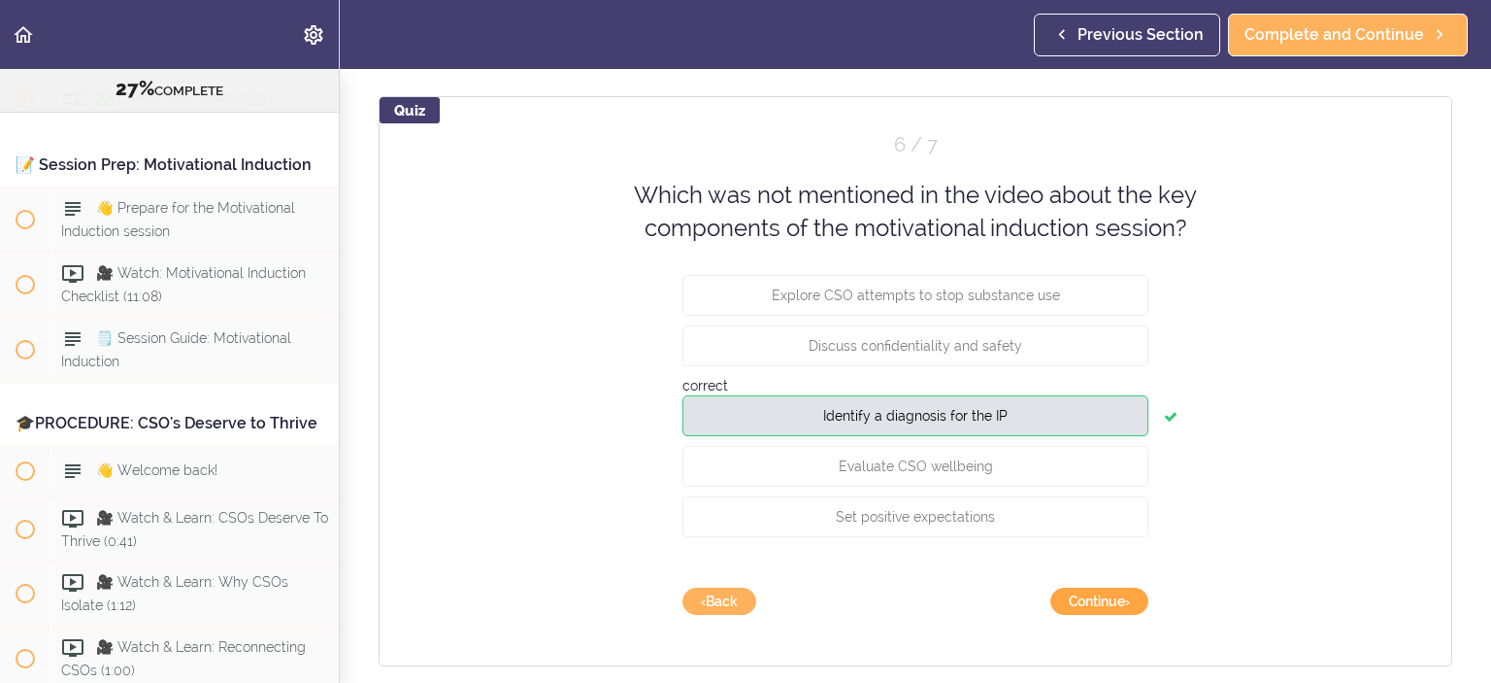
click at [1104, 595] on button "Continue ›" at bounding box center [1100, 600] width 98 height 27
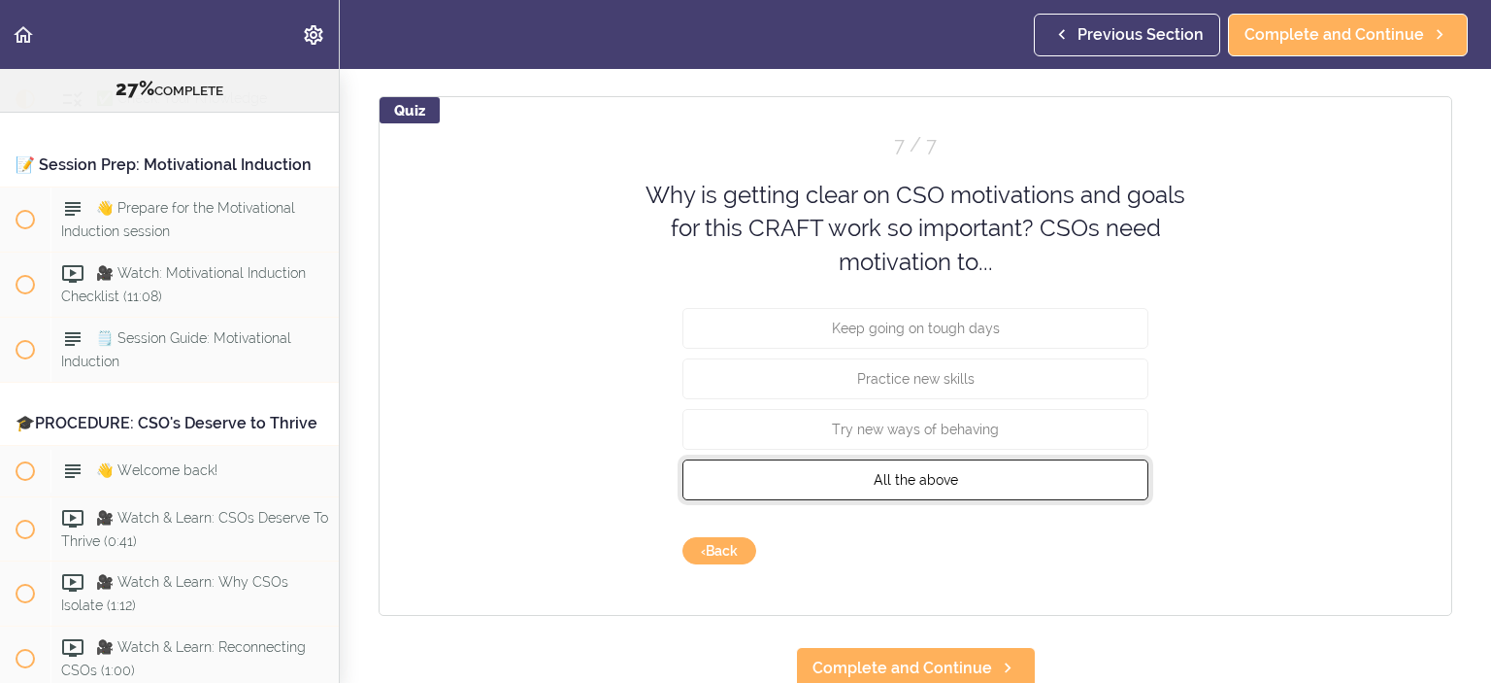
click at [1025, 470] on button "All the above" at bounding box center [916, 479] width 466 height 41
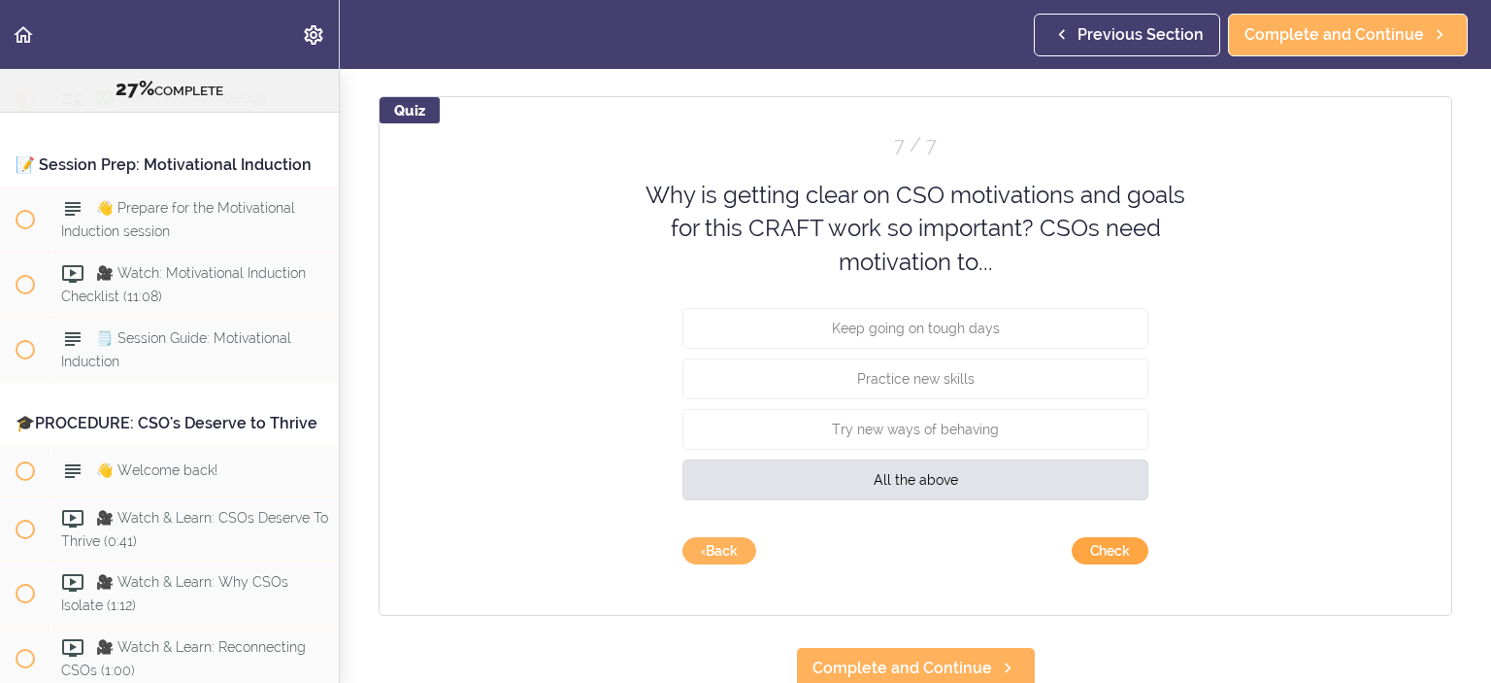
click at [1081, 552] on button "Check" at bounding box center [1110, 550] width 77 height 27
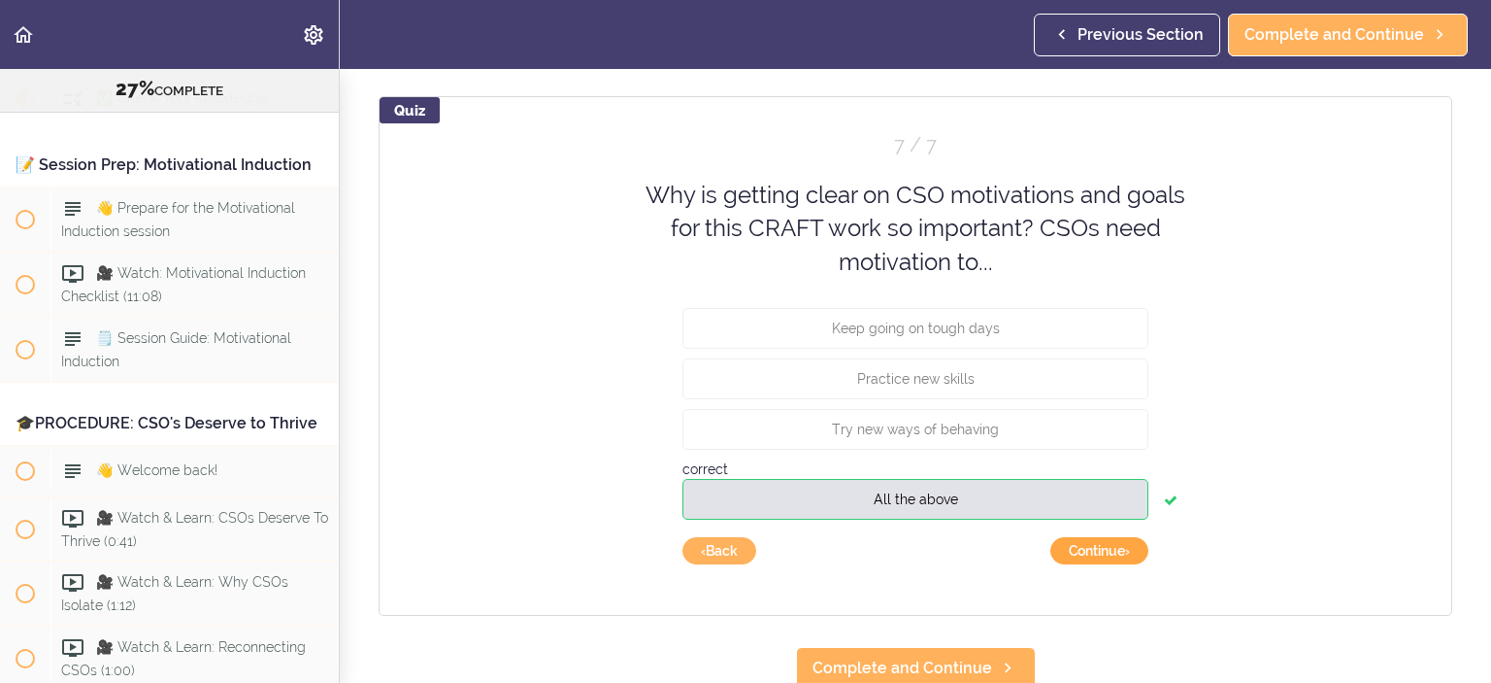
click at [1062, 551] on button "Continue ›" at bounding box center [1100, 550] width 98 height 27
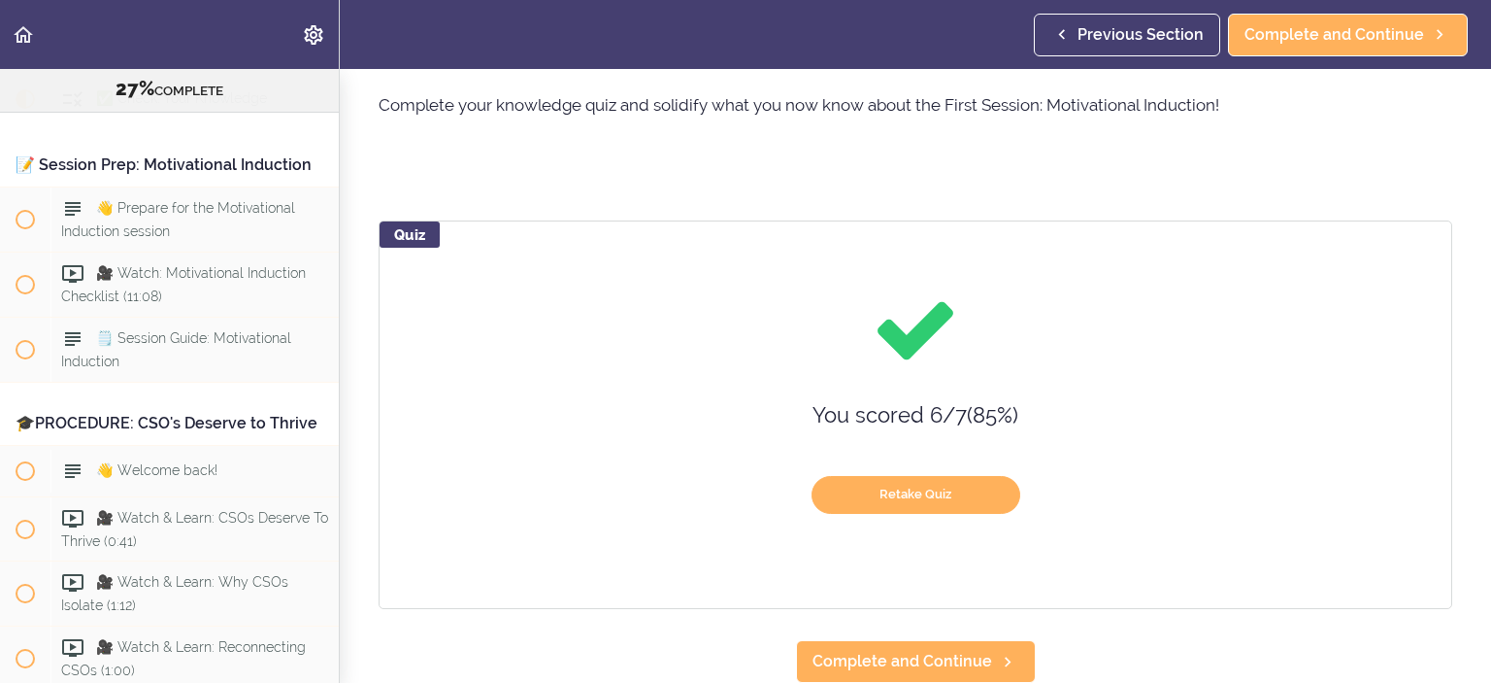
scroll to position [80, 0]
click at [931, 655] on span "Complete and Continue" at bounding box center [903, 661] width 180 height 23
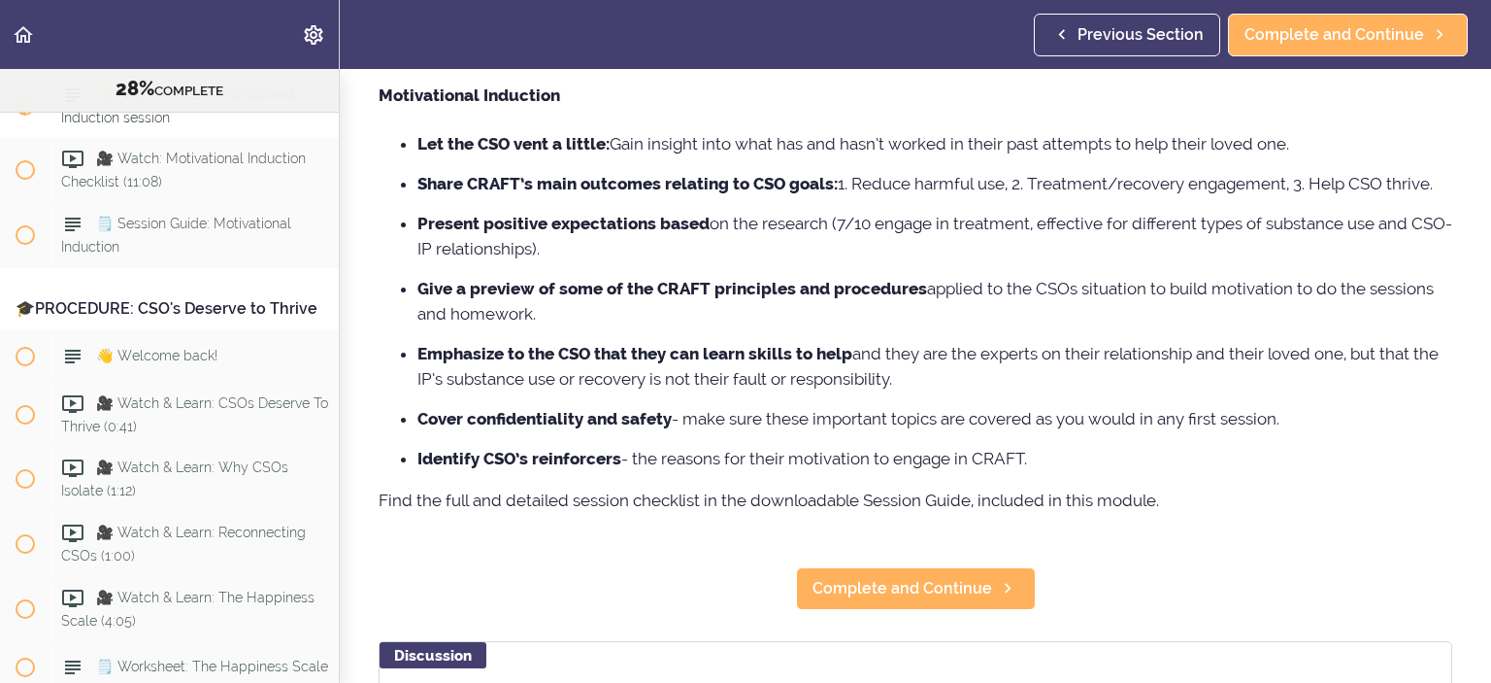
scroll to position [291, 0]
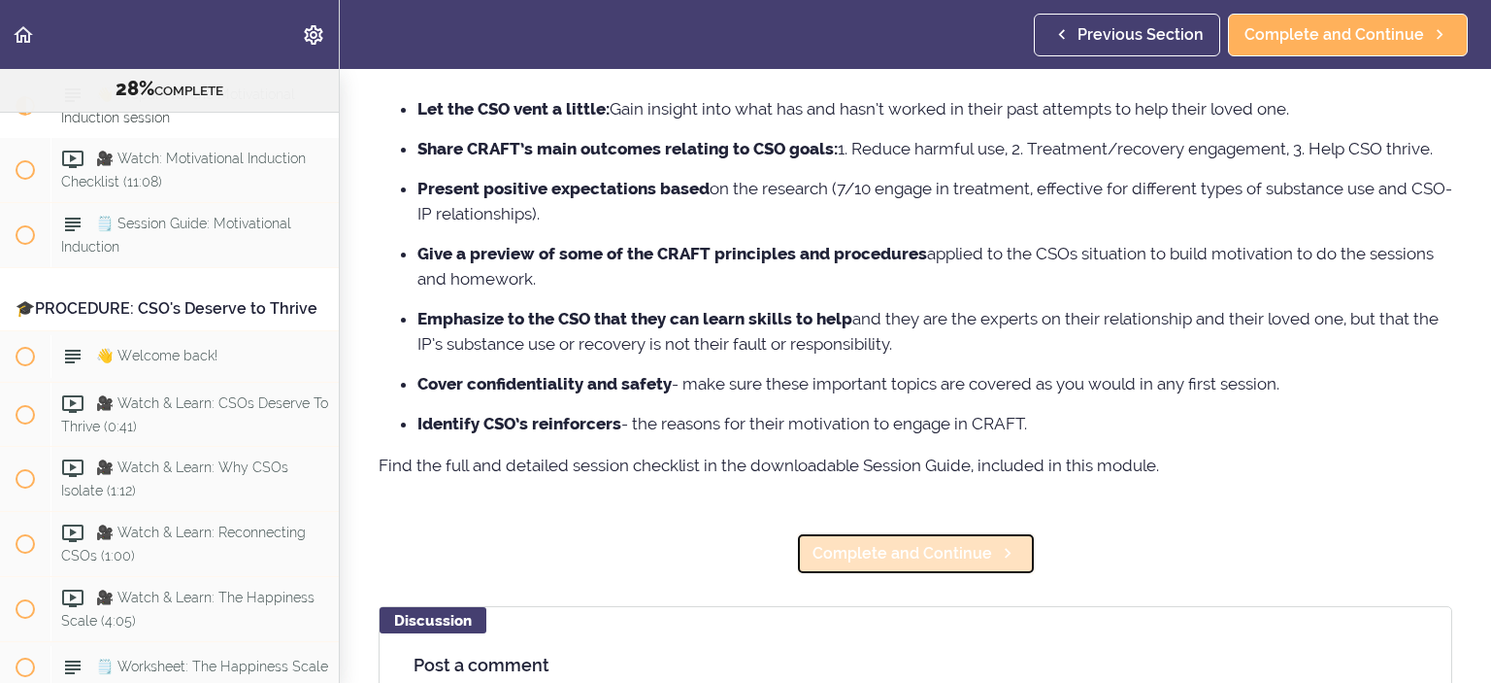
click at [927, 565] on span "Complete and Continue" at bounding box center [903, 553] width 180 height 23
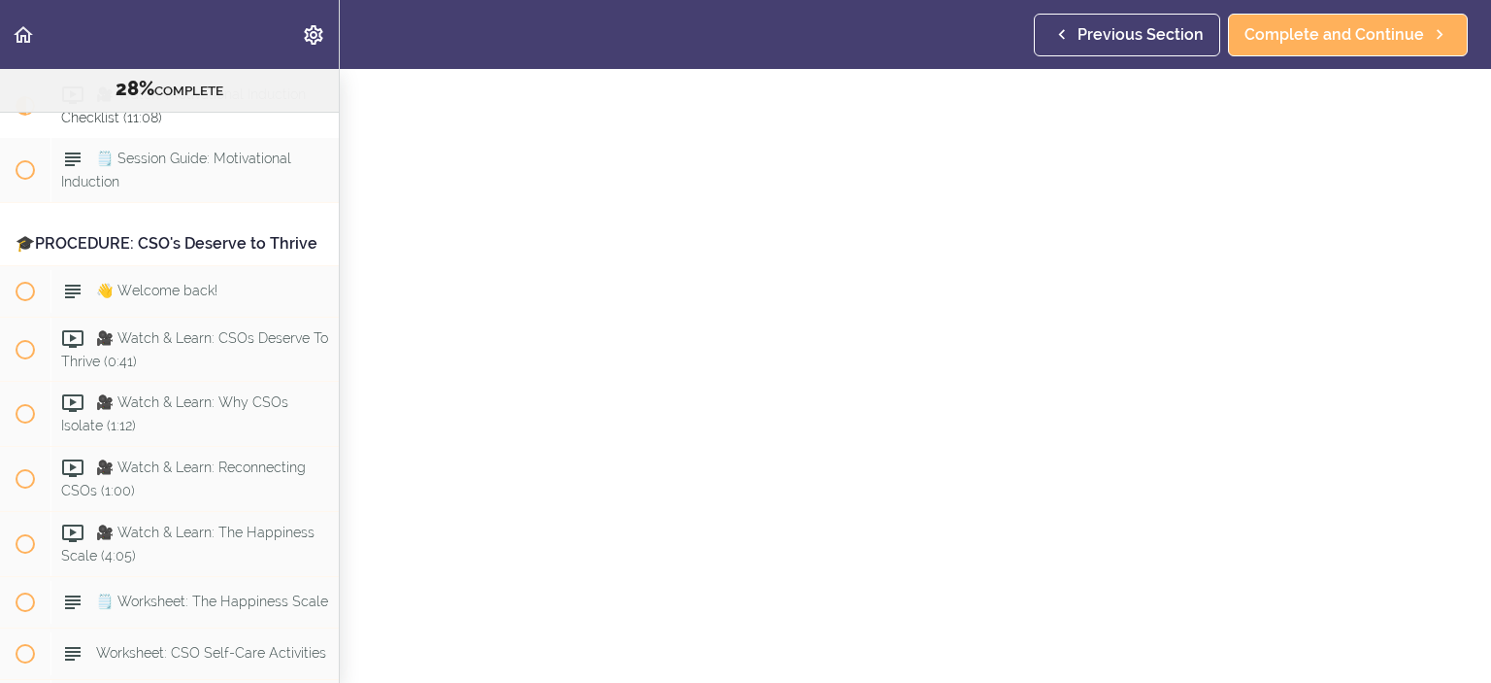
scroll to position [97, 0]
